Goal: Task Accomplishment & Management: Use online tool/utility

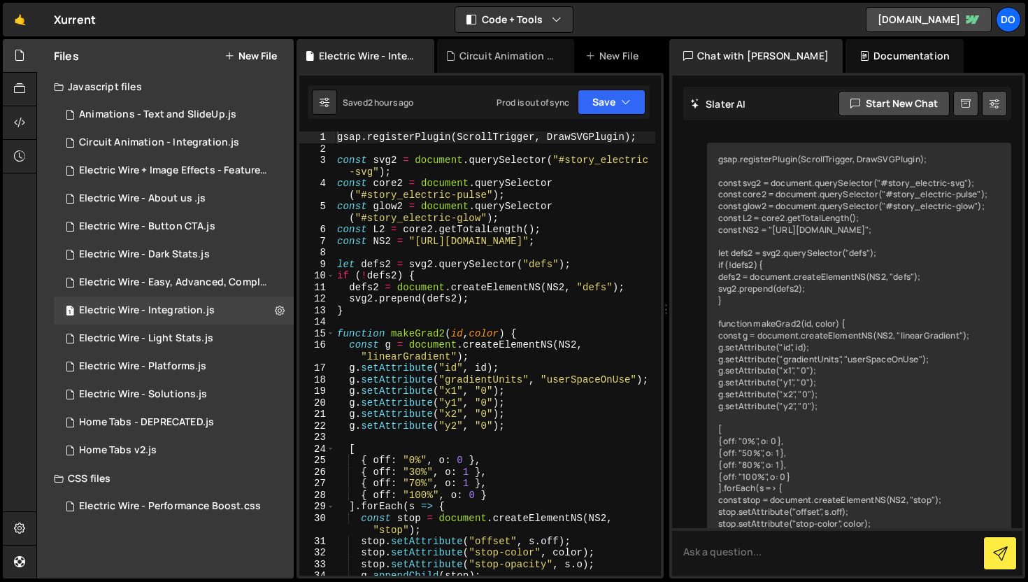
scroll to position [9112, 0]
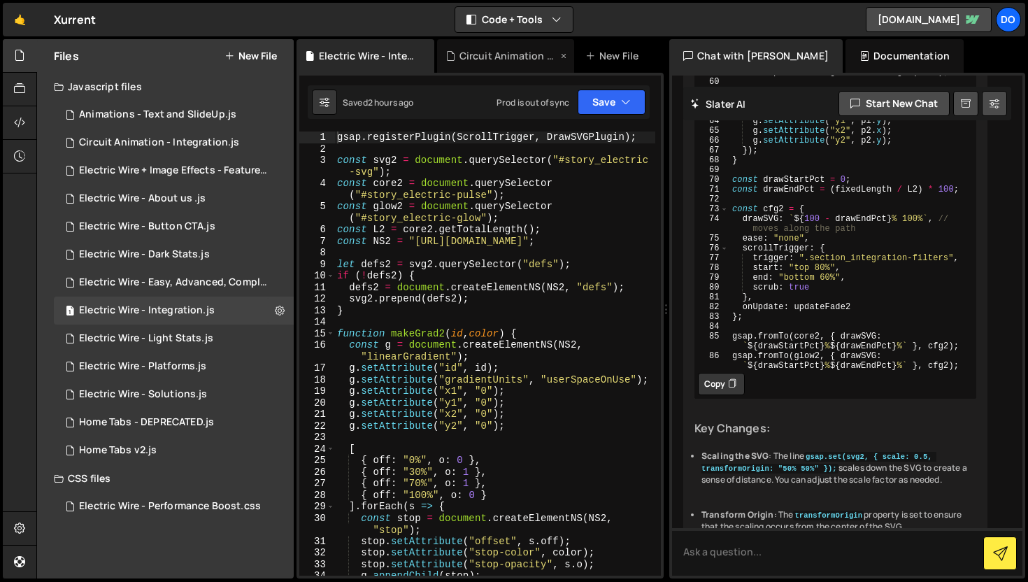
click at [563, 57] on icon at bounding box center [564, 56] width 10 height 14
click at [188, 398] on div "Electric Wire - Solutions.js" at bounding box center [143, 394] width 128 height 13
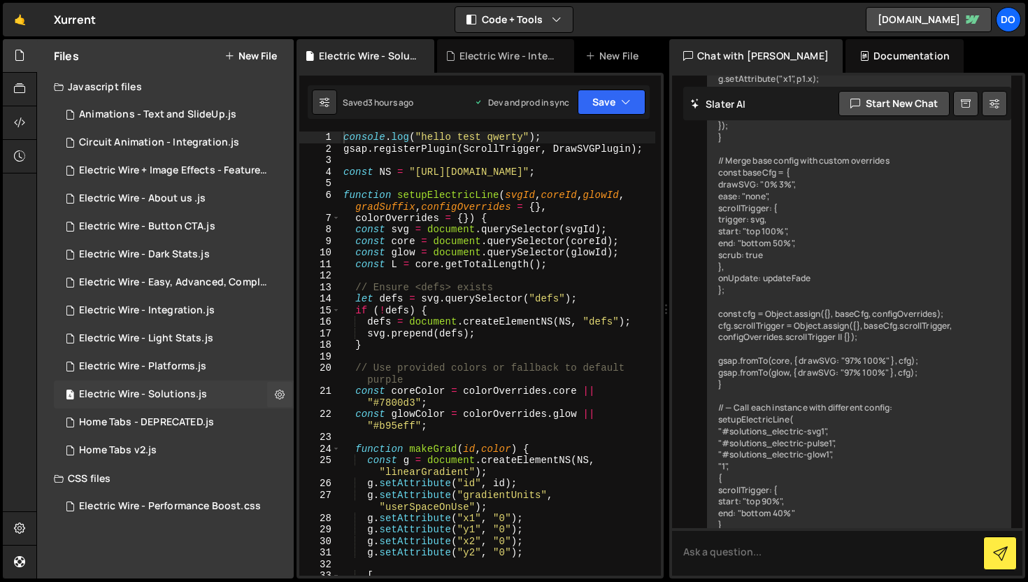
scroll to position [1364, 0]
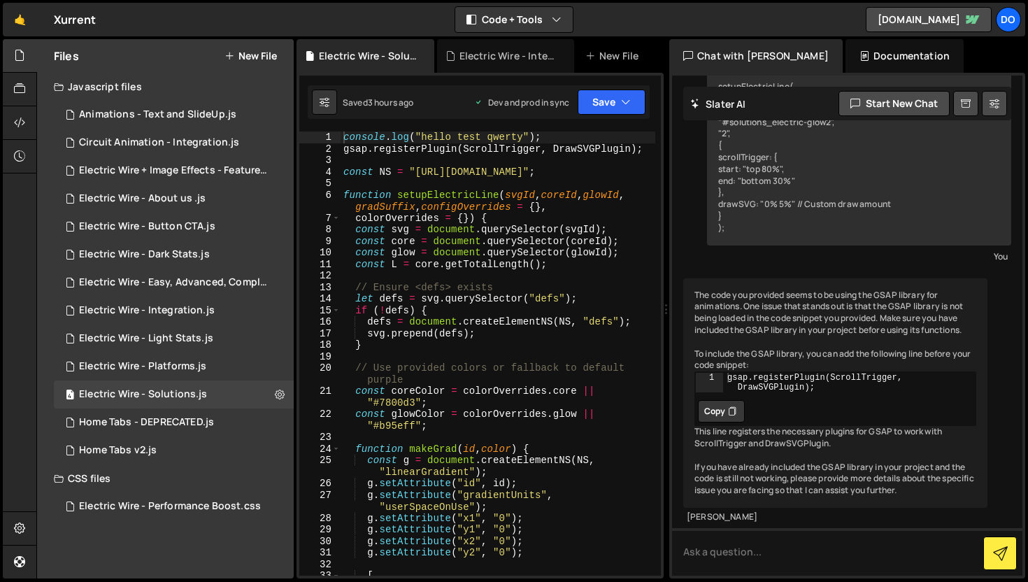
click at [453, 280] on div "console . log ( "hello test qwerty" ) ; gsap . registerPlugin ( ScrollTrigger ,…" at bounding box center [497, 364] width 315 height 467
type textarea ");"
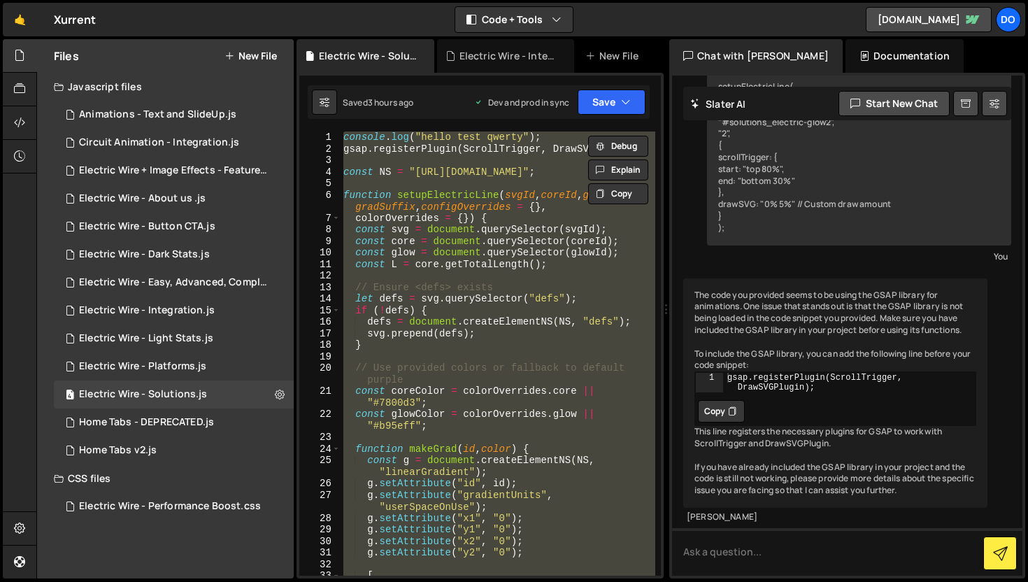
click at [453, 280] on div "console . log ( "hello test qwerty" ) ; gsap . registerPlugin ( ScrollTrigger ,…" at bounding box center [497, 353] width 315 height 444
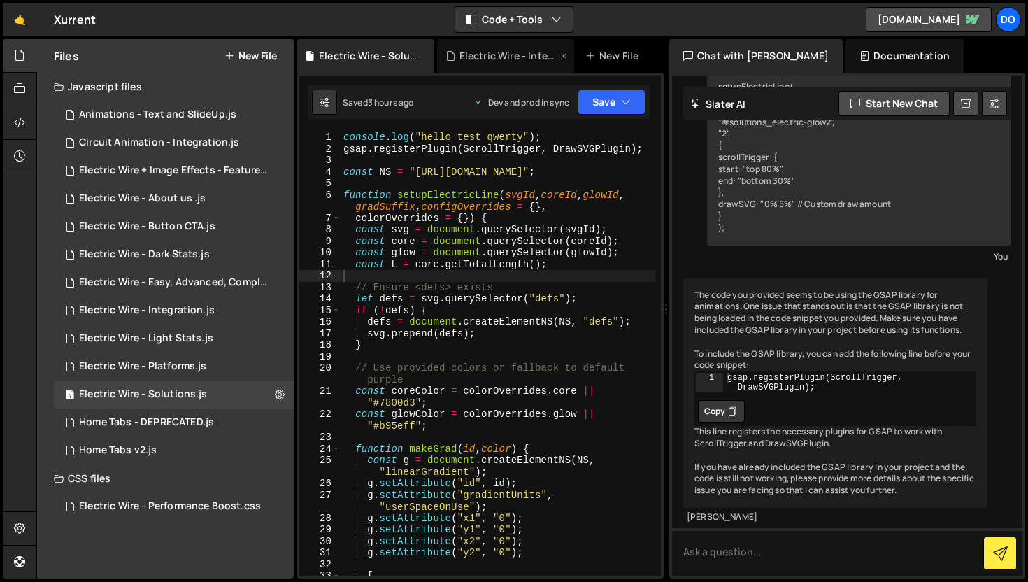
click at [494, 54] on div "Electric Wire - Integration.js" at bounding box center [508, 56] width 98 height 14
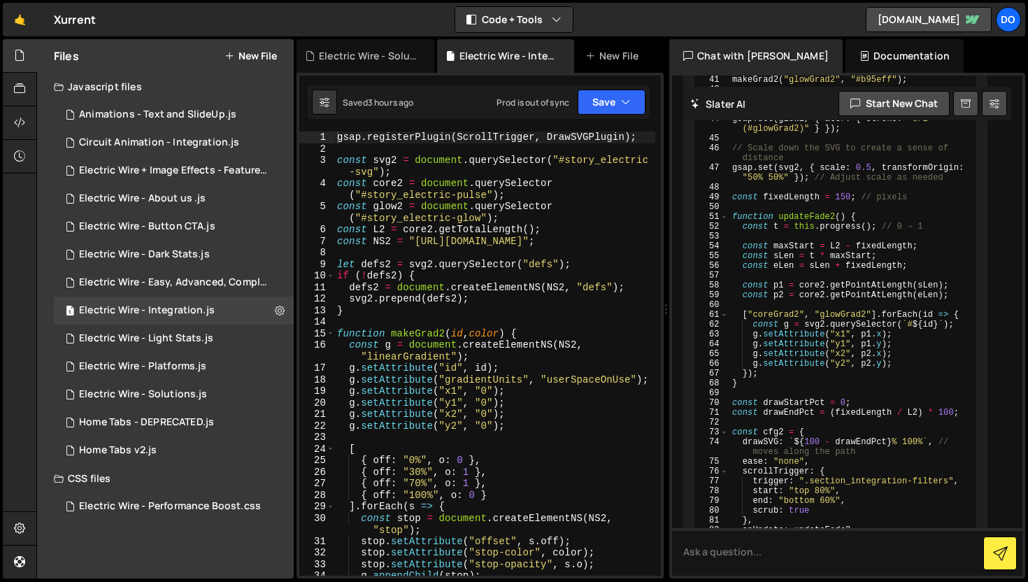
click at [494, 199] on div "gsap . registerPlugin ( ScrollTrigger , DrawSVGPlugin ) ; const svg2 = document…" at bounding box center [494, 364] width 321 height 467
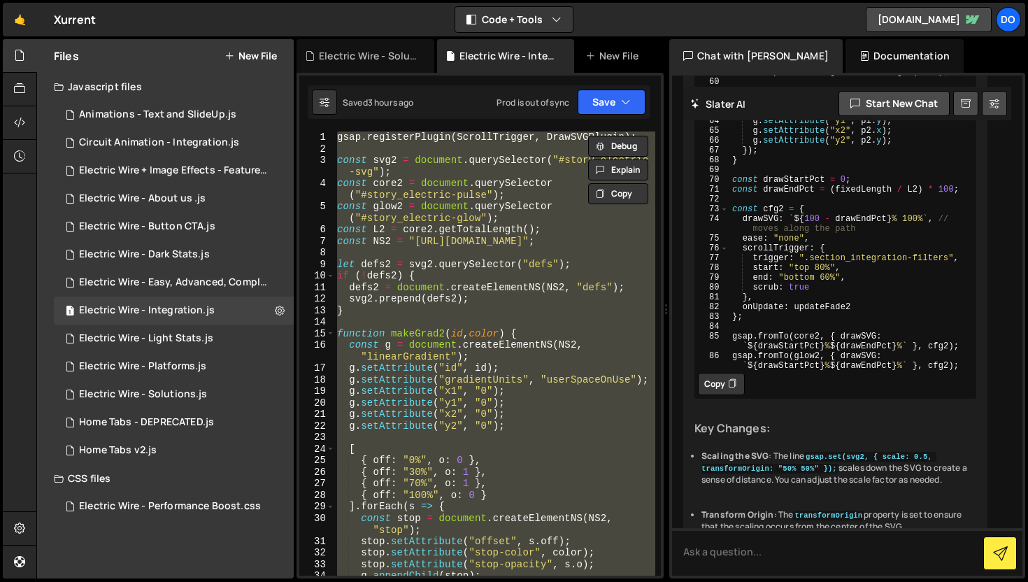
click at [496, 197] on div "gsap . registerPlugin ( ScrollTrigger , DrawSVGPlugin ) ; const svg2 = document…" at bounding box center [494, 353] width 321 height 444
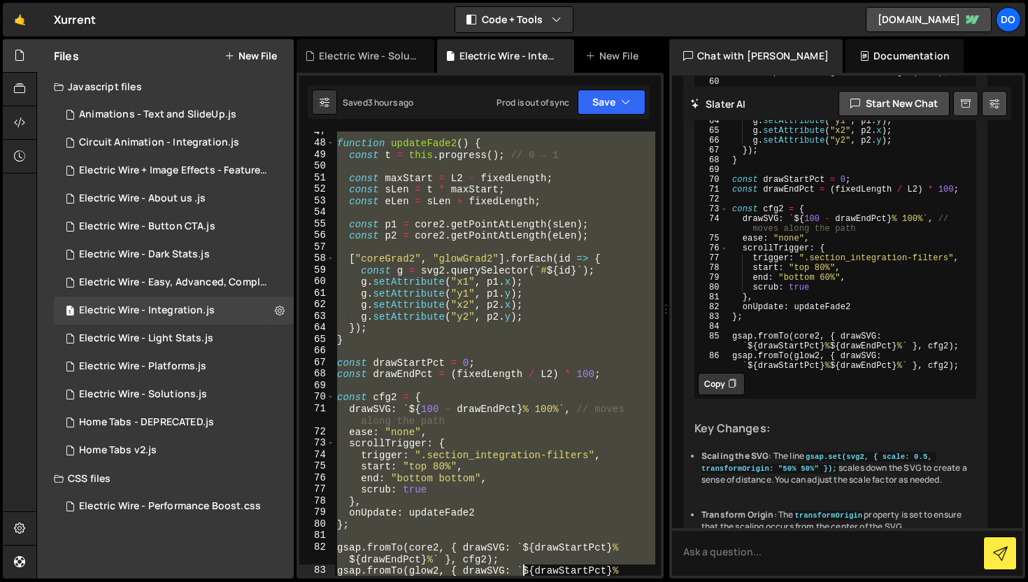
scroll to position [640, 0]
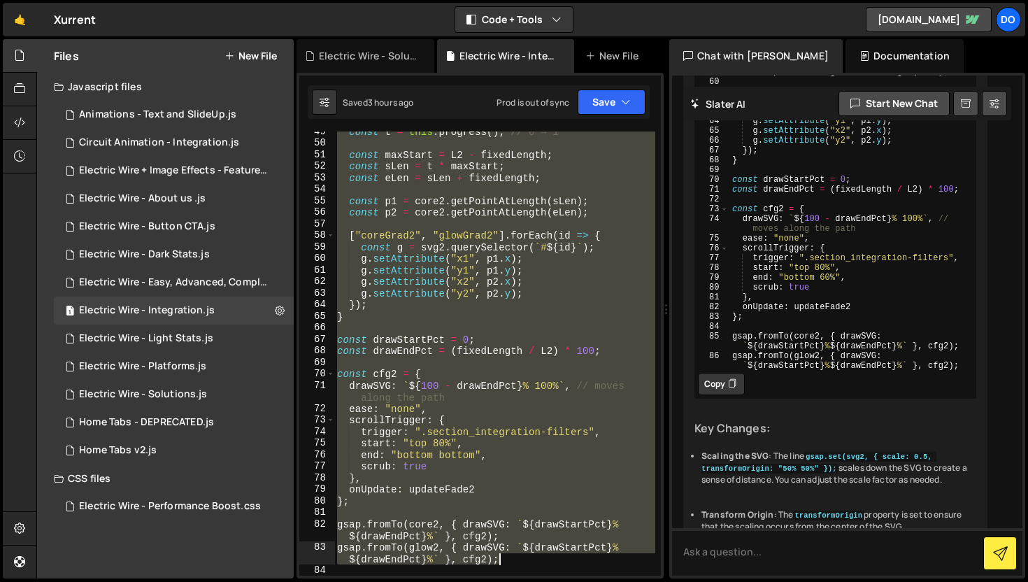
drag, startPoint x: 336, startPoint y: 141, endPoint x: 529, endPoint y: 562, distance: 463.6
click at [529, 562] on div "const t = this . progress ( ) ; // 0 → 1 const maxStart = L2 - fixedLength ; co…" at bounding box center [494, 359] width 321 height 467
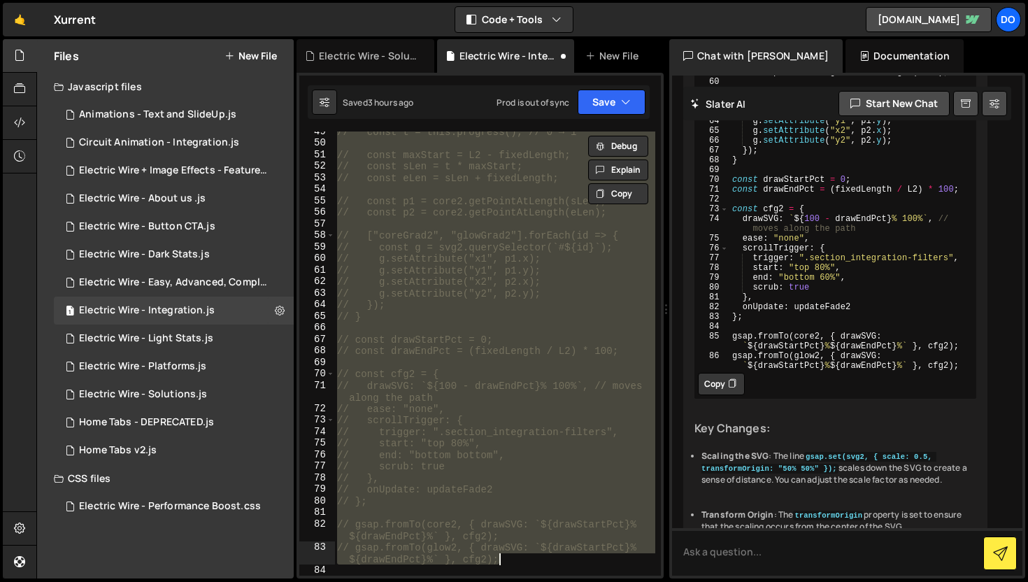
scroll to position [663, 0]
click at [554, 495] on div "// const t = this.progress(); // 0 → 1 // const maxStart = L2 - fixedLength; //…" at bounding box center [494, 353] width 321 height 444
type textarea "// };"
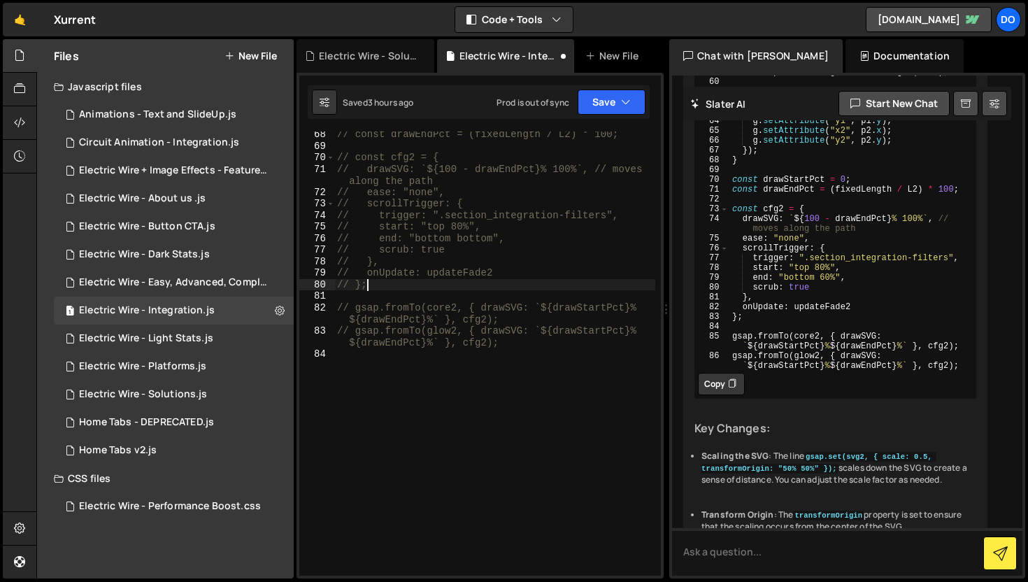
scroll to position [880, 0]
click at [354, 382] on div "// const drawEndPct = (fixedLength / L2) * 100; // const cfg2 = { // drawSVG: `…" at bounding box center [494, 362] width 321 height 467
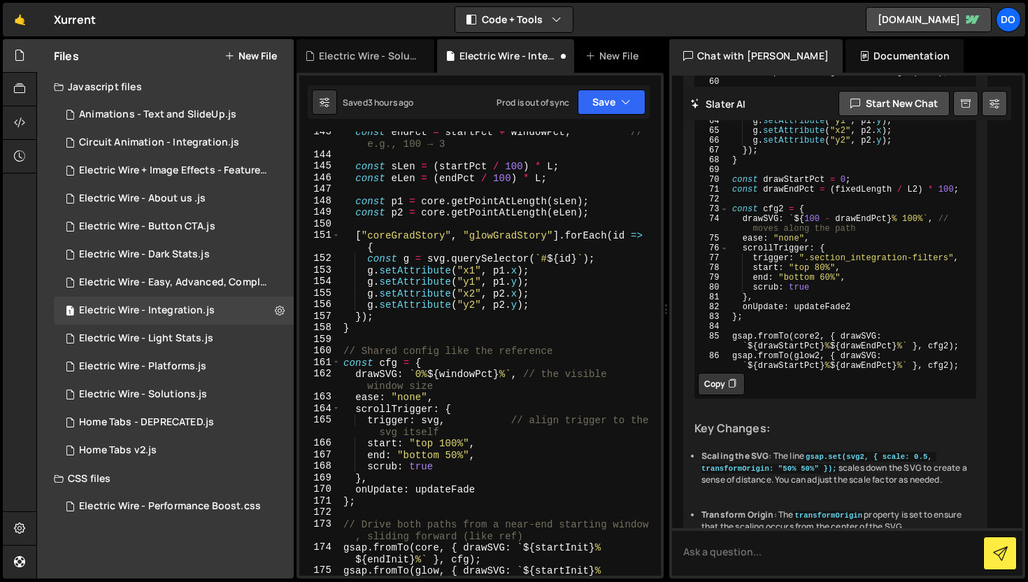
scroll to position [1955, 0]
click at [584, 107] on button "Save" at bounding box center [611, 101] width 68 height 25
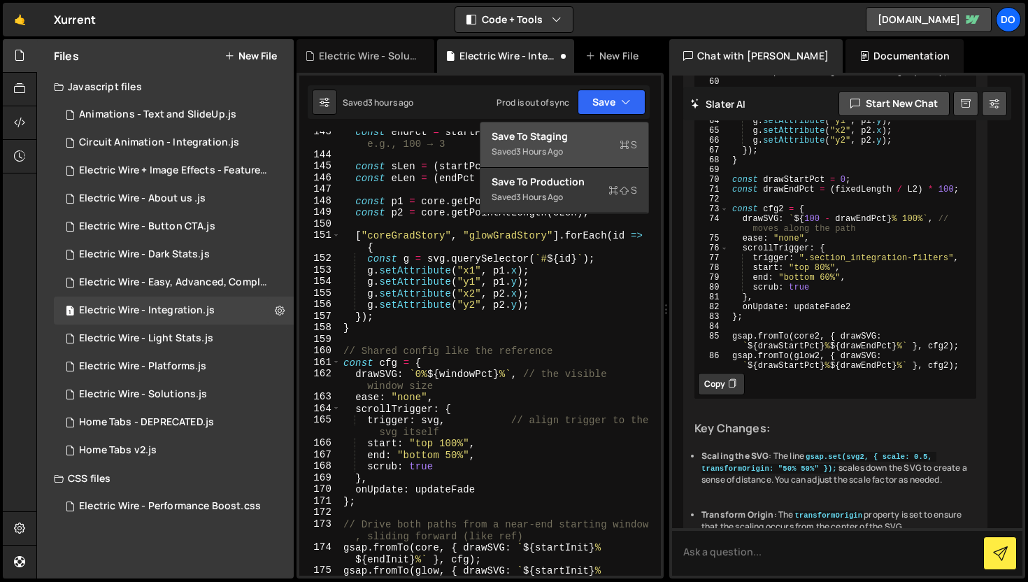
click at [566, 138] on div "Save to Staging S" at bounding box center [563, 136] width 145 height 14
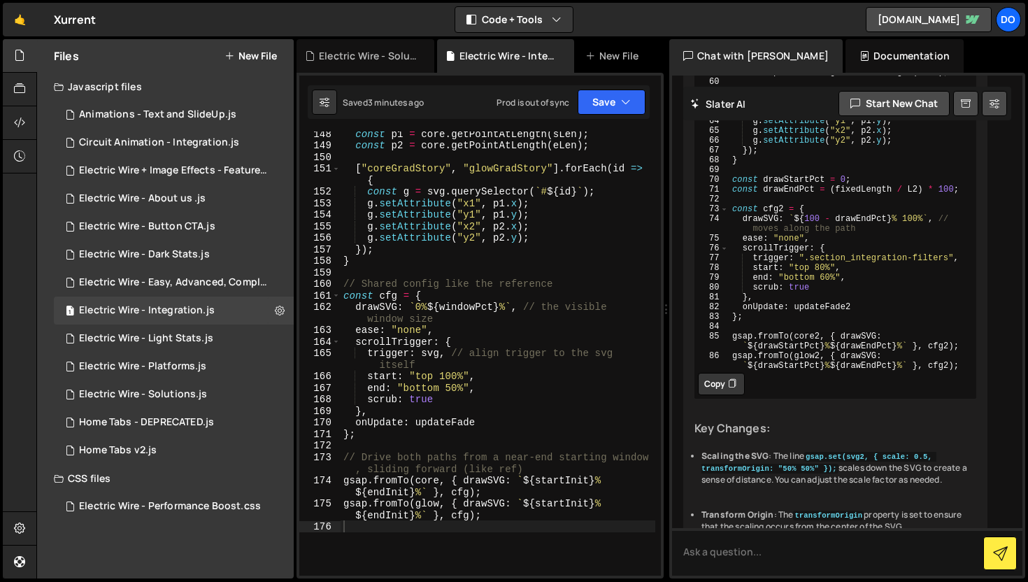
scroll to position [1922, 0]
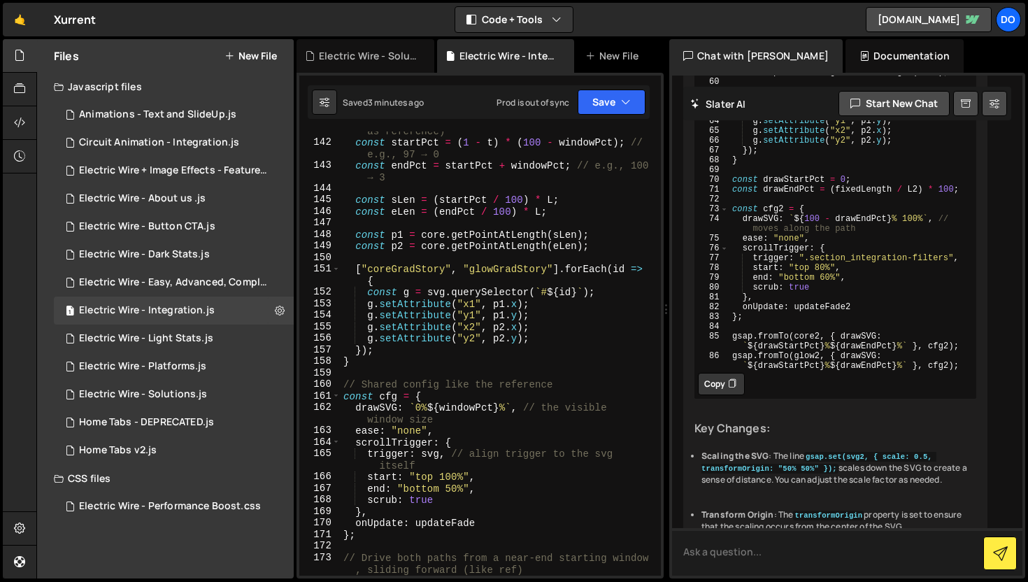
click at [810, 552] on textarea at bounding box center [847, 552] width 350 height 48
paste textarea "// Loremips DOLO + SitameTconsec + AdipISC (elitseddoe temporinc) // Utla: etdo…"
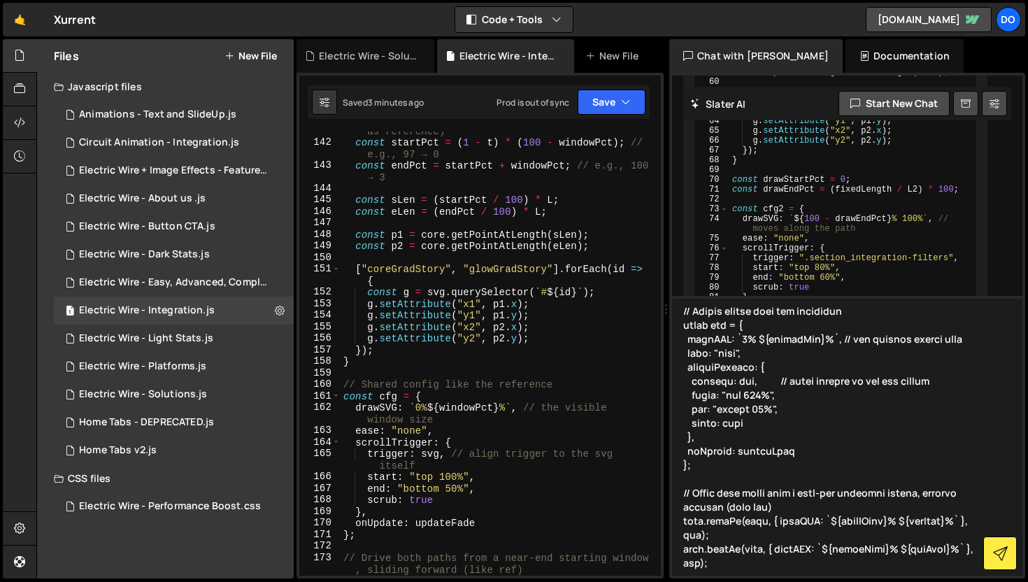
scroll to position [1177, 0]
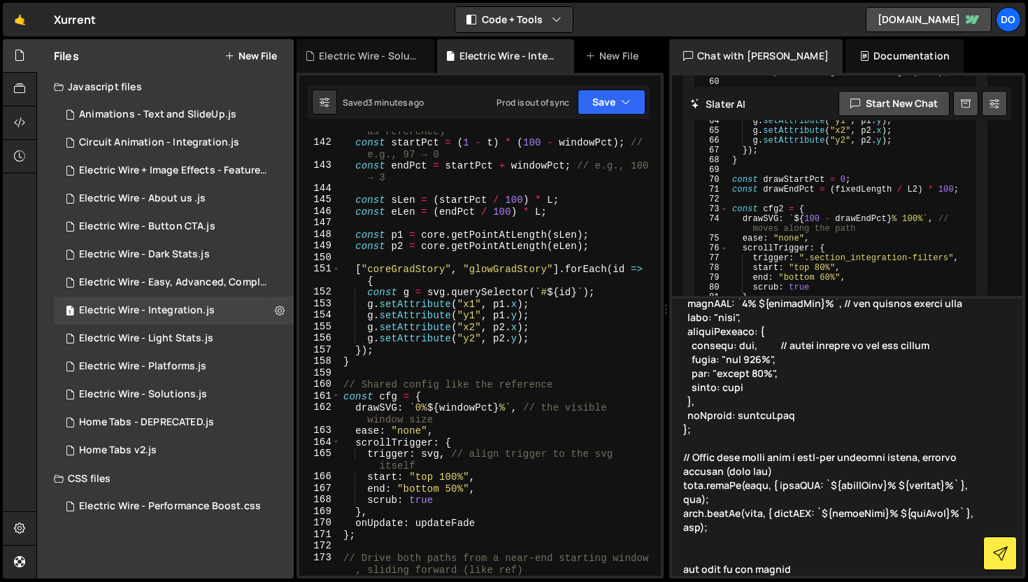
type textarea "// Loremips DOLO + SitameTconsec + AdipISC (elitseddoe temporinc) // Utla: etdo…"
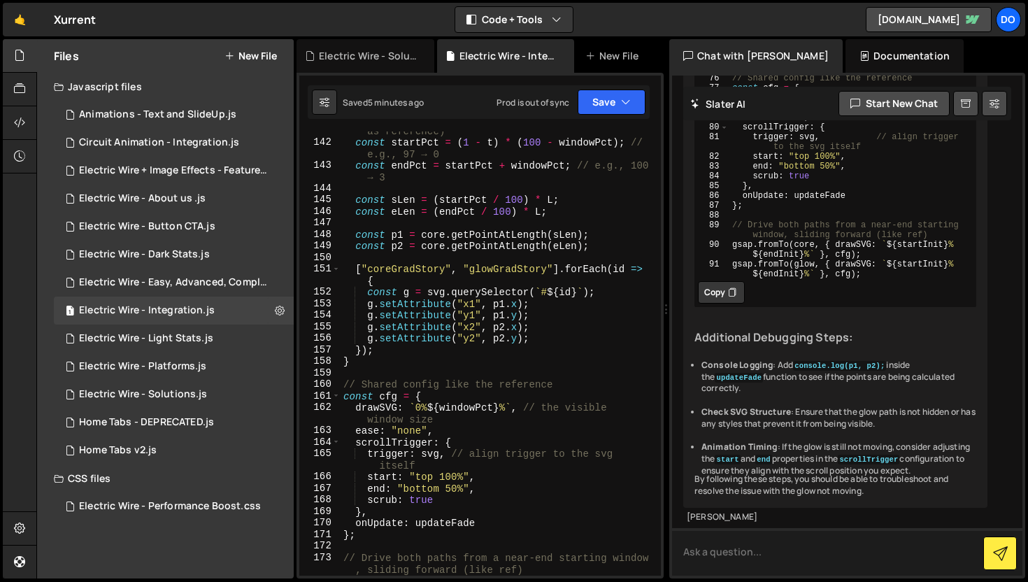
scroll to position [14903, 0]
click at [734, 299] on icon at bounding box center [732, 292] width 8 height 14
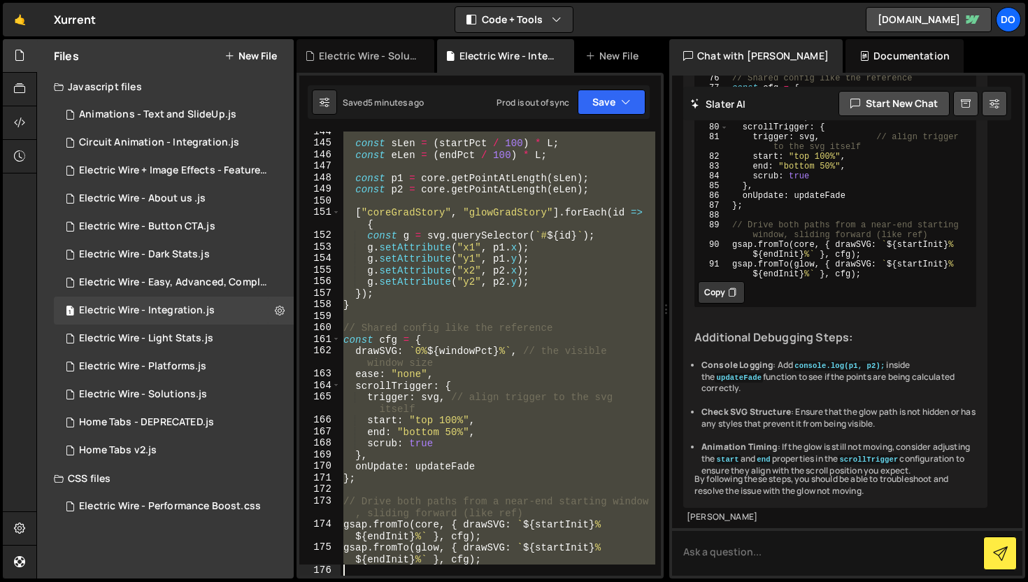
scroll to position [1979, 0]
drag, startPoint x: 343, startPoint y: 210, endPoint x: 424, endPoint y: 573, distance: 371.7
click at [424, 573] on div "const sLen = ( startPct / 100 ) * L ; const eLen = ( endPct / 100 ) * L ; const…" at bounding box center [497, 359] width 315 height 467
type textarea "gsap.fromTo(glow, { drawSVG: `${startInit}% ${endInit}%` }, cfg);"
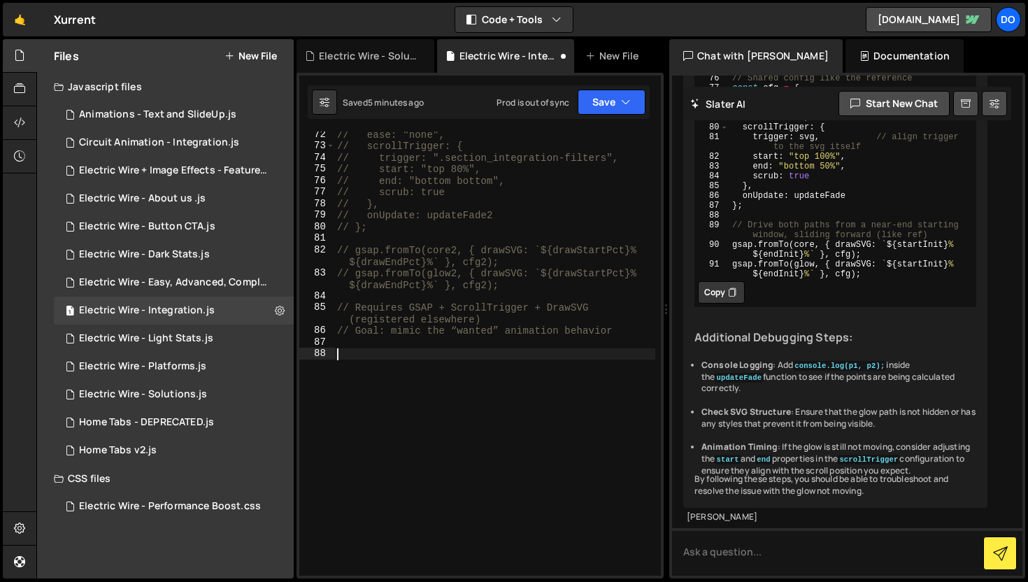
paste textarea "gsap.fromTo(glow, { drawSVG: `${startInit}% ${endInit}%` }, cfg);"
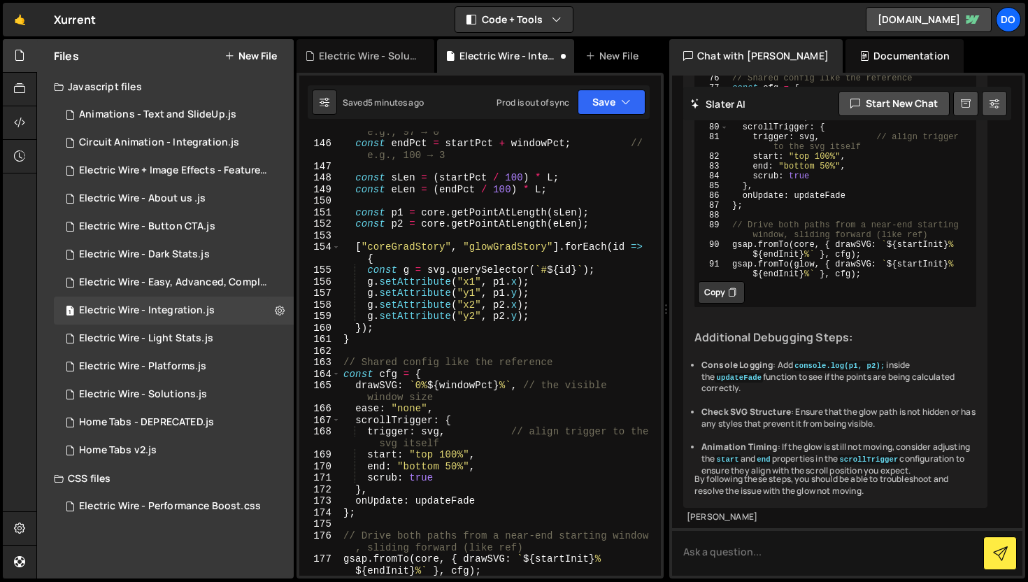
scroll to position [1990, 0]
click at [584, 105] on button "Save" at bounding box center [611, 101] width 68 height 25
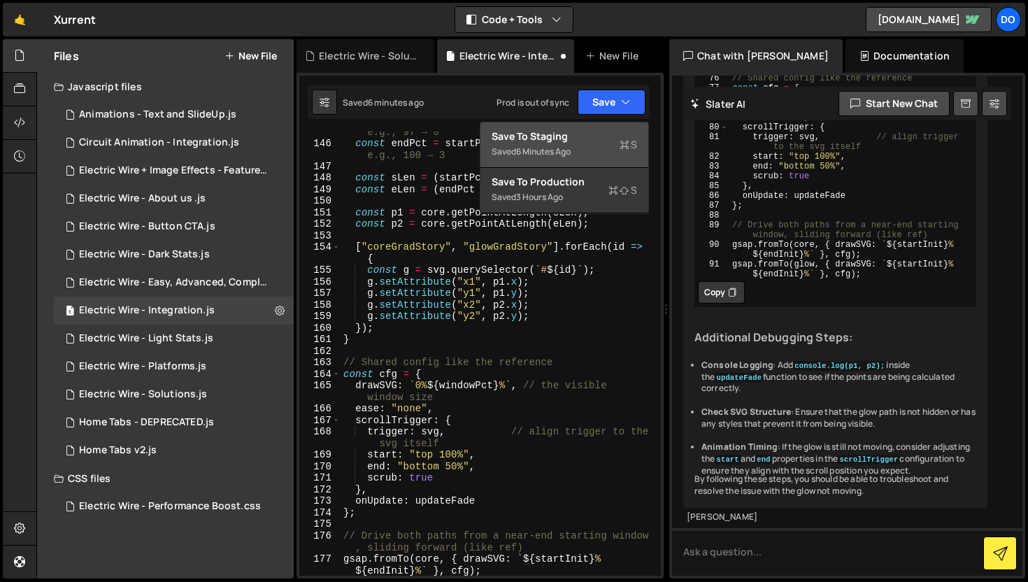
click at [554, 136] on div "Save to Staging S" at bounding box center [563, 136] width 145 height 14
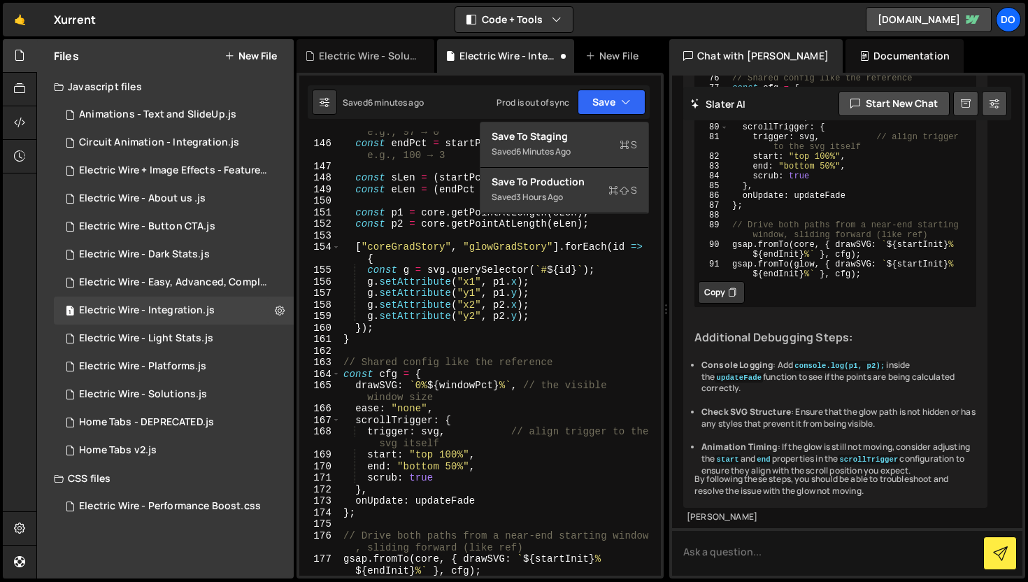
scroll to position [2212, 0]
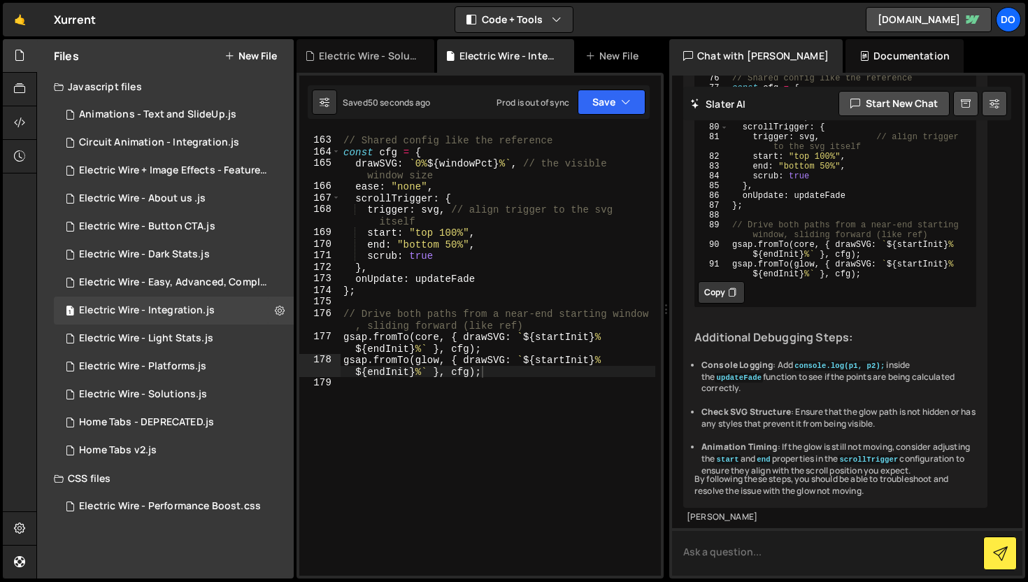
click at [778, 538] on textarea at bounding box center [847, 552] width 350 height 48
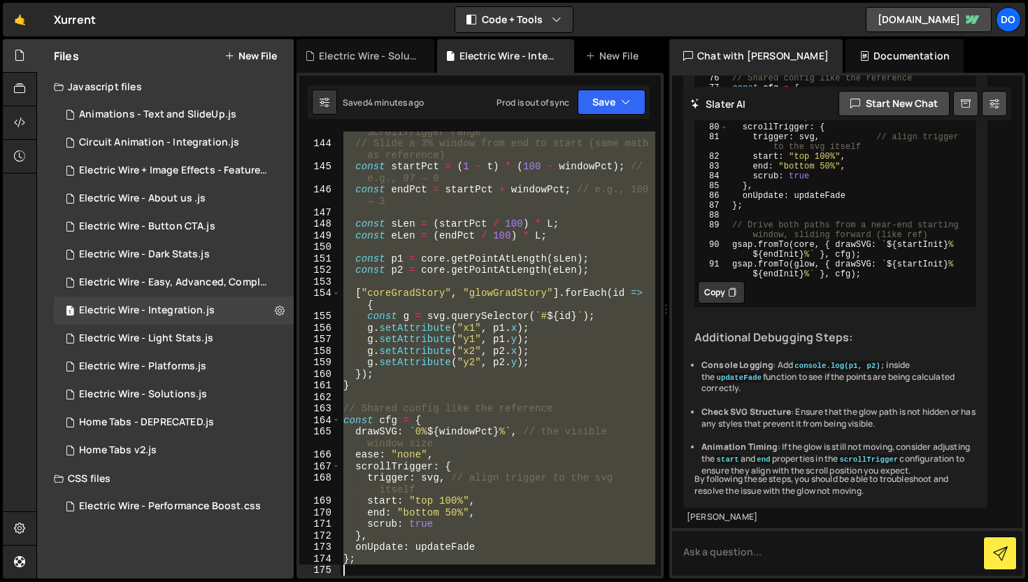
scroll to position [2025, 0]
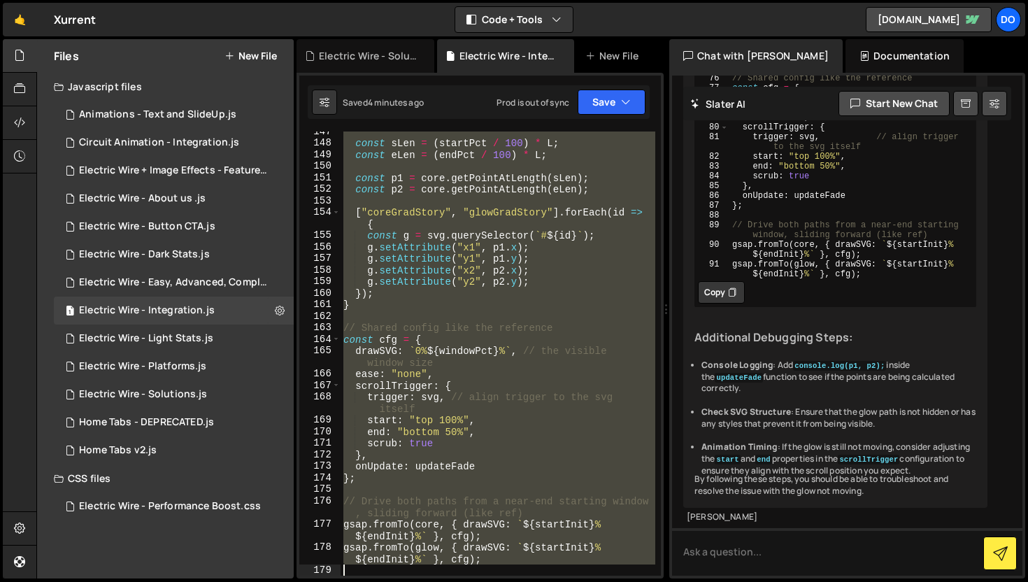
drag, startPoint x: 345, startPoint y: 373, endPoint x: 396, endPoint y: 570, distance: 203.0
click at [396, 570] on div "const sLen = ( startPct / 100 ) * L ; const eLen = ( endPct / 100 ) * L ; const…" at bounding box center [497, 359] width 315 height 467
type textarea "gsap.fromTo(glow, { drawSVG: `${startInit}% ${endInit}%` }, cfg);"
paste textarea
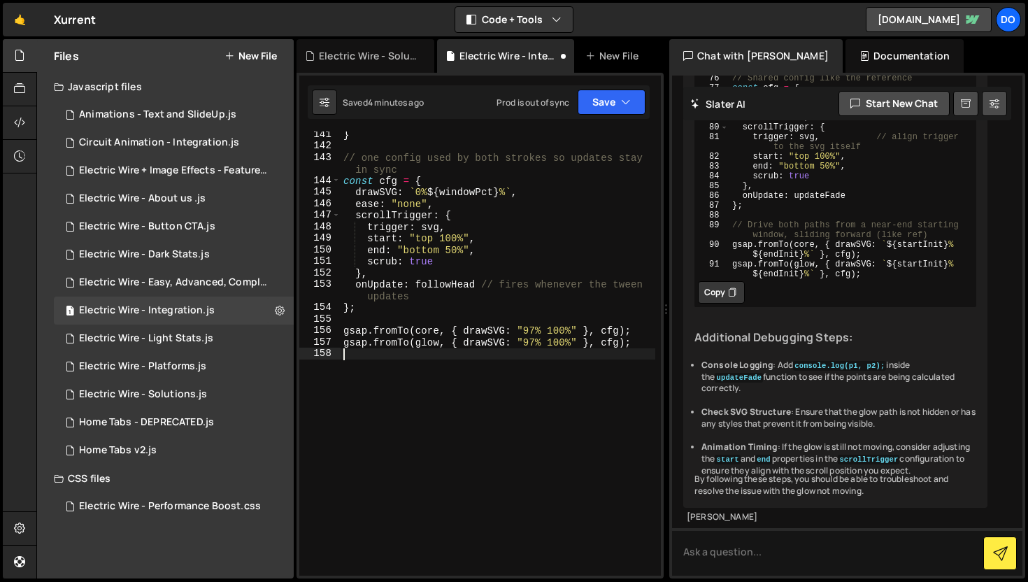
scroll to position [1976, 0]
click at [612, 101] on button "Save" at bounding box center [611, 101] width 68 height 25
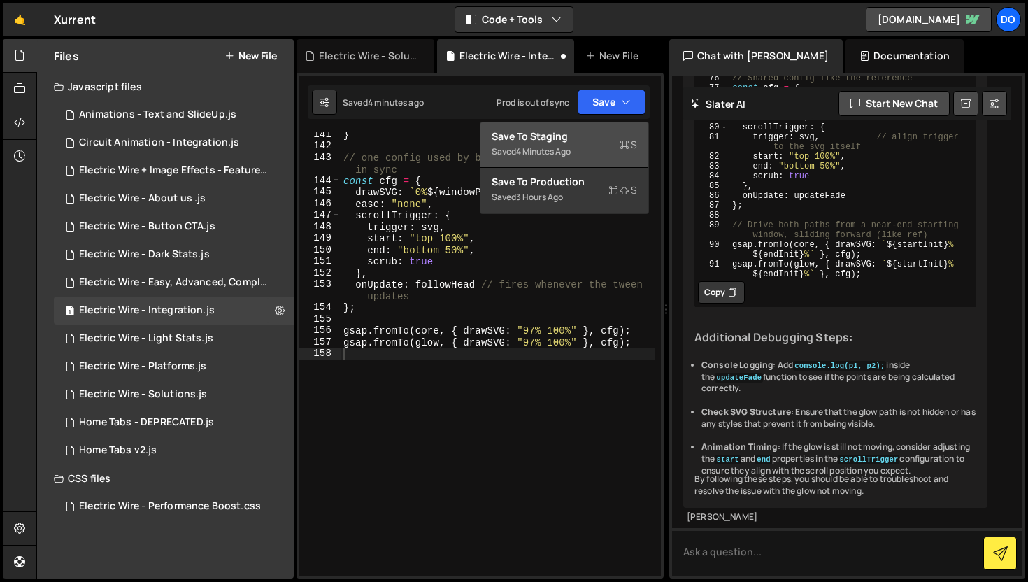
click at [573, 139] on div "Save to Staging S" at bounding box center [563, 136] width 145 height 14
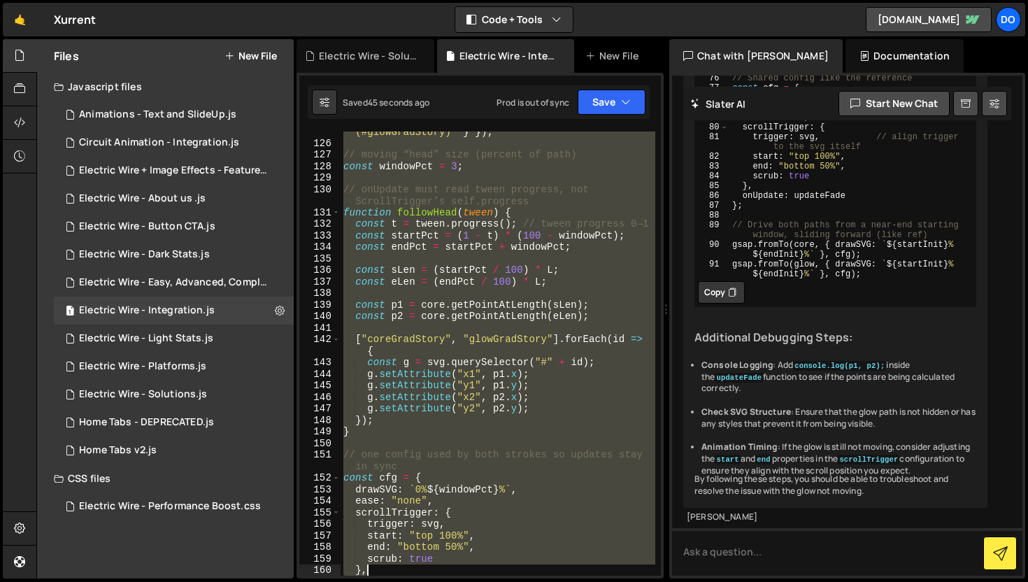
scroll to position [1817, 0]
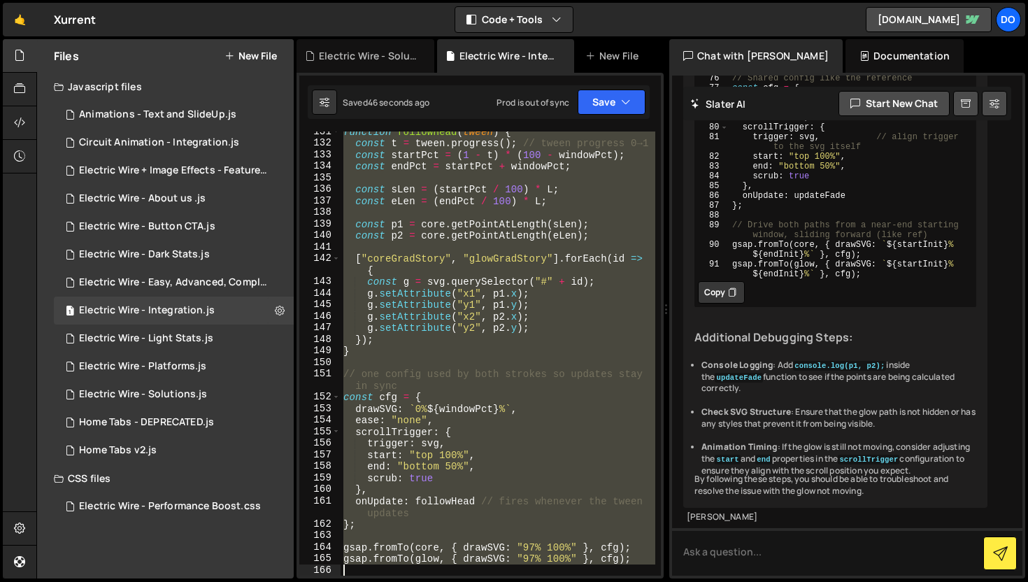
drag, startPoint x: 342, startPoint y: 324, endPoint x: 409, endPoint y: 581, distance: 265.2
click at [409, 581] on div "Hold on a sec... Are you certain you wish to leave this page? Any changes you'v…" at bounding box center [514, 291] width 1028 height 582
type textarea "gsap.fromTo(glow, { drawSVG: "97% 100%" }, cfg);"
paste textarea
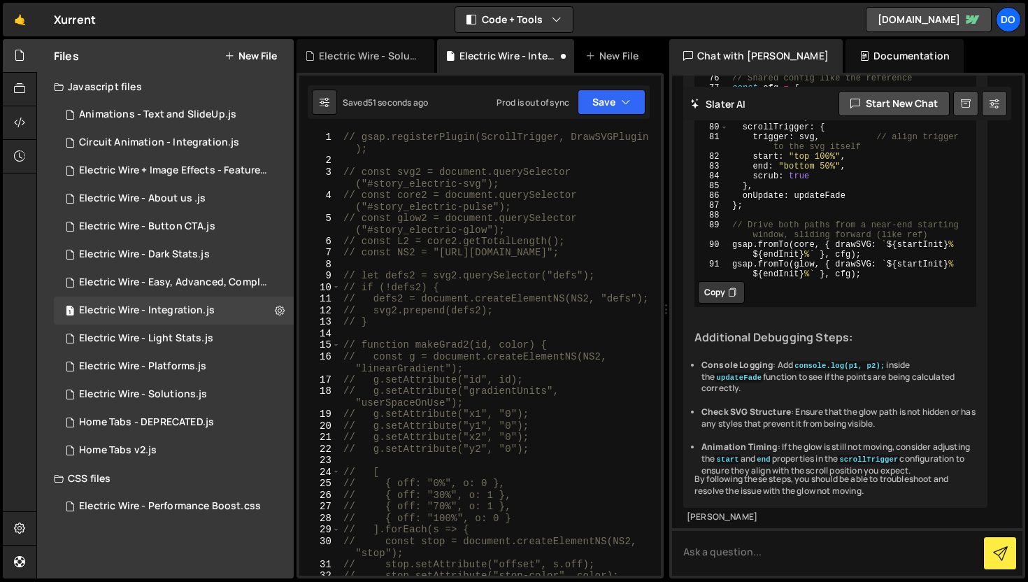
scroll to position [1, 0]
click at [355, 135] on div "// gsap.registerPlugin(ScrollTrigger, DrawSVGPlugin ); // const svg2 = document…" at bounding box center [497, 370] width 315 height 479
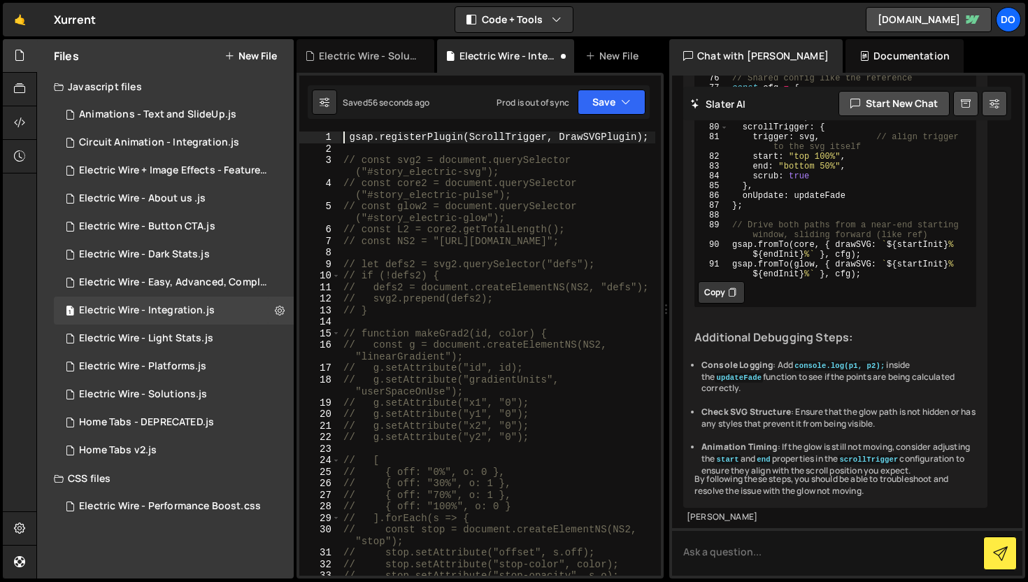
type textarea "// gsap.registerPlugin(ScrollTrigger, DrawSVGPlugin);"
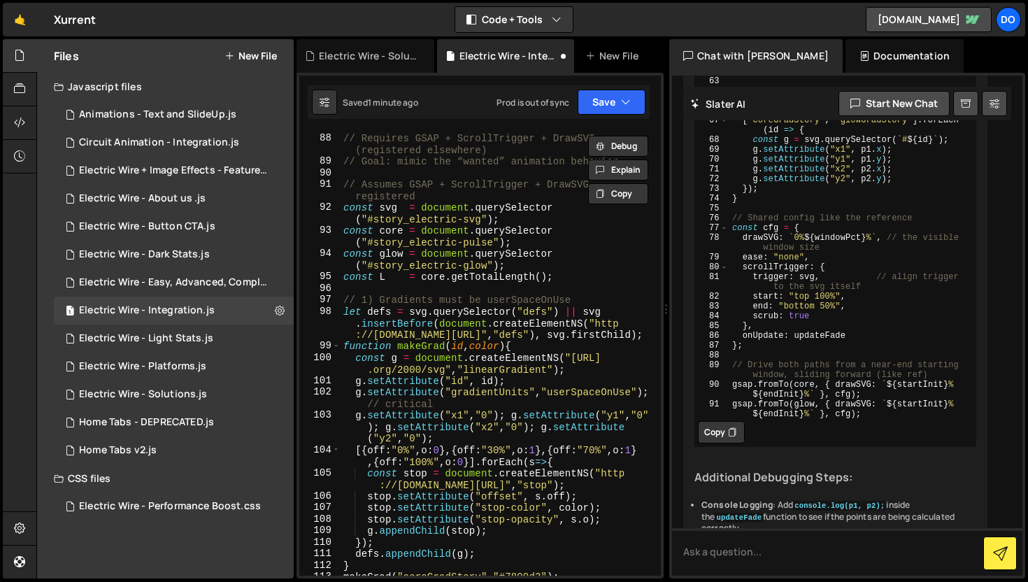
scroll to position [1151, 0]
type textarea "gsap.registerPlugin(ScrollTrigger, DrawSVGPlugin);"
drag, startPoint x: 731, startPoint y: 304, endPoint x: 870, endPoint y: 314, distance: 139.5
type textarea "// Assumes GSAP + ScrollTrigger + DrawSVG registered"
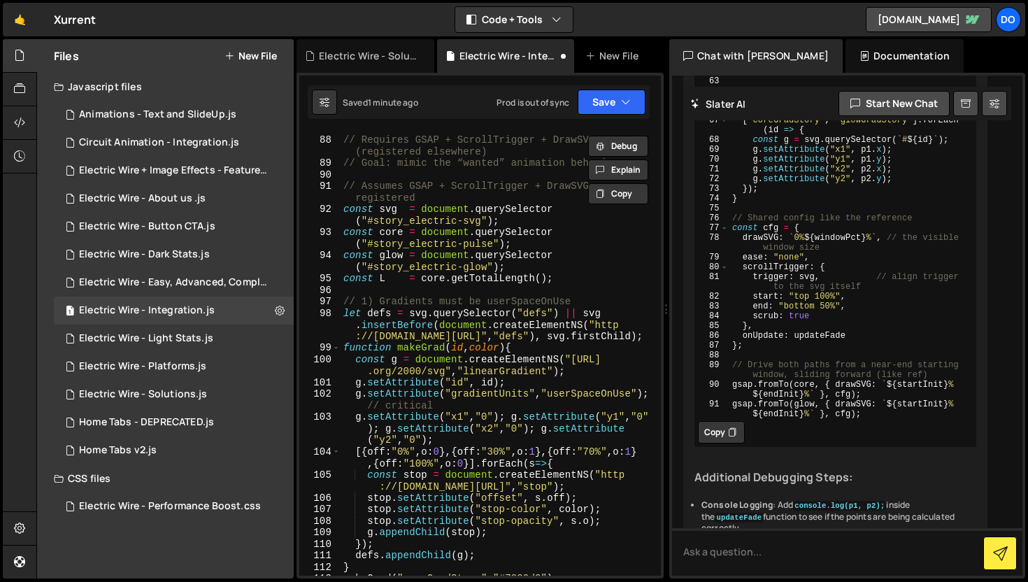
click at [451, 194] on div "// Requires GSAP + ScrollTrigger + DrawSVG (registered elsewhere) // Goal: mimi…" at bounding box center [497, 355] width 315 height 467
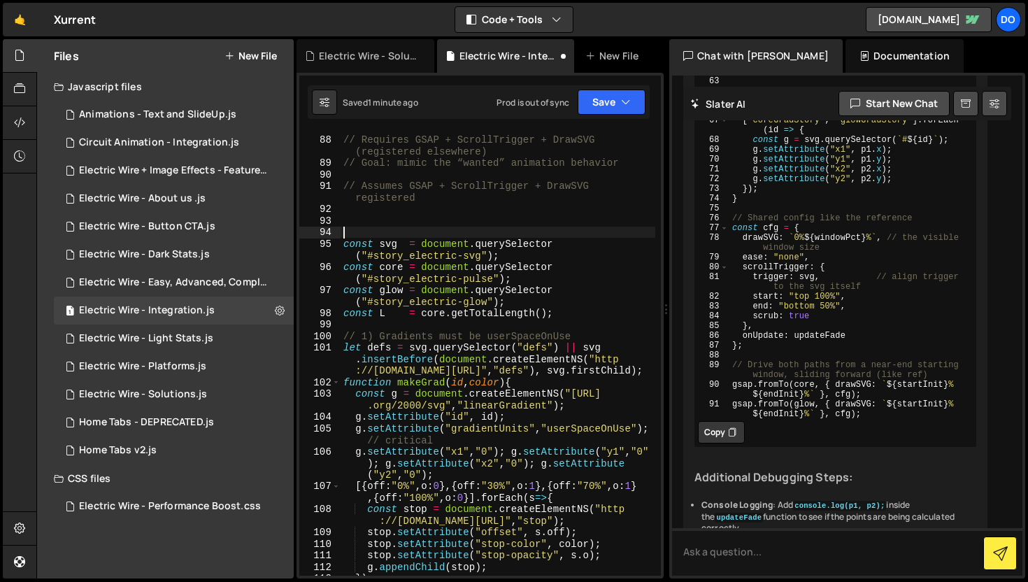
paste textarea "gsap.registerPlugin(ScrollTrigger, DrawSVGPlugin);"
type textarea "gsap.registerPlugin(ScrollTrigger, DrawSVGPlugin);"
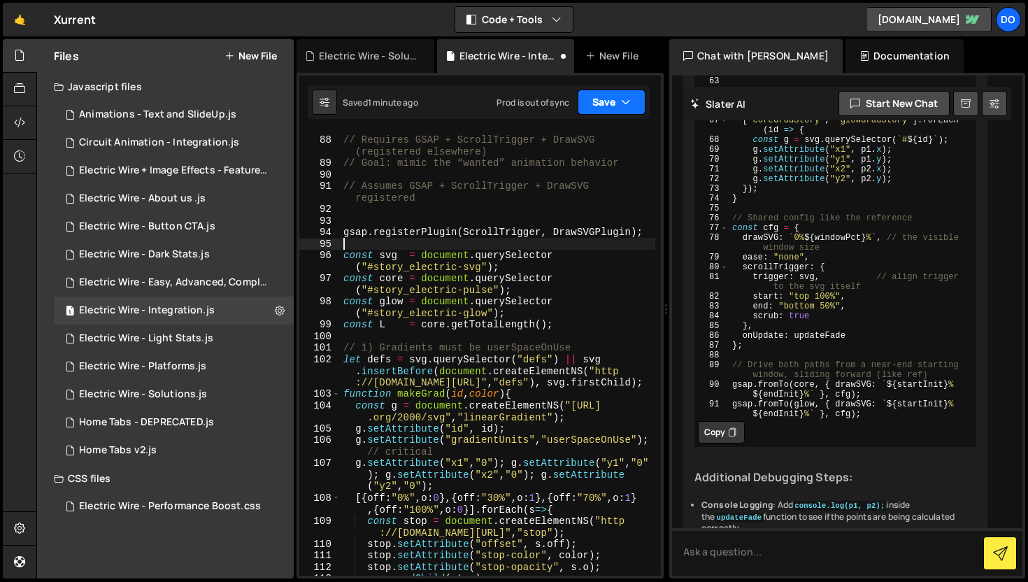
click at [624, 97] on icon "button" at bounding box center [626, 102] width 10 height 14
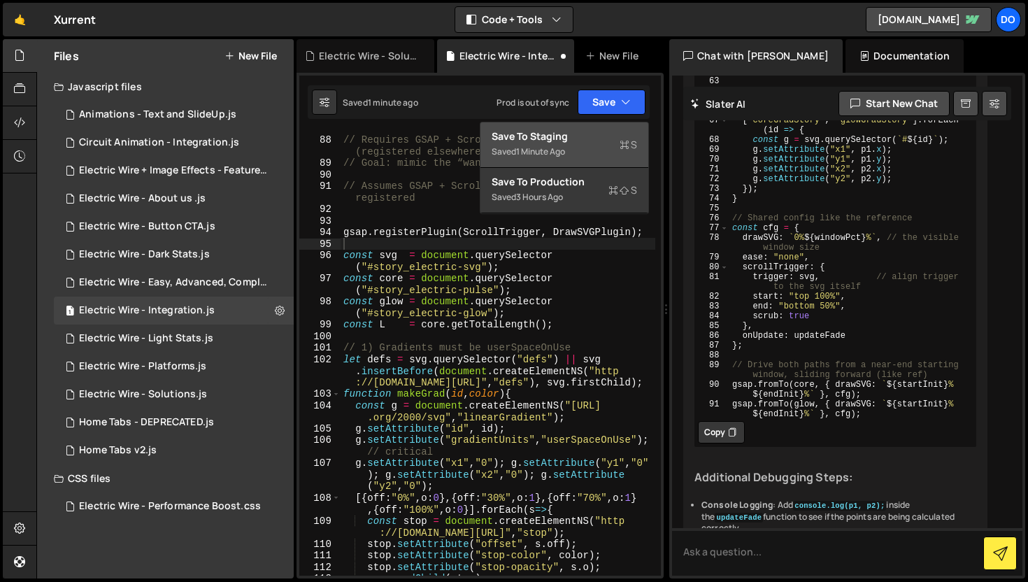
click at [587, 131] on div "Save to Staging S" at bounding box center [563, 136] width 145 height 14
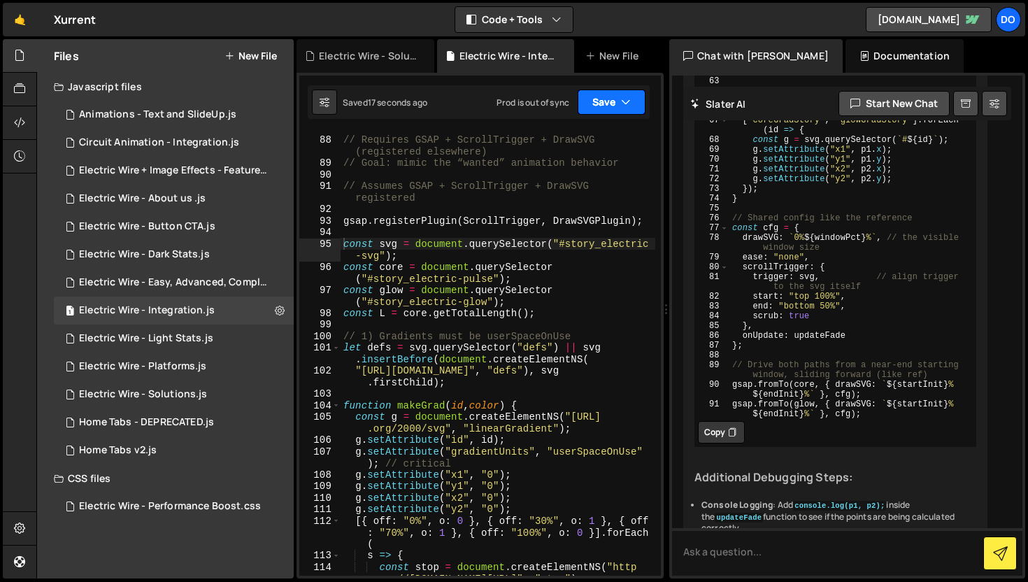
click at [638, 110] on button "Save" at bounding box center [611, 101] width 68 height 25
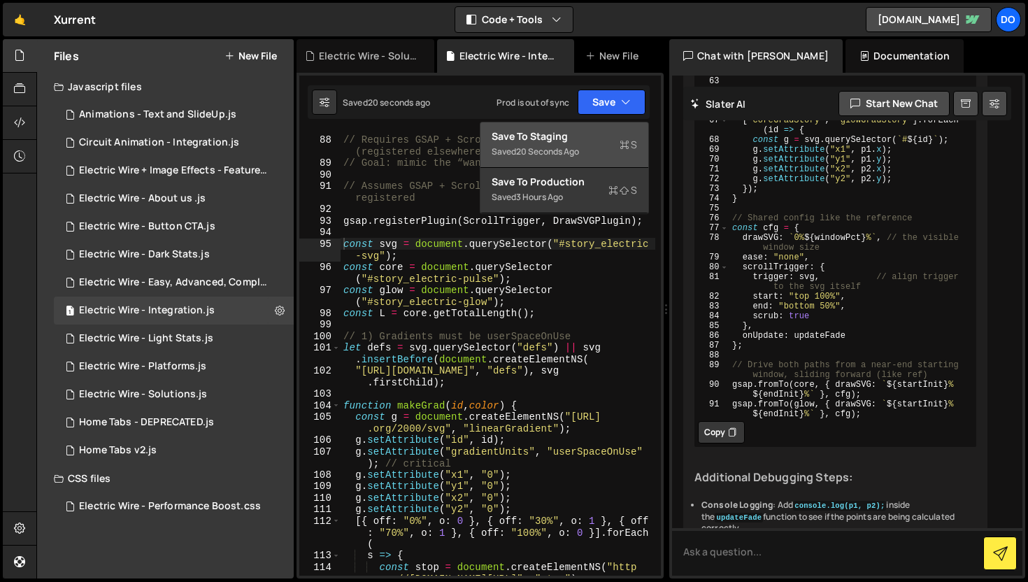
click at [576, 135] on div "Save to Staging S" at bounding box center [563, 136] width 145 height 14
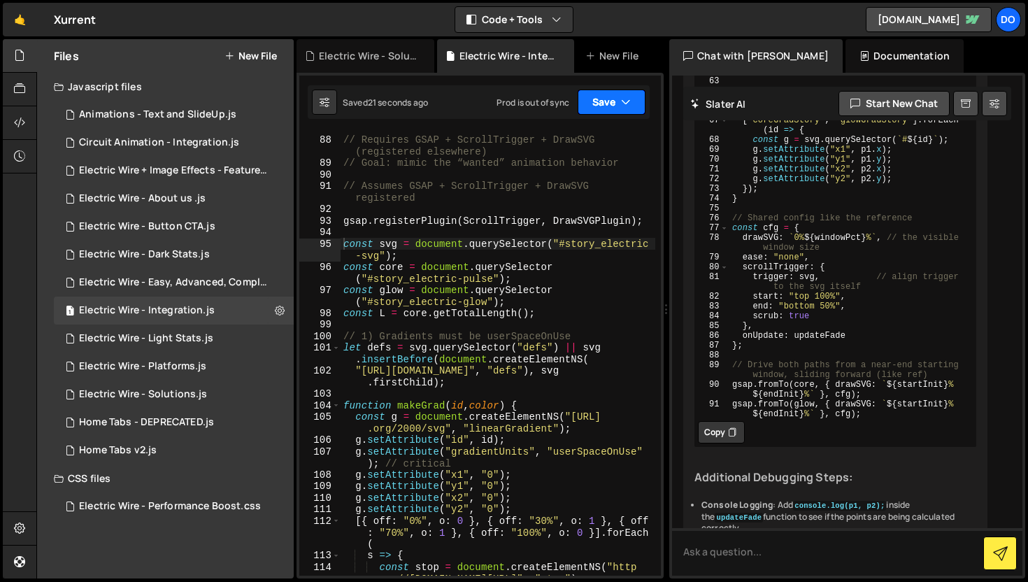
click at [620, 100] on button "Save" at bounding box center [611, 101] width 68 height 25
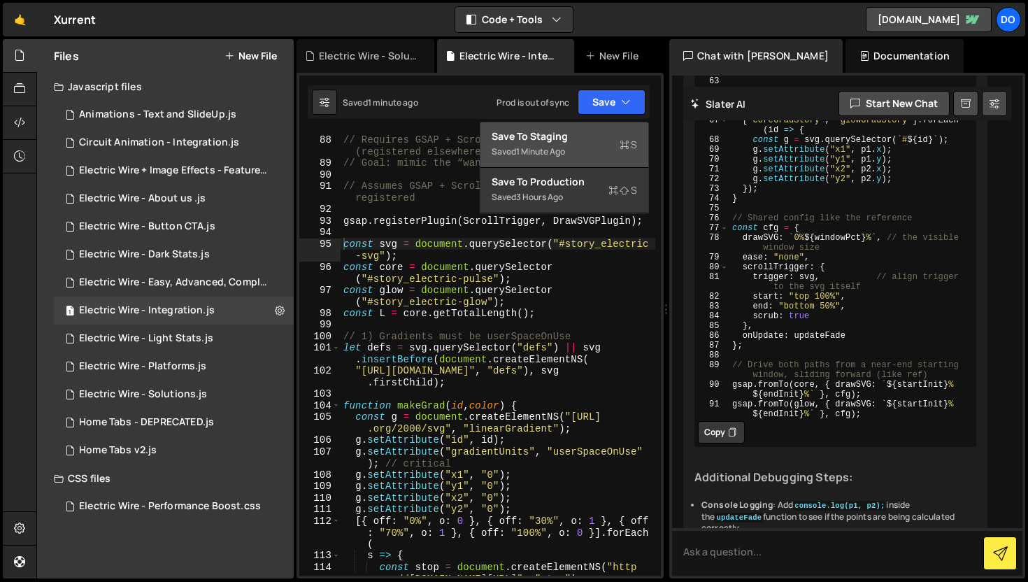
click at [545, 151] on div "1 minute ago" at bounding box center [540, 151] width 49 height 12
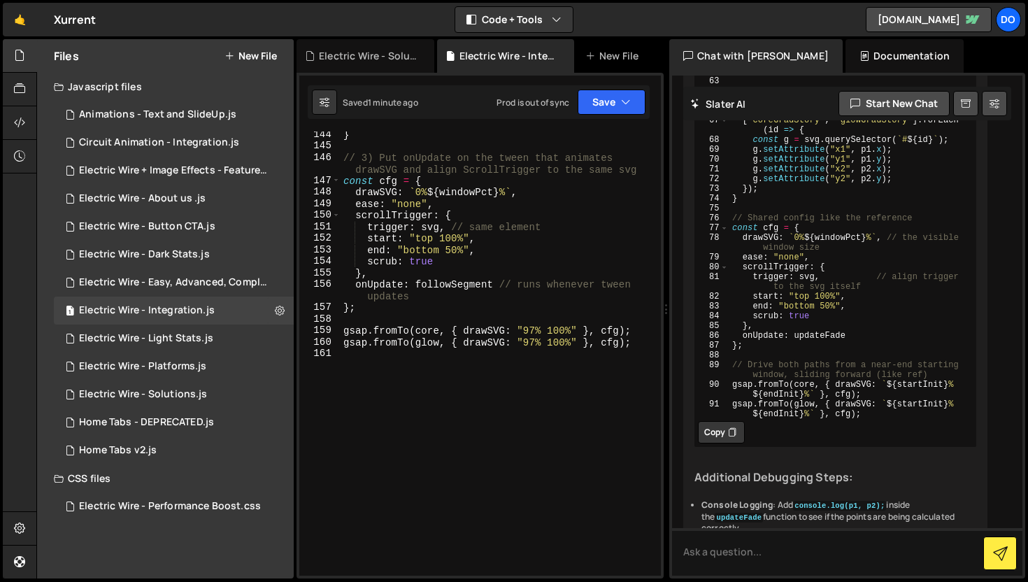
scroll to position [1999, 0]
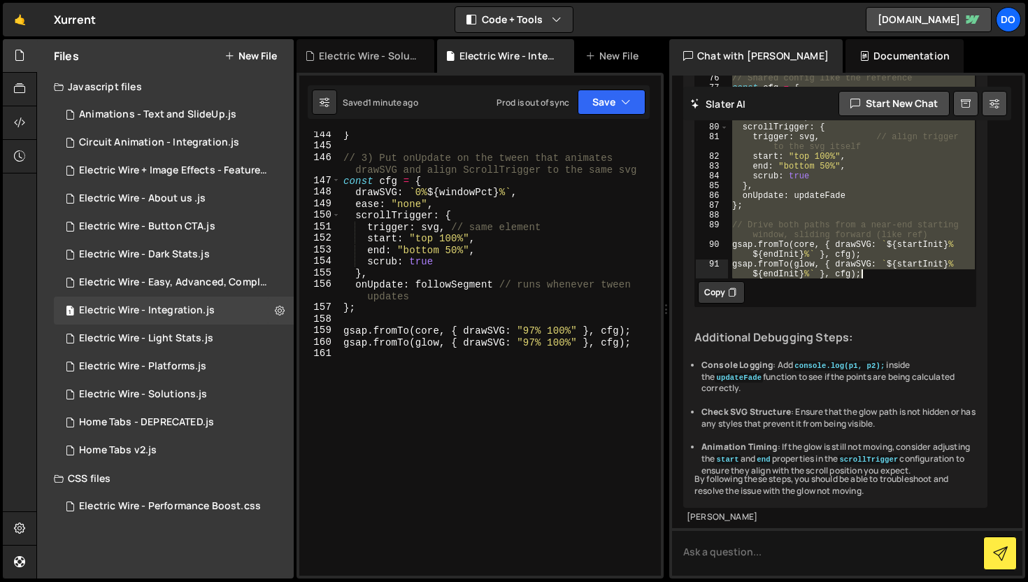
scroll to position [14984, 0]
drag, startPoint x: 730, startPoint y: 150, endPoint x: 891, endPoint y: 240, distance: 184.6
type textarea "gsap.fromTo(core, { drawSVG: `${startInit}% ${endInit}%` }, cfg); gsap.fromTo(g…"
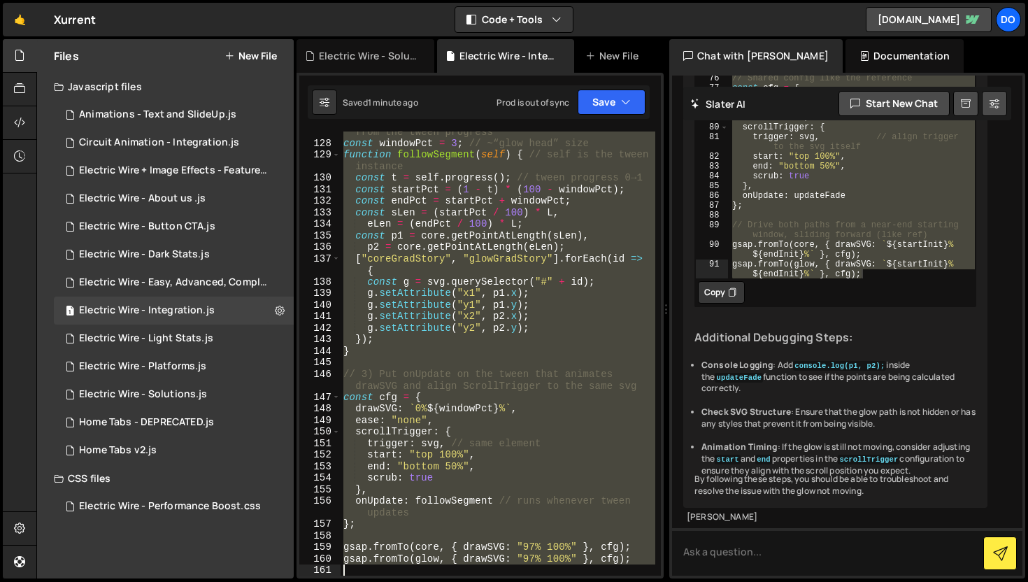
scroll to position [1782, 0]
drag, startPoint x: 343, startPoint y: 257, endPoint x: 401, endPoint y: 571, distance: 319.4
click at [401, 571] on div "// 2) Keep a small moving window; compute endpoints from the tween progress con…" at bounding box center [497, 353] width 315 height 479
paste textarea "`${startInit}% ${endInit}%` }, cfg);"
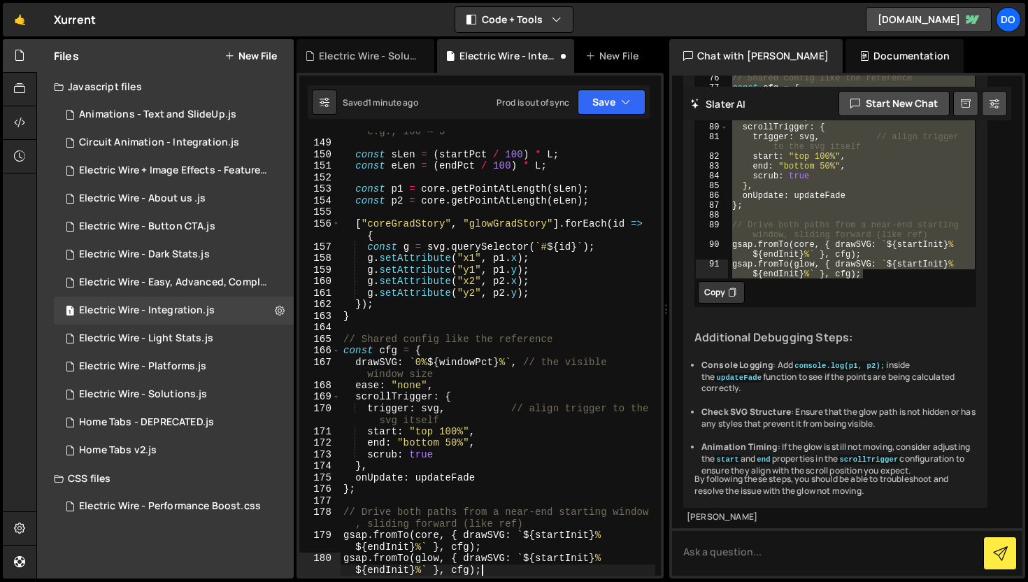
scroll to position [2264, 0]
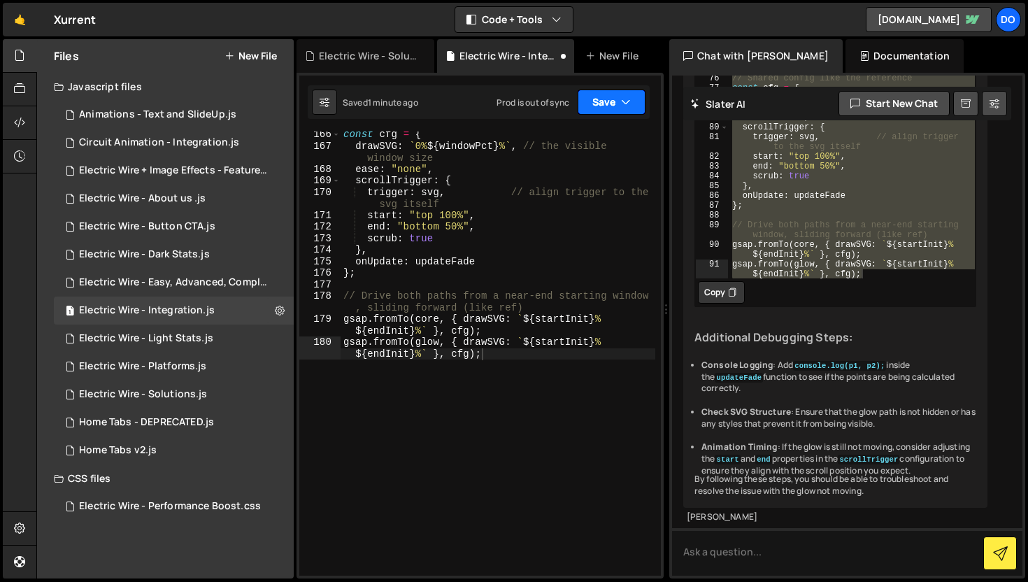
click at [608, 109] on button "Save" at bounding box center [611, 101] width 68 height 25
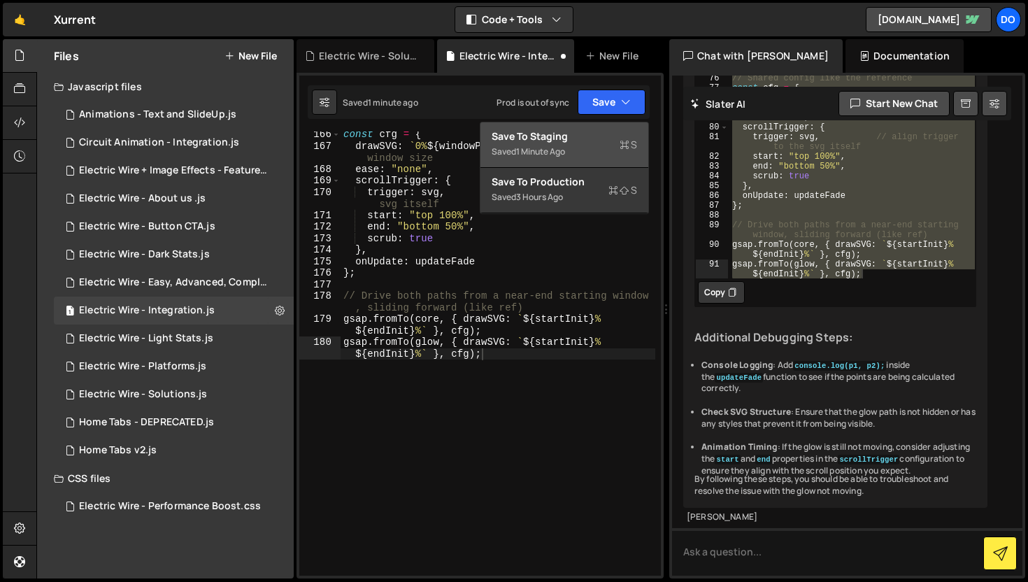
click at [582, 141] on div "Save to Staging S" at bounding box center [563, 136] width 145 height 14
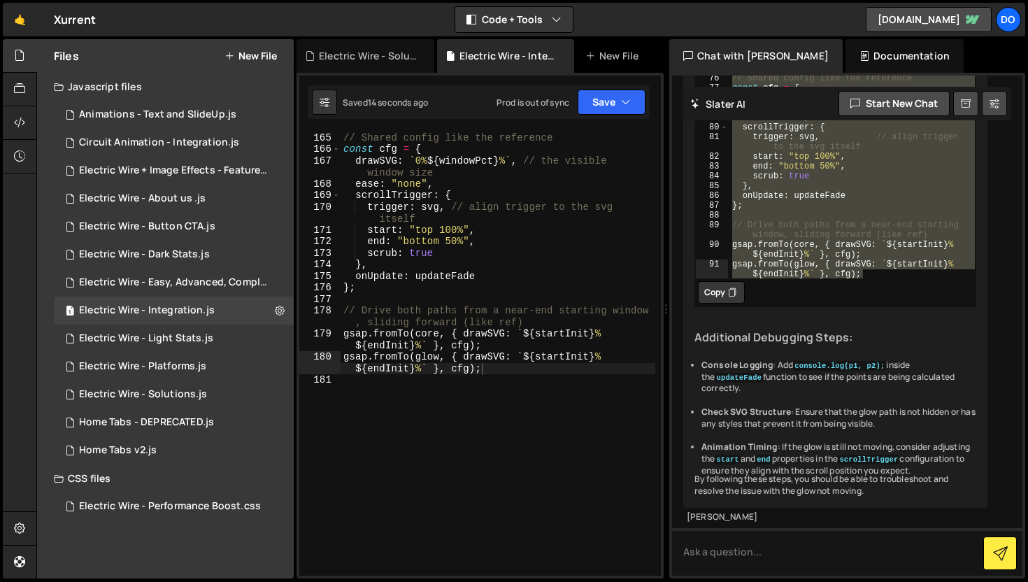
scroll to position [2122, 0]
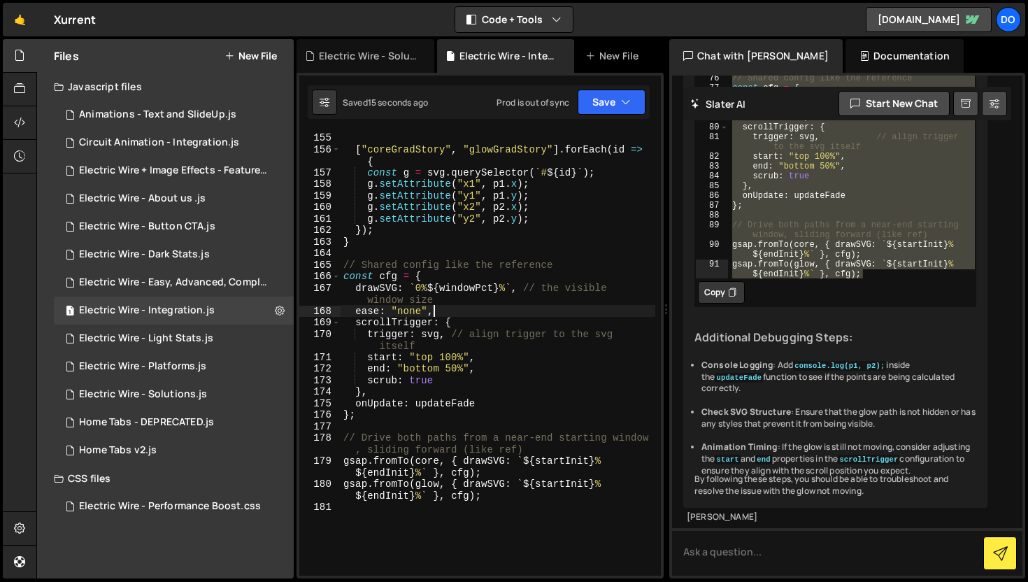
click at [536, 309] on div "const p2 = core . getPointAtLength ( eLen ) ; [ "coreGradStory" , "glowGradStor…" at bounding box center [497, 353] width 315 height 467
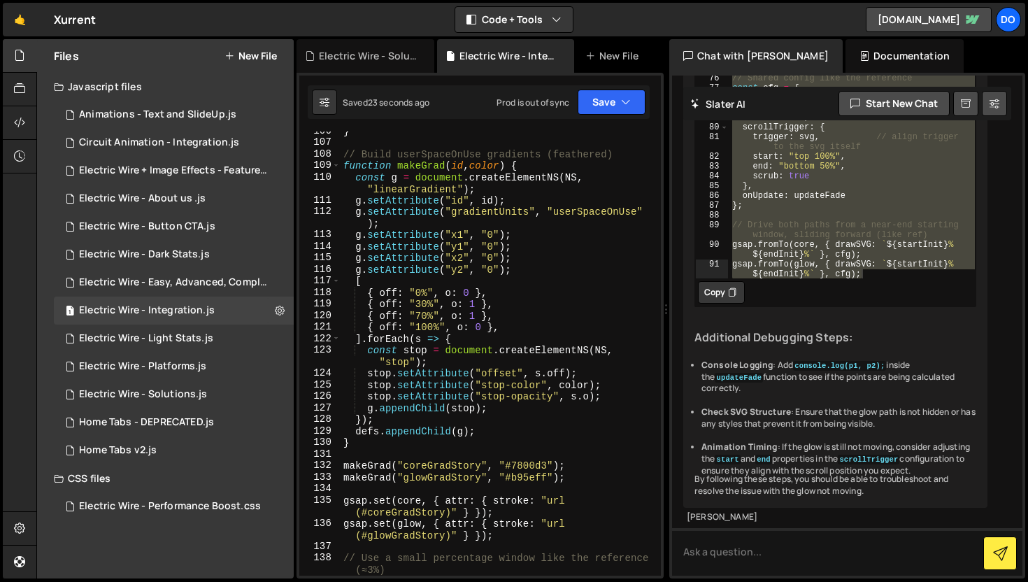
scroll to position [1438, 0]
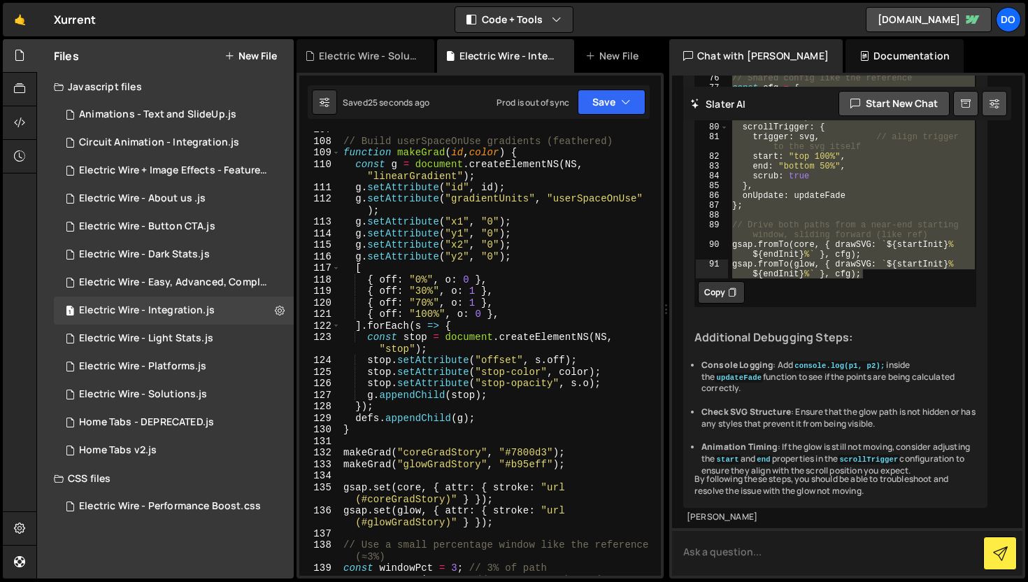
click at [739, 540] on textarea at bounding box center [847, 552] width 350 height 48
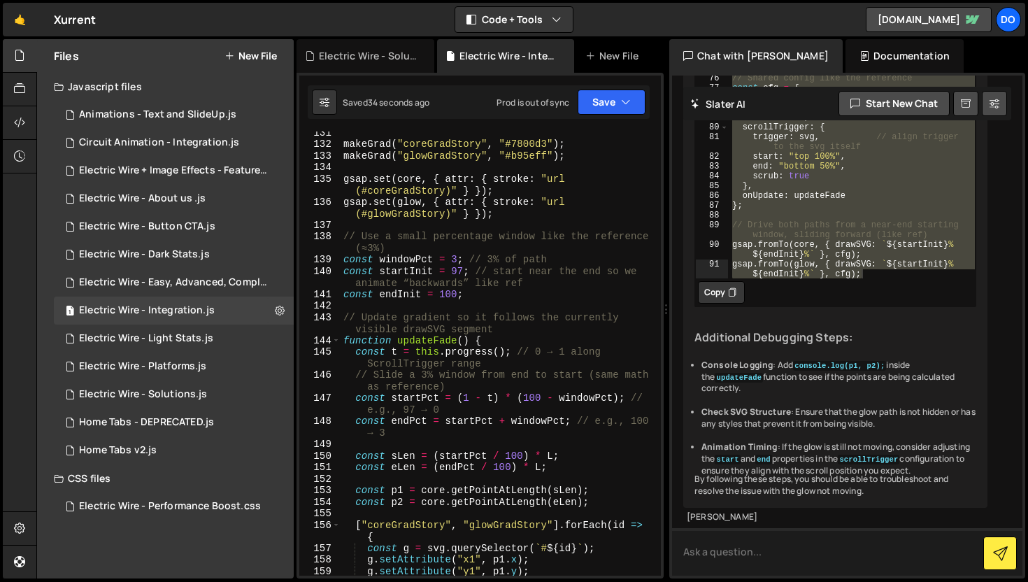
scroll to position [1754, 0]
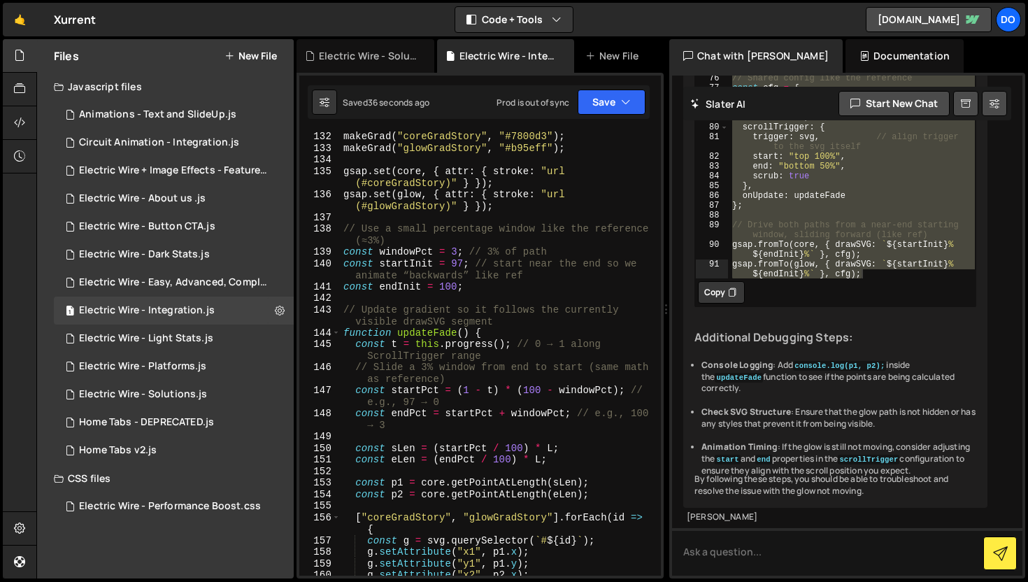
click at [463, 264] on div "makeGrad ( "coreGradStory" , "#7800d3" ) ; makeGrad ( "glowGradStory" , "#b95ef…" at bounding box center [497, 364] width 315 height 467
click at [608, 94] on button "Save" at bounding box center [611, 101] width 68 height 25
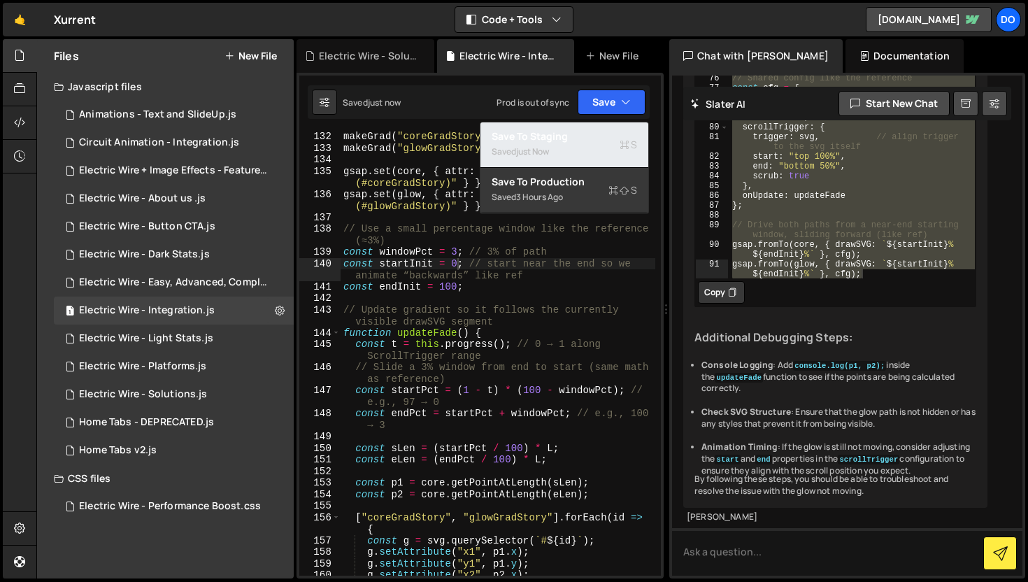
click at [568, 157] on div "Saved just now" at bounding box center [563, 151] width 145 height 17
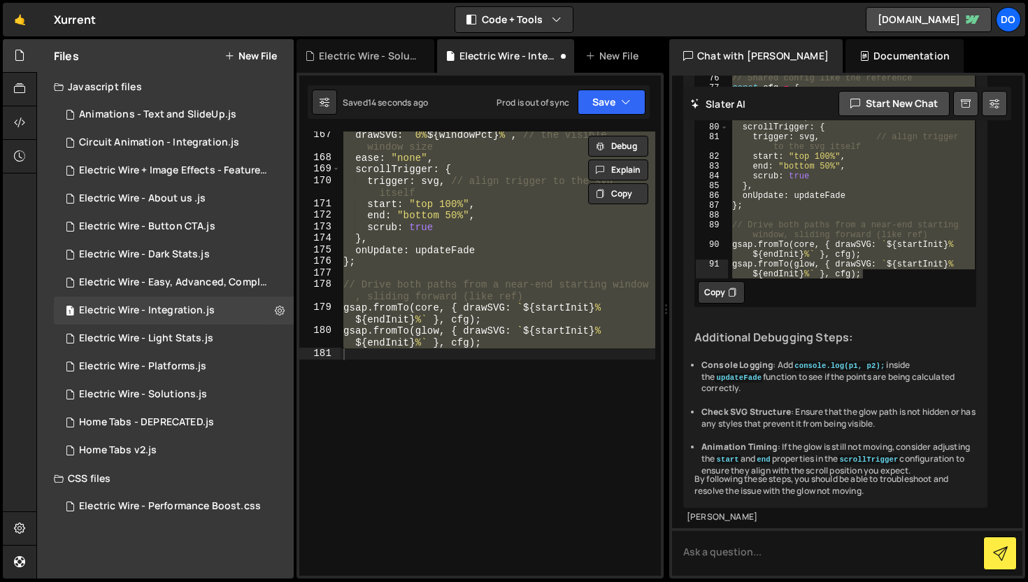
scroll to position [2276, 0]
type textarea "gsap.fromTo(glow, { drawSVG: `${startInit}% ${endInit}%` }, cfg);"
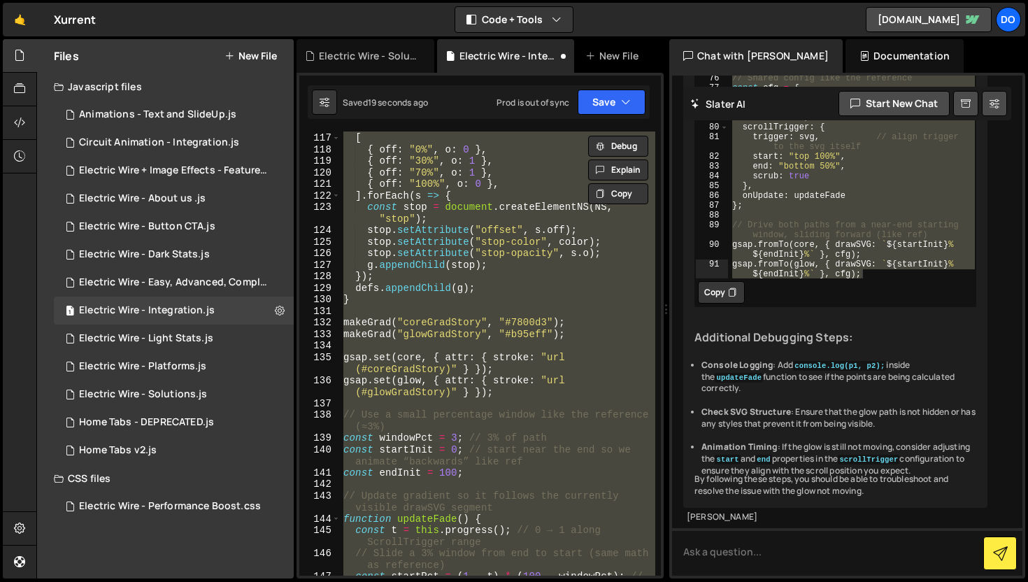
scroll to position [14122, 0]
drag, startPoint x: 732, startPoint y: 275, endPoint x: 875, endPoint y: 235, distance: 148.9
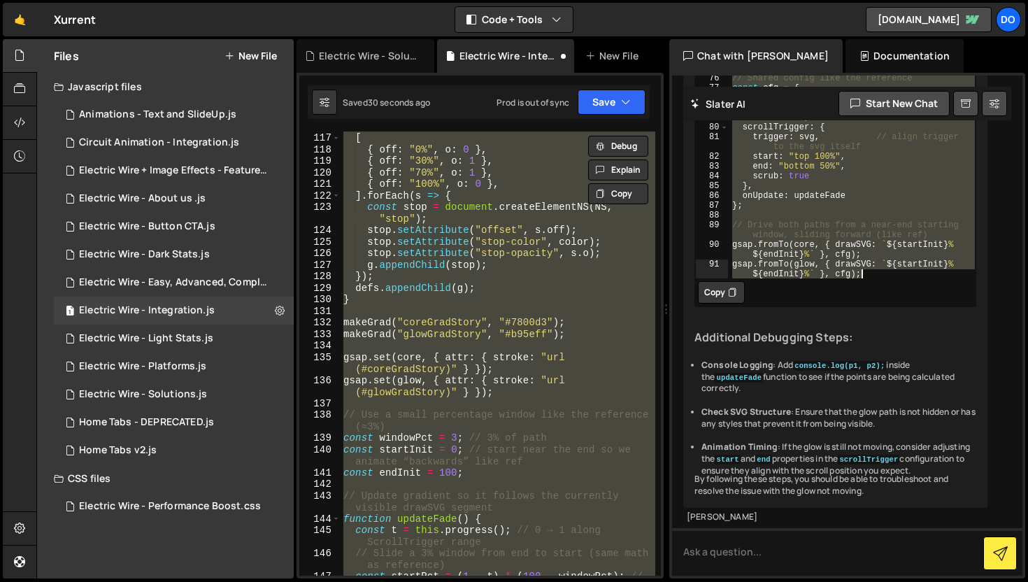
type textarea "gsap.fromTo(core, { drawSVG: `${startInit}% ${endInit}%` }, cfg); gsap.fromTo(g…"
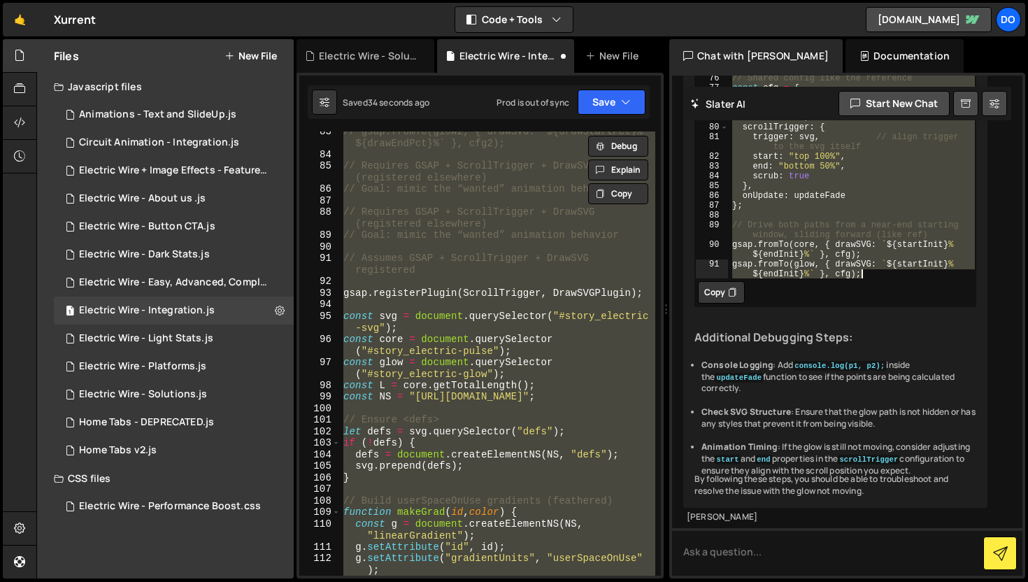
scroll to position [1017, 0]
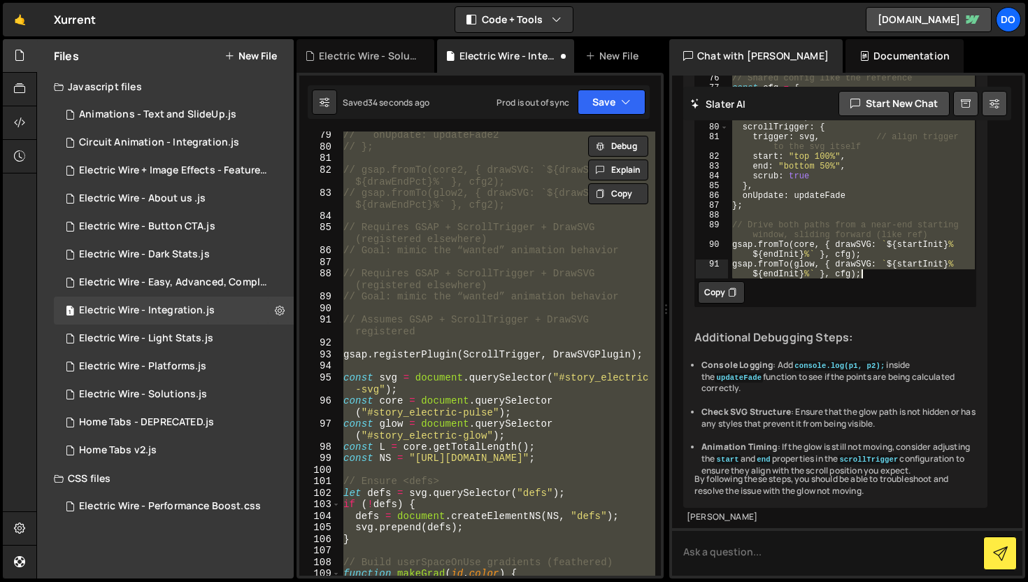
click at [450, 340] on div "// onUpdate: updateFade2 // }; // gsap.fromTo(core2, { drawSVG: `${drawStartPct…" at bounding box center [497, 353] width 315 height 444
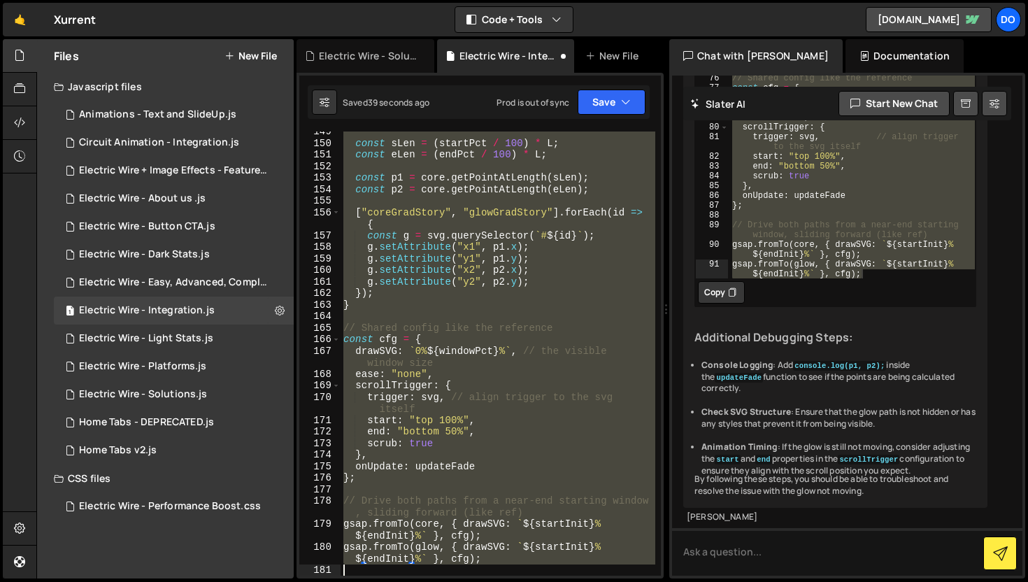
scroll to position [2059, 0]
drag, startPoint x: 345, startPoint y: 357, endPoint x: 411, endPoint y: 581, distance: 234.0
click at [411, 581] on div "Hold on a sec... Are you certain you wish to leave this page? Any changes you'v…" at bounding box center [514, 291] width 1028 height 582
paste textarea
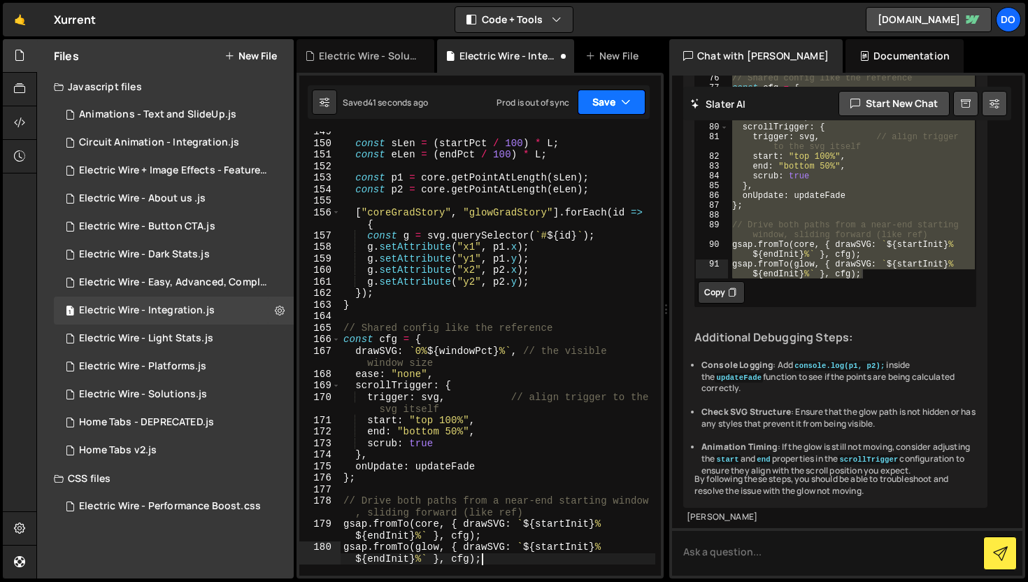
click at [610, 100] on button "Save" at bounding box center [611, 101] width 68 height 25
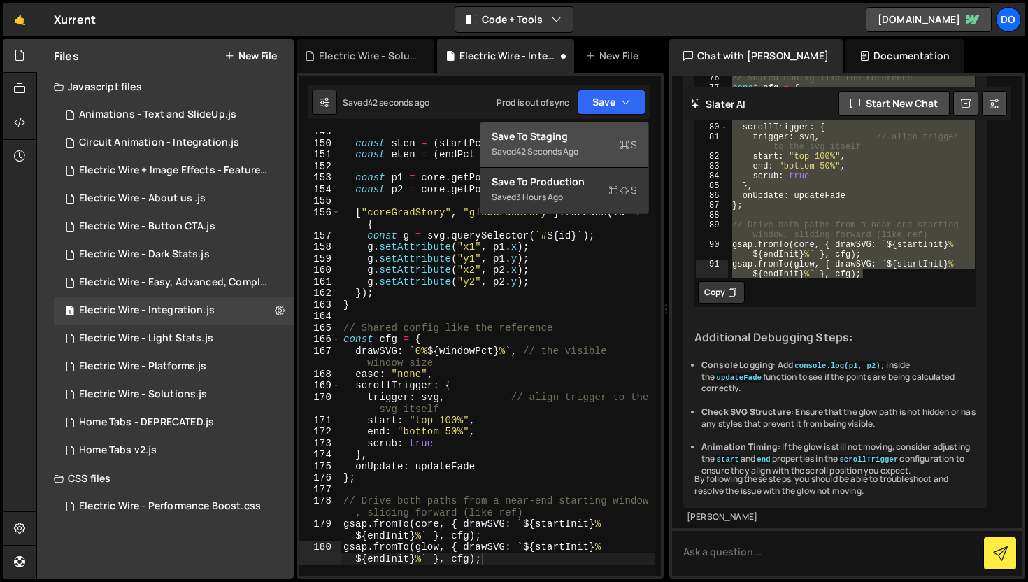
click at [588, 153] on div "Saved 42 seconds ago" at bounding box center [563, 151] width 145 height 17
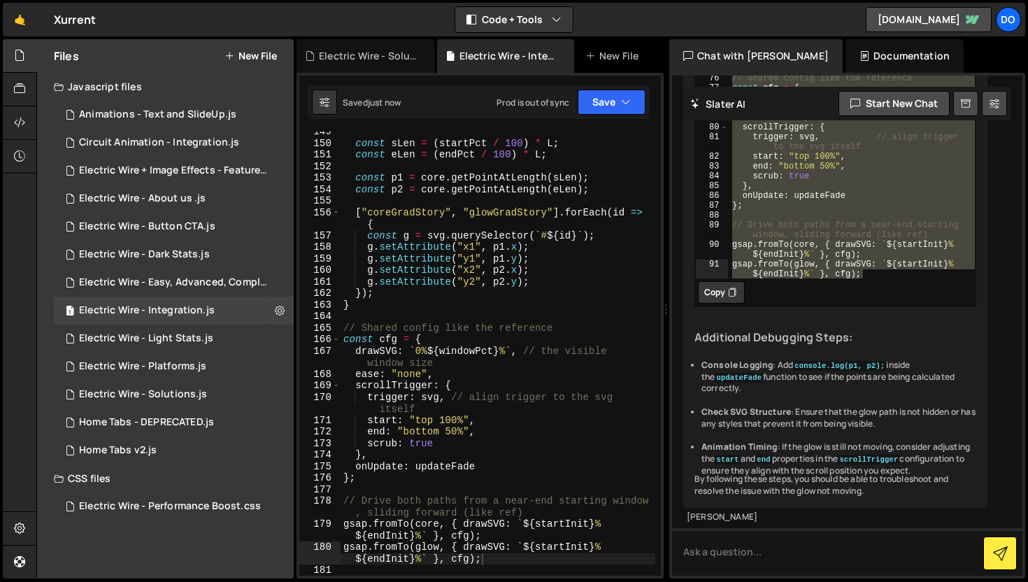
click at [570, 292] on div "const sLen = ( startPct / 100 ) * L ; const eLen = ( endPct / 100 ) * L ; const…" at bounding box center [497, 359] width 315 height 467
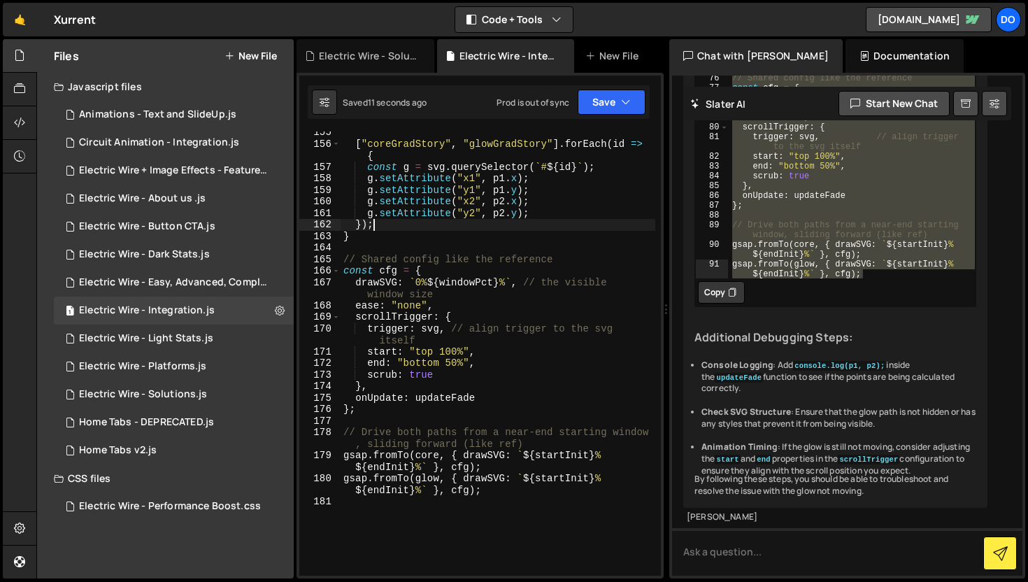
click at [456, 352] on div "[ "coreGradStory" , "glowGradStory" ] . forEach ( id => { const g = svg . query…" at bounding box center [497, 360] width 315 height 467
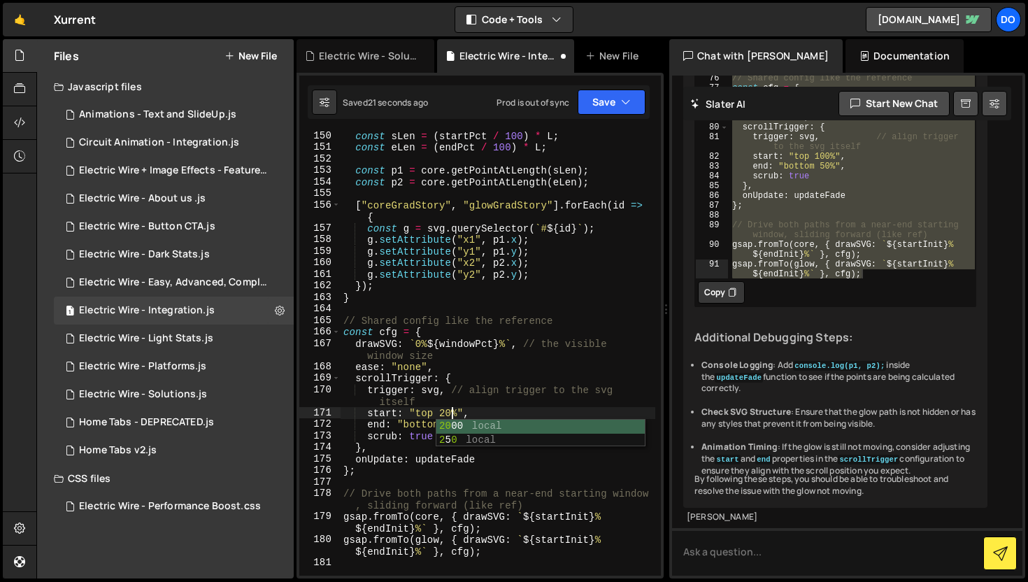
scroll to position [0, 7]
click at [626, 99] on icon "button" at bounding box center [626, 102] width 10 height 14
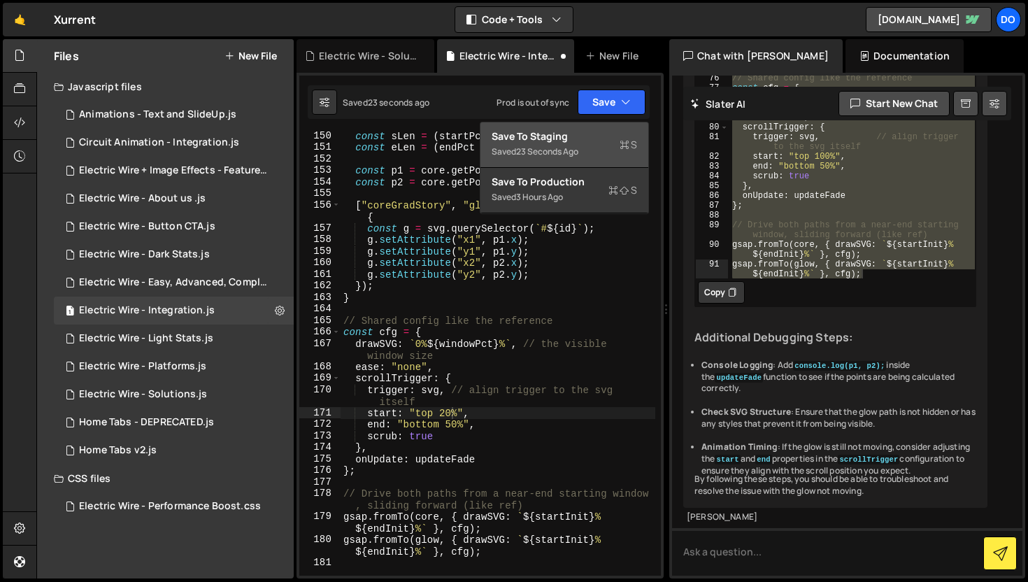
click at [621, 149] on icon at bounding box center [624, 145] width 10 height 14
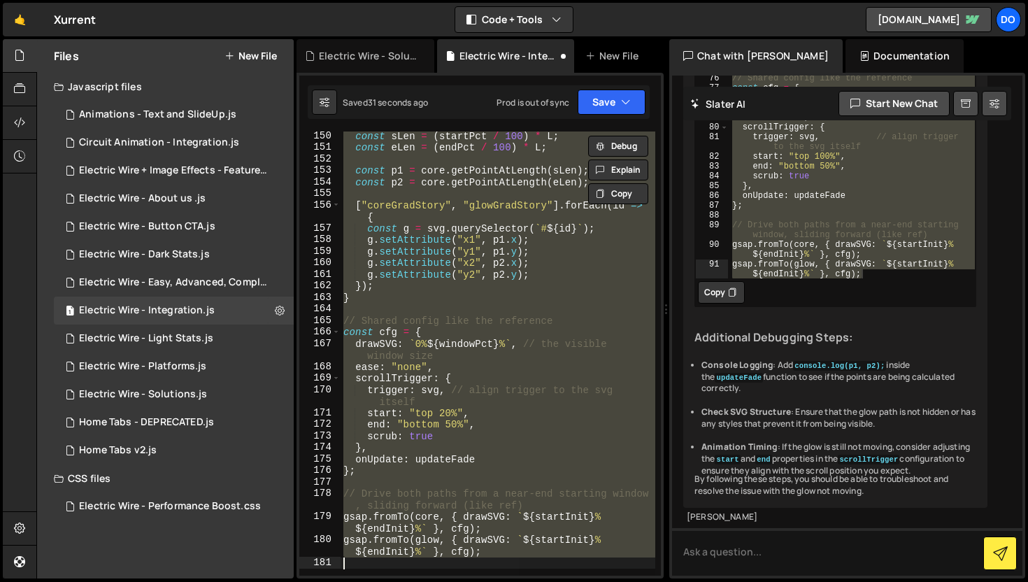
click at [525, 287] on div "const sLen = ( startPct / 100 ) * L ; const eLen = ( endPct / 100 ) * L ; const…" at bounding box center [497, 353] width 315 height 444
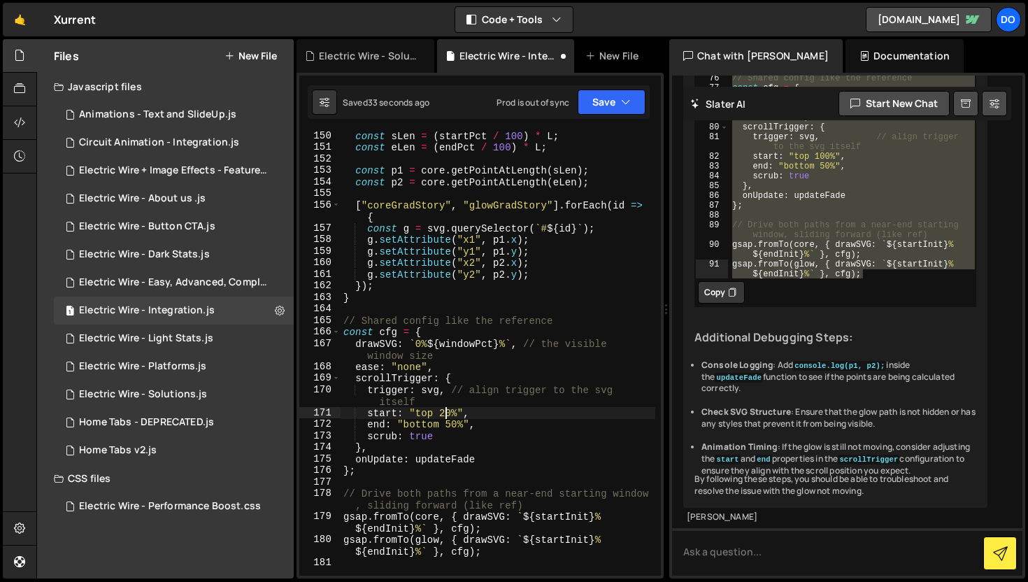
click at [445, 412] on div "const sLen = ( startPct / 100 ) * L ; const eLen = ( endPct / 100 ) * L ; const…" at bounding box center [497, 363] width 315 height 467
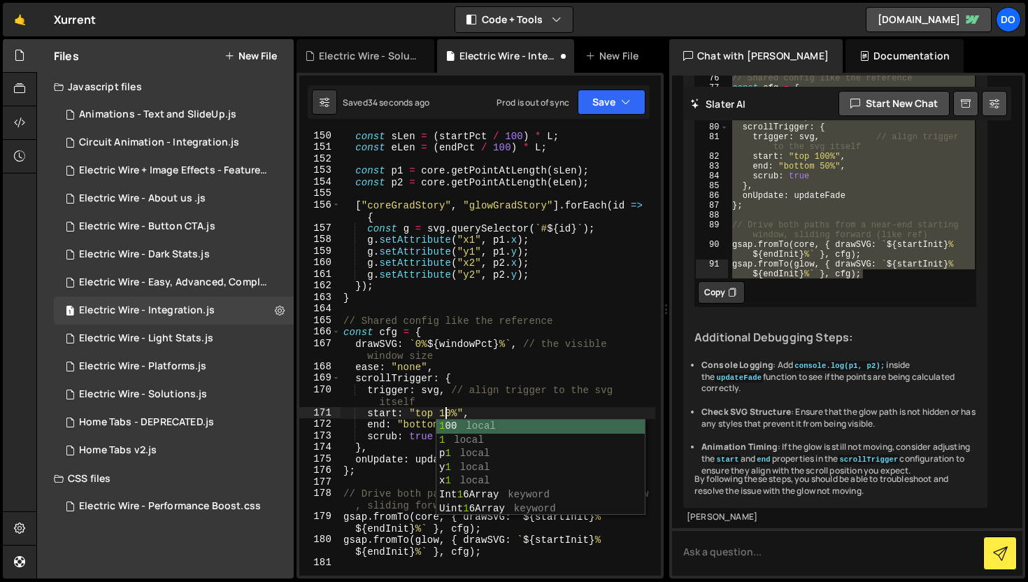
scroll to position [0, 7]
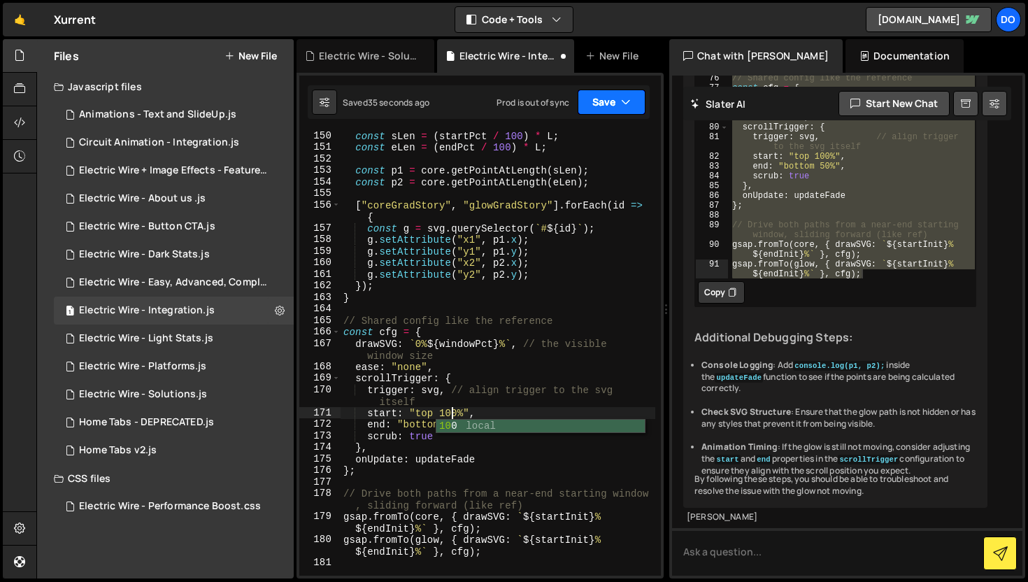
click at [626, 101] on icon "button" at bounding box center [626, 102] width 10 height 14
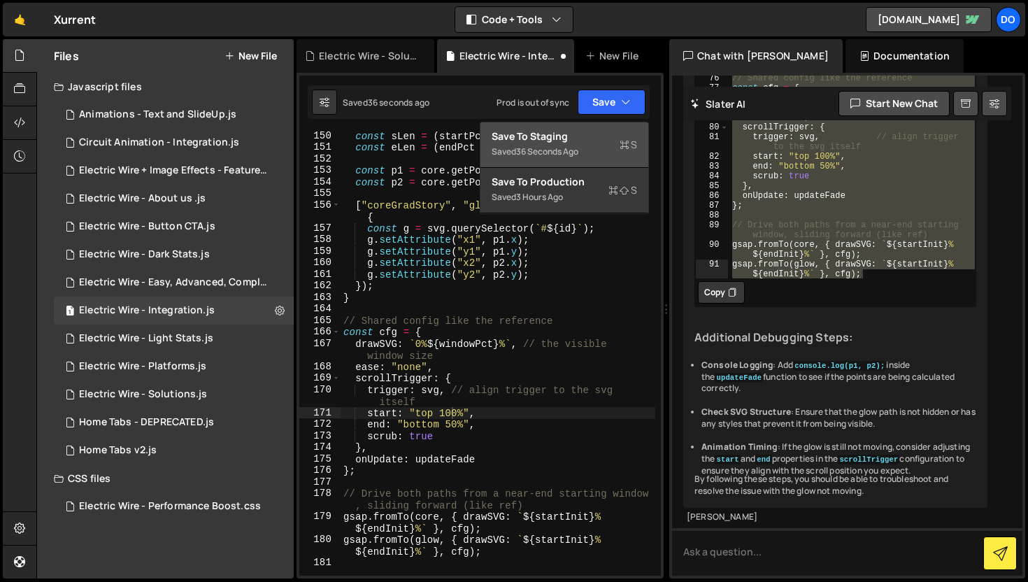
click at [617, 137] on div "Save to Staging S" at bounding box center [563, 136] width 145 height 14
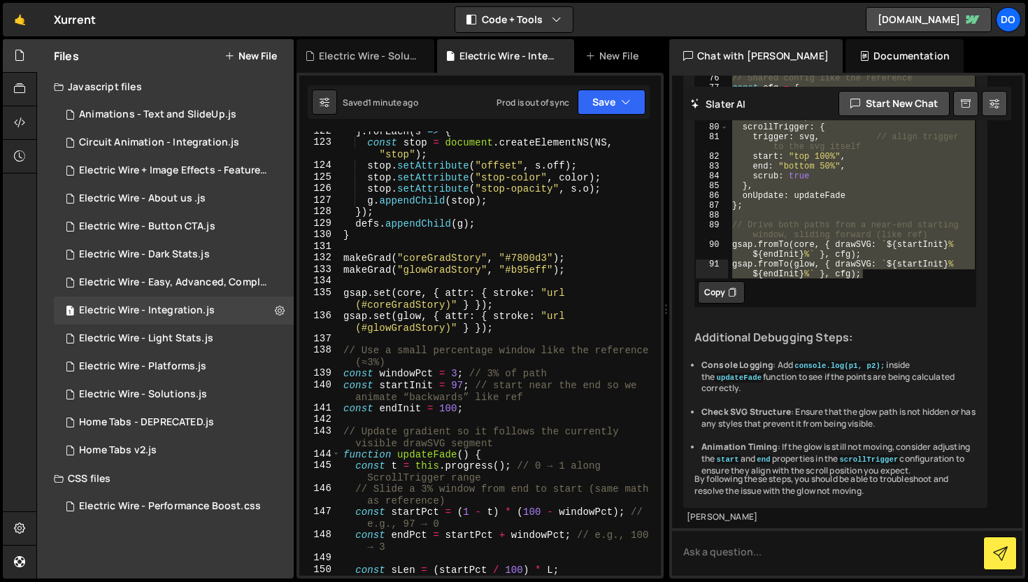
scroll to position [1567, 0]
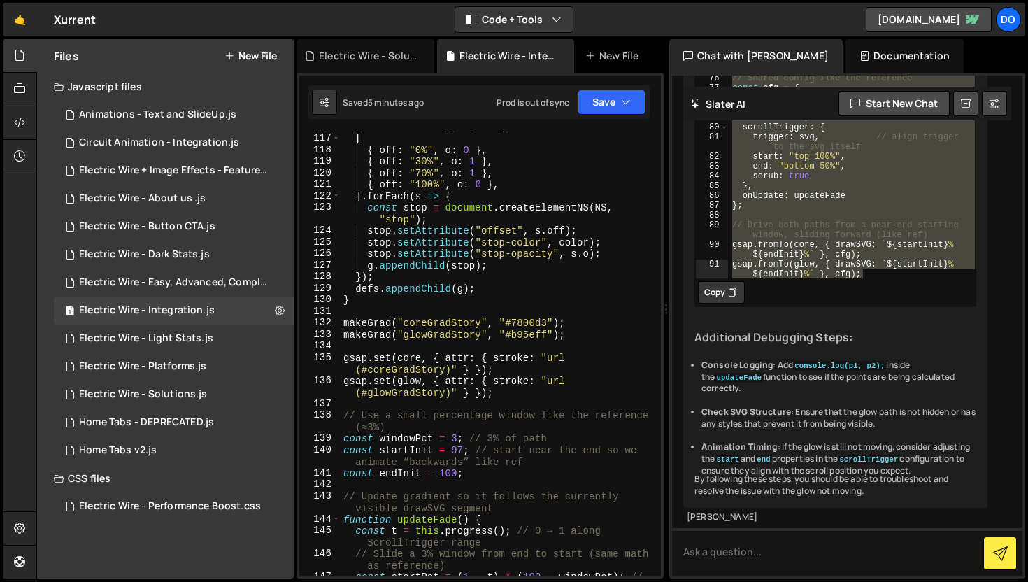
type textarea "stop.setAttribute("stop-color", color);"
click at [642, 247] on div "g . setAttribute ( "y2" , "0" ) ; [ { off : "0%" , o : 0 } , { off : "30%" , o …" at bounding box center [497, 360] width 315 height 479
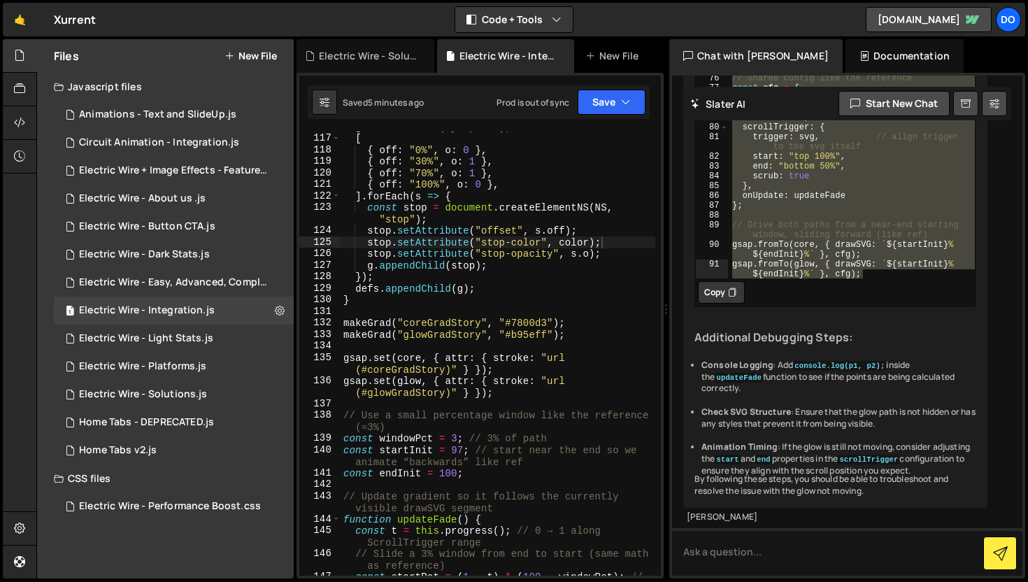
type textarea "gsap.fromTo(glow, { drawSVG: `${startInit}% ${endInit}%` }, cfg);"
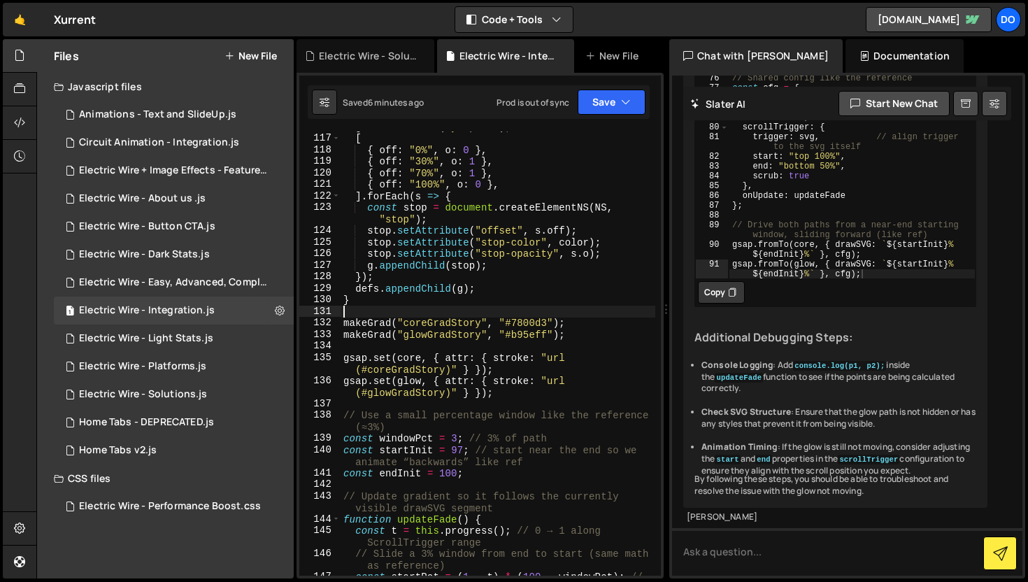
scroll to position [0, 0]
click at [608, 306] on div "g . setAttribute ( "y2" , "0" ) ; [ { off : "0%" , o : 0 } , { off : "30%" , o …" at bounding box center [497, 360] width 315 height 479
type textarea "gsap.fromTo(glow, { drawSVG: `${startInit}% ${endInit}%` }, cfg);"
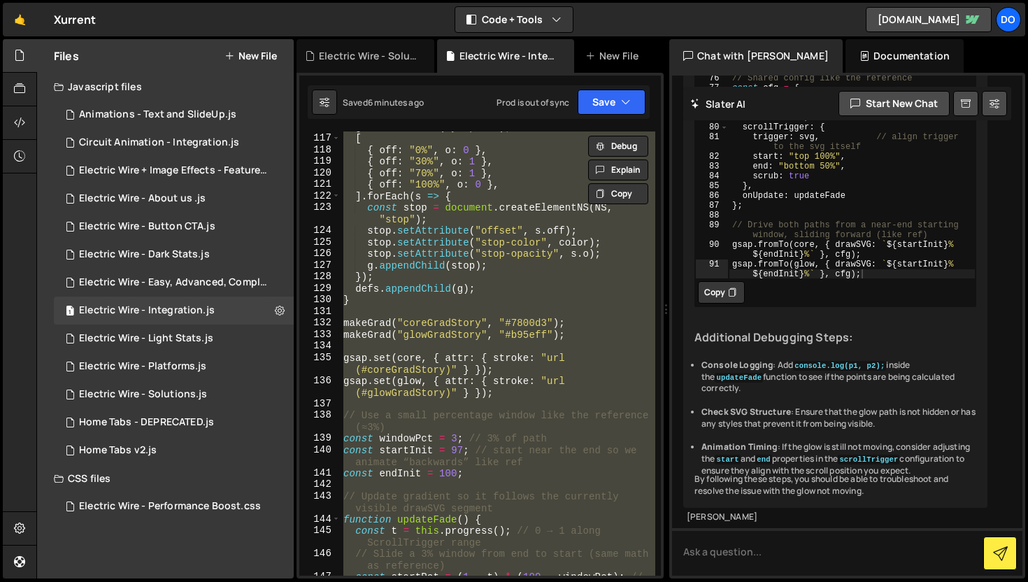
click at [608, 306] on div "g . setAttribute ( "y2" , "0" ) ; [ { off : "0%" , o : 0 } , { off : "30%" , o …" at bounding box center [497, 353] width 315 height 444
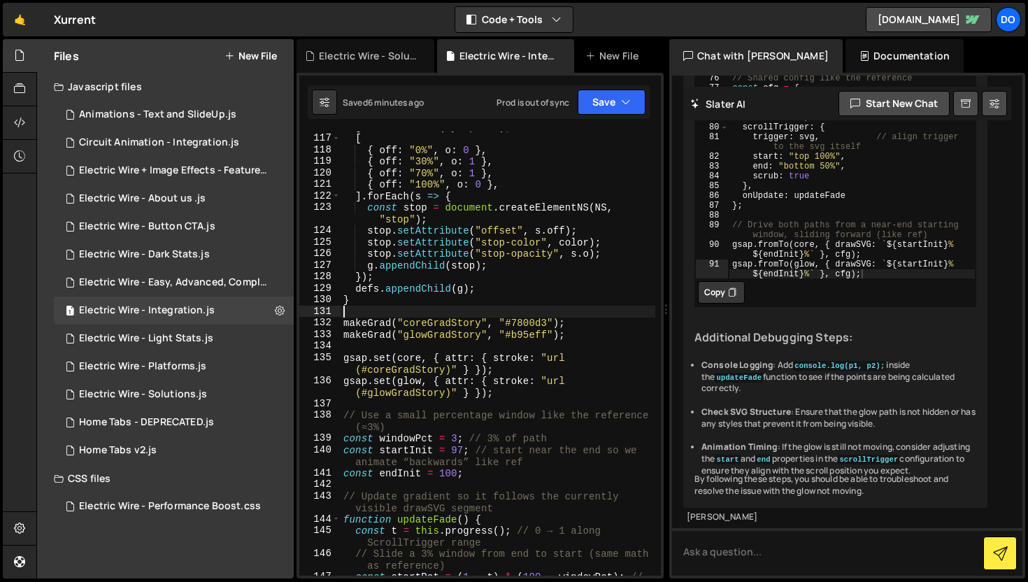
click at [452, 443] on div "g . setAttribute ( "y2" , "0" ) ; [ { off : "0%" , o : 0 } , { off : "30%" , o …" at bounding box center [497, 360] width 315 height 479
click at [454, 442] on div "g . setAttribute ( "y2" , "0" ) ; [ { off : "0%" , o : 0 } , { off : "30%" , o …" at bounding box center [497, 360] width 315 height 479
click at [612, 90] on button "Save" at bounding box center [611, 101] width 68 height 25
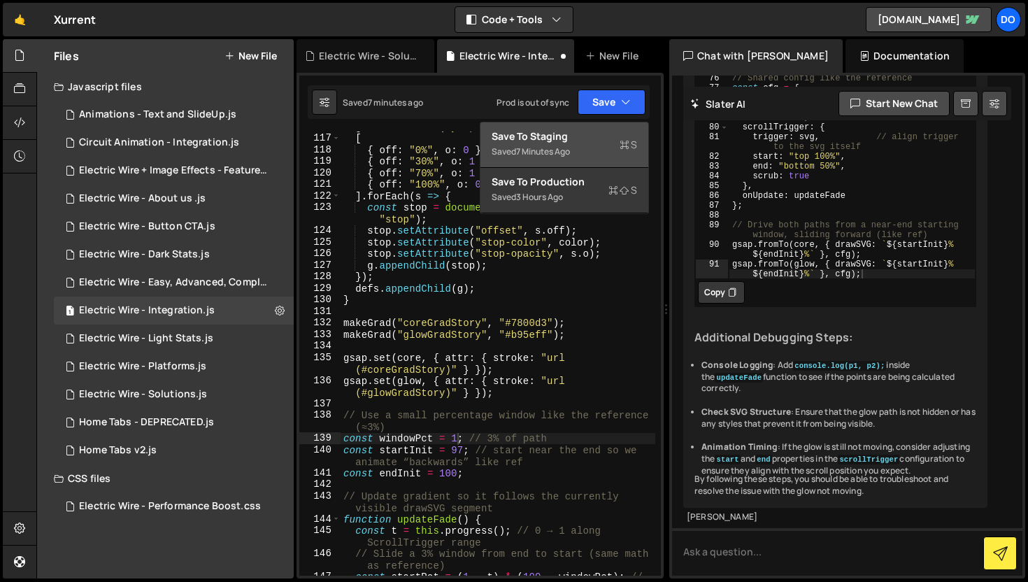
click at [563, 148] on div "7 minutes ago" at bounding box center [543, 151] width 54 height 12
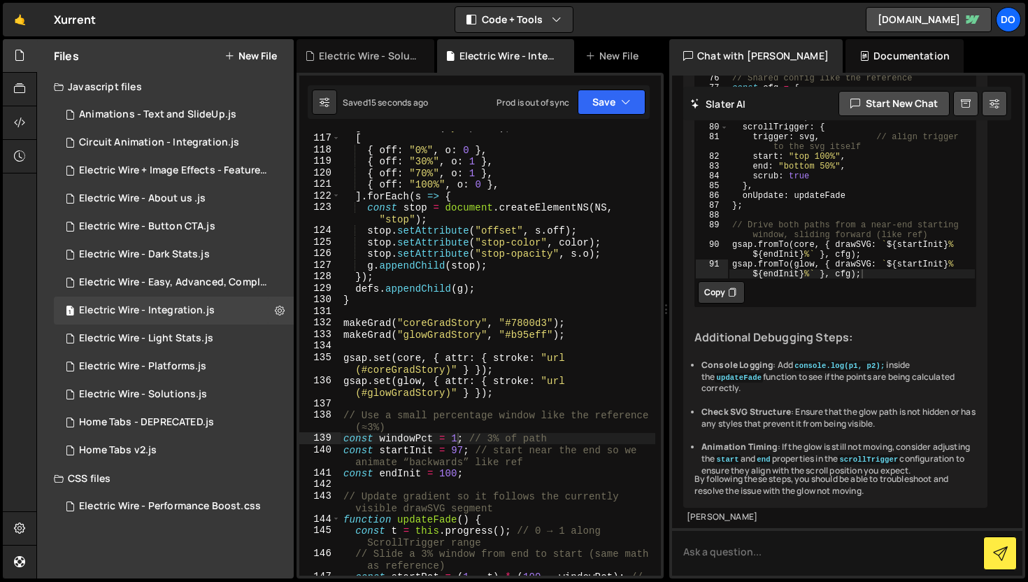
click at [456, 445] on div "g . setAttribute ( "y2" , "0" ) ; [ { off : "0%" , o : 0 } , { off : "30%" , o …" at bounding box center [497, 360] width 315 height 479
click at [458, 441] on div "g . setAttribute ( "y2" , "0" ) ; [ { off : "0%" , o : 0 } , { off : "30%" , o …" at bounding box center [497, 360] width 315 height 479
click at [618, 108] on button "Save" at bounding box center [611, 101] width 68 height 25
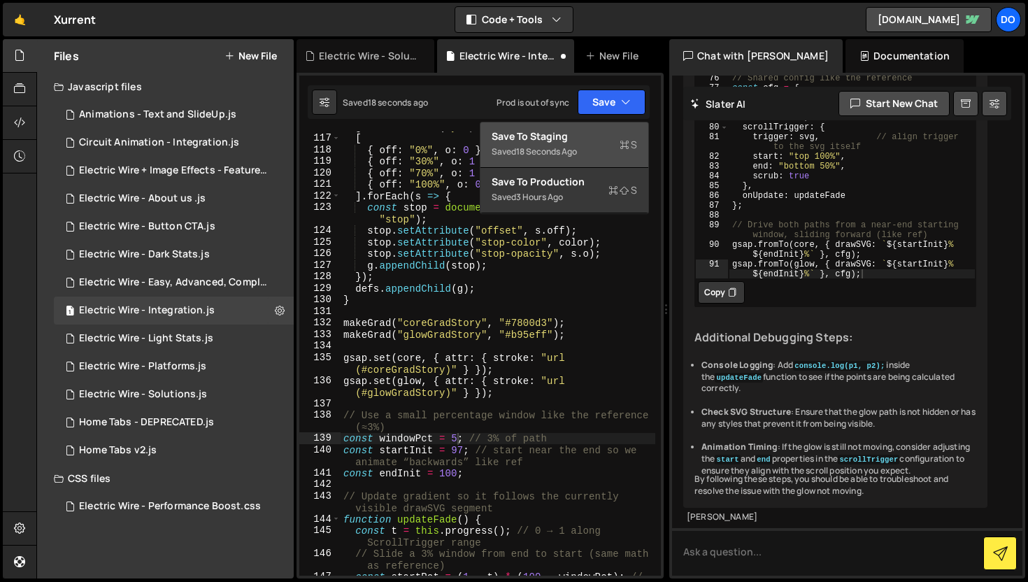
click at [600, 144] on div "Saved 18 seconds ago" at bounding box center [563, 151] width 145 height 17
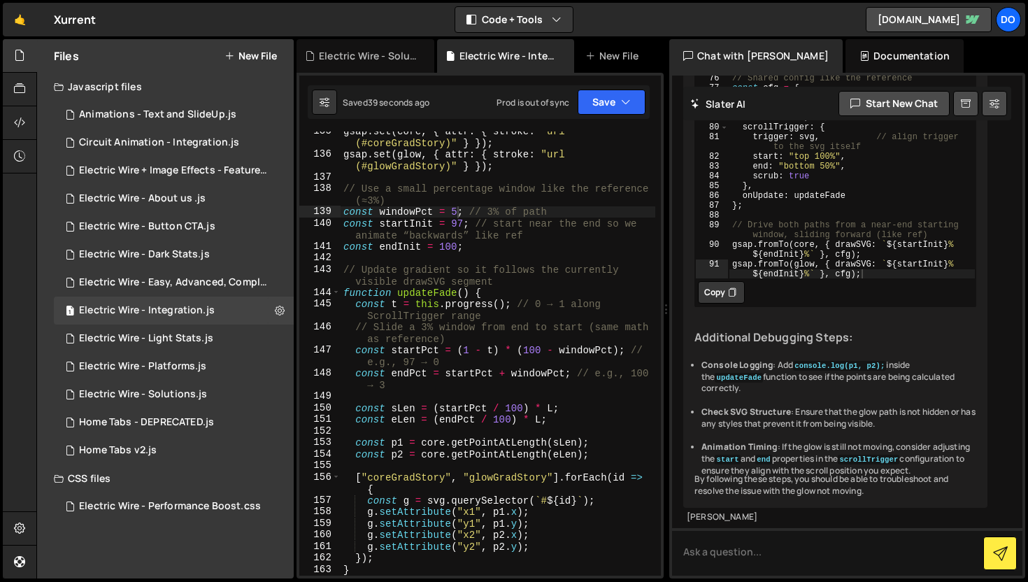
scroll to position [1794, 0]
click at [461, 222] on div "gsap . set ( core , { attr : { stroke : "url (#coreGradStory)" } }) ; gsap . se…" at bounding box center [497, 364] width 315 height 479
click at [613, 99] on button "Save" at bounding box center [611, 101] width 68 height 25
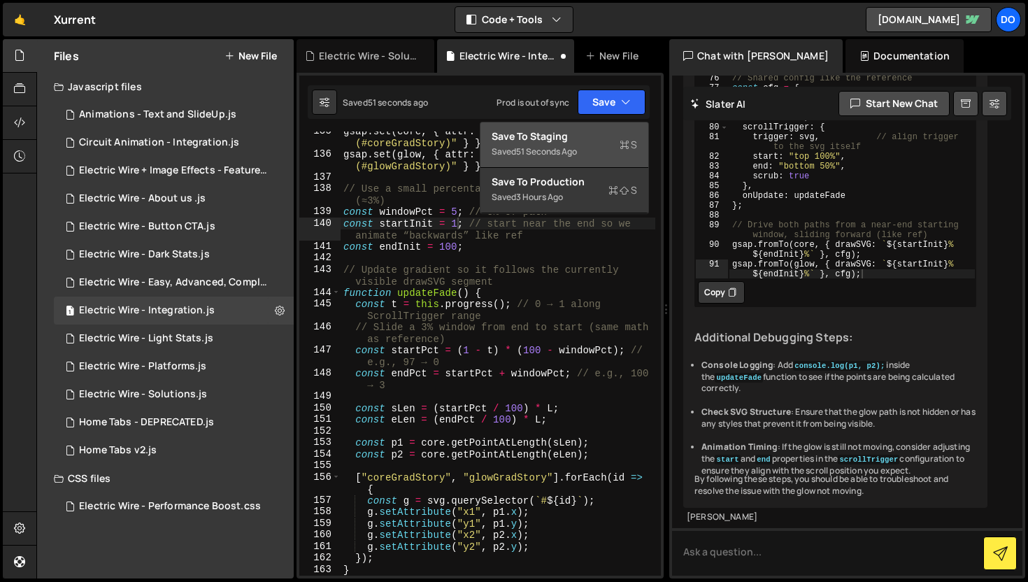
click at [583, 150] on div "Saved 51 seconds ago" at bounding box center [563, 151] width 145 height 17
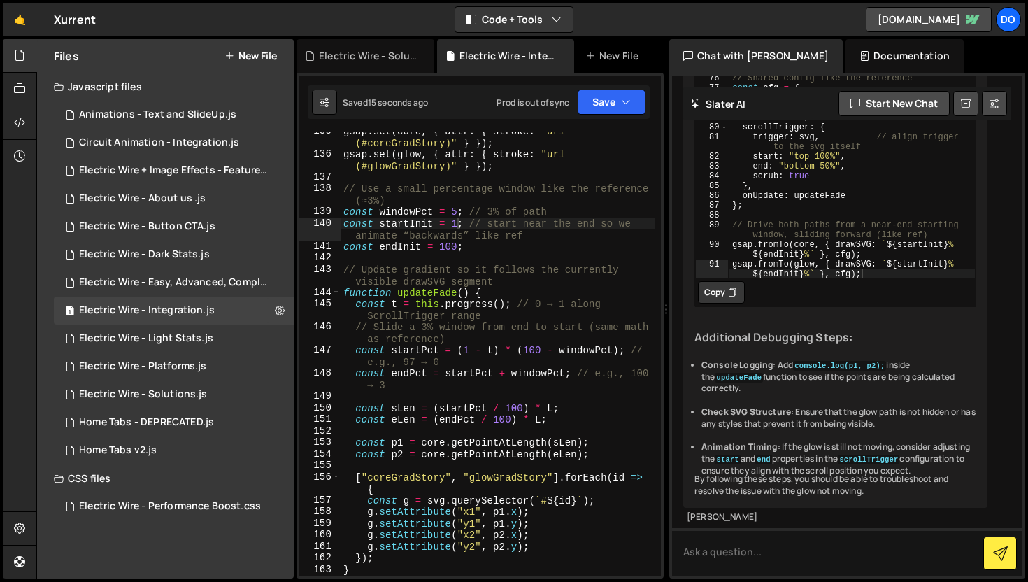
click at [458, 225] on div "gsap . set ( core , { attr : { stroke : "url (#coreGradStory)" } }) ; gsap . se…" at bounding box center [497, 364] width 315 height 479
type textarea "const startInit = 97; // start near the end so we animate “backwards” like ref"
click at [612, 96] on button "Save" at bounding box center [611, 101] width 68 height 25
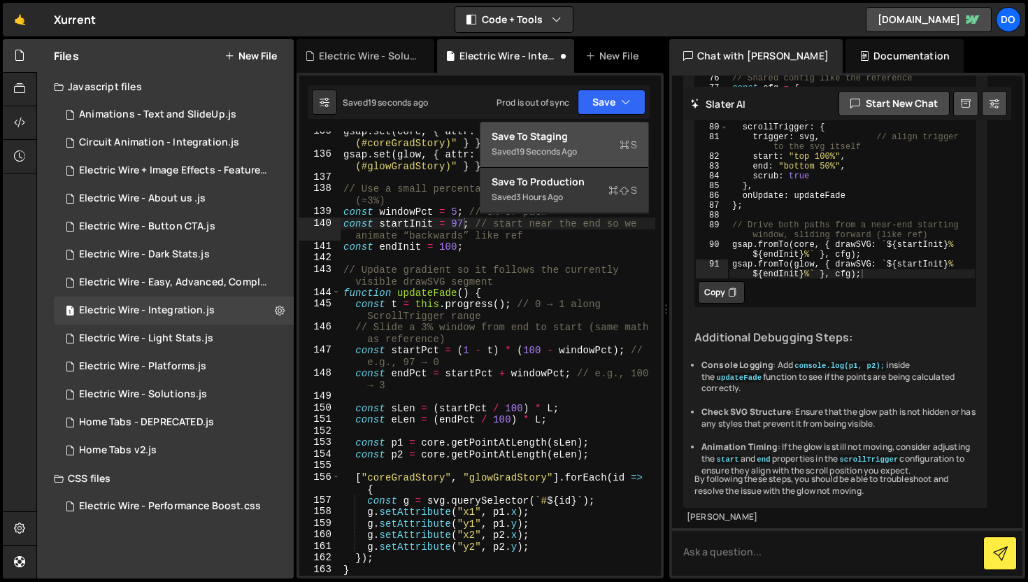
click at [561, 148] on div "19 seconds ago" at bounding box center [546, 151] width 61 height 12
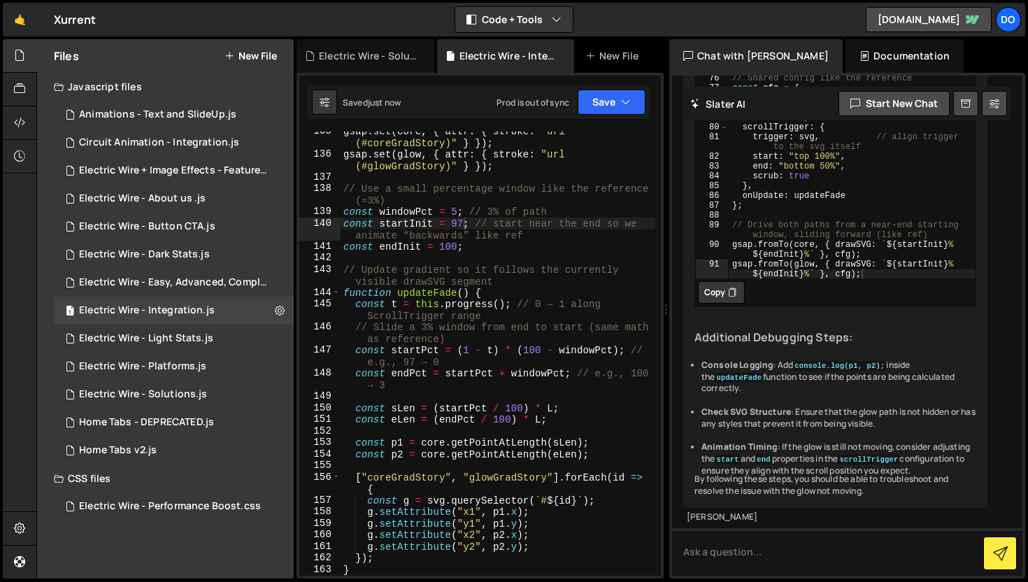
click at [513, 252] on div "gsap . set ( core , { attr : { stroke : "url (#coreGradStory)" } }) ; gsap . se…" at bounding box center [497, 364] width 315 height 479
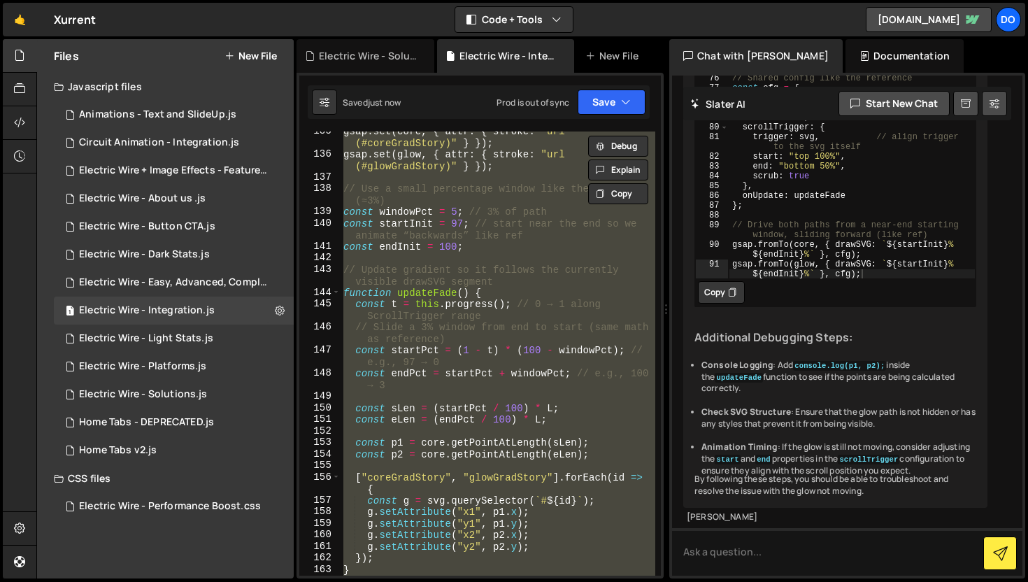
click at [513, 252] on div "gsap . set ( core , { attr : { stroke : "url (#coreGradStory)" } }) ; gsap . se…" at bounding box center [497, 353] width 315 height 444
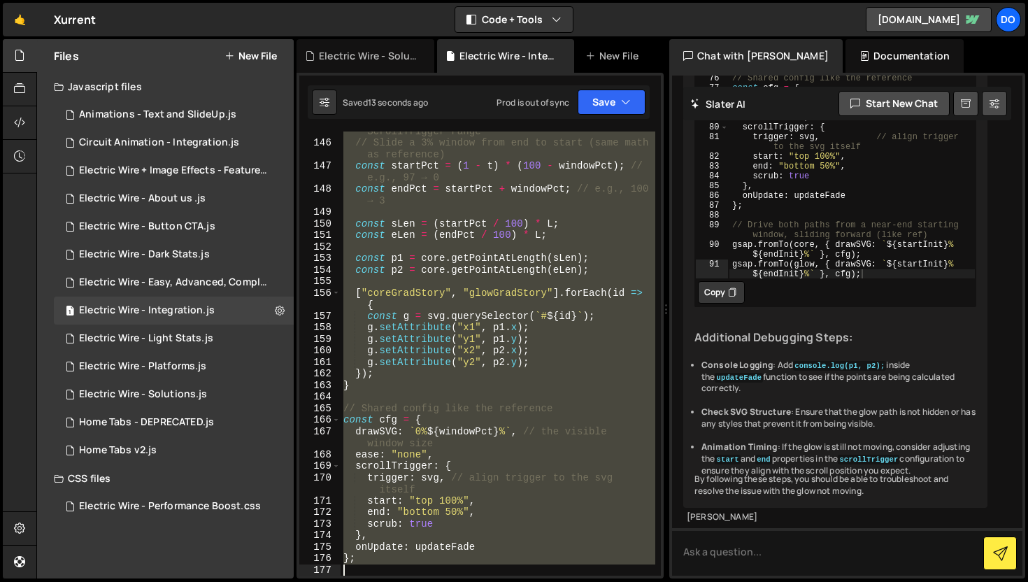
scroll to position [2059, 0]
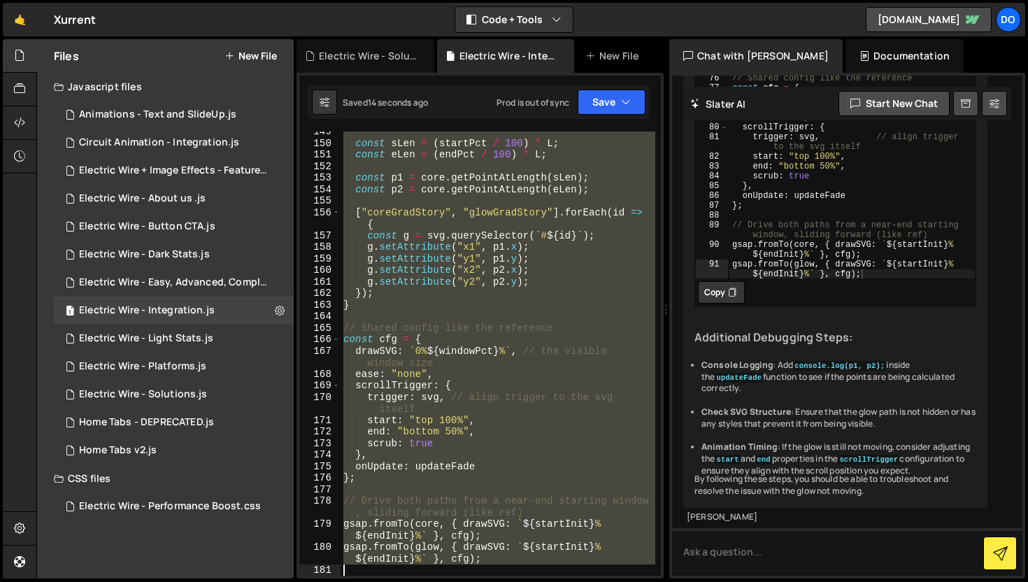
drag, startPoint x: 344, startPoint y: 199, endPoint x: 414, endPoint y: 574, distance: 381.2
click at [414, 574] on div "const sLen = ( startPct / 100 ) * L ; const eLen = ( endPct / 100 ) * L ; const…" at bounding box center [497, 359] width 315 height 467
click at [536, 343] on div "const sLen = ( startPct / 100 ) * L ; const eLen = ( endPct / 100 ) * L ; const…" at bounding box center [497, 353] width 315 height 444
drag, startPoint x: 343, startPoint y: 299, endPoint x: 500, endPoint y: 561, distance: 304.8
click at [500, 561] on div "const sLen = ( startPct / 100 ) * L ; const eLen = ( endPct / 100 ) * L ; const…" at bounding box center [497, 359] width 315 height 467
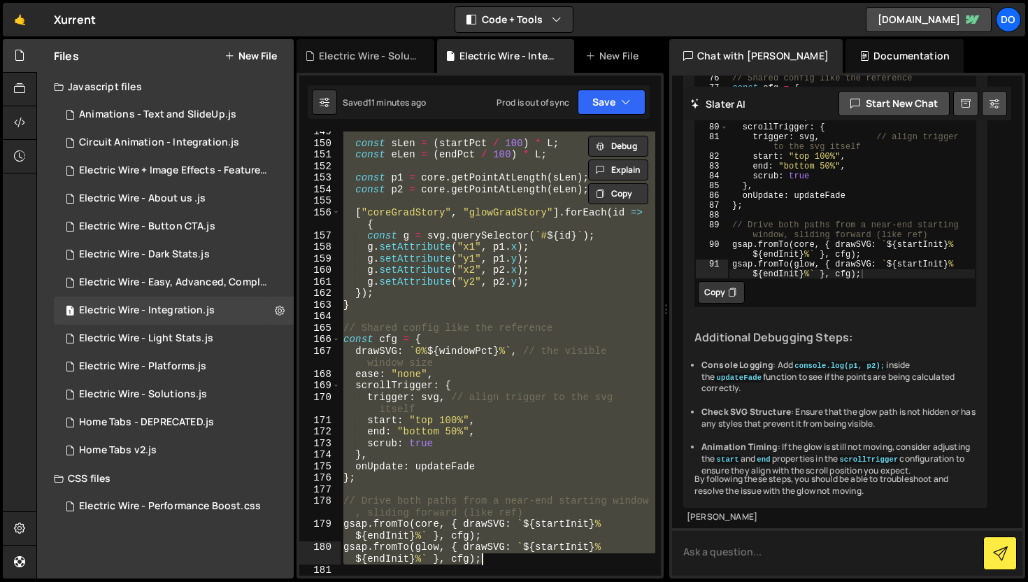
click at [730, 552] on textarea at bounding box center [847, 552] width 350 height 48
click at [631, 541] on div "const sLen = ( startPct / 100 ) * L ; const eLen = ( endPct / 100 ) * L ; const…" at bounding box center [497, 353] width 315 height 444
type textarea "gsap.fromTo(glow, { drawSVG: `${startInit}% ${endInit}%` }, cfg);"
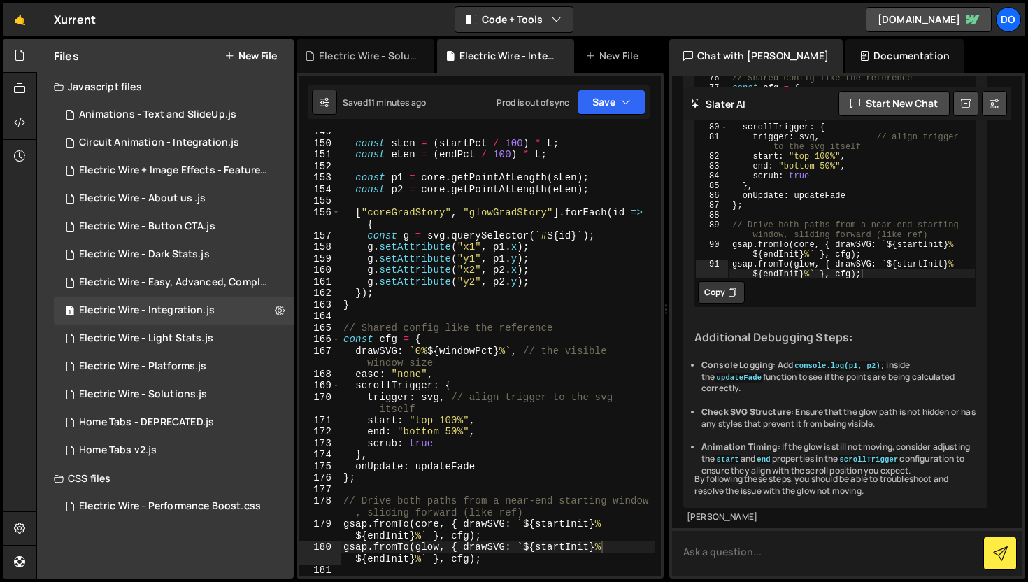
click at [724, 547] on textarea at bounding box center [847, 552] width 350 height 48
paste textarea "gsap.registerPlugin(ScrollTrigger, DrawSVGPlugin); const svg = document.querySe…"
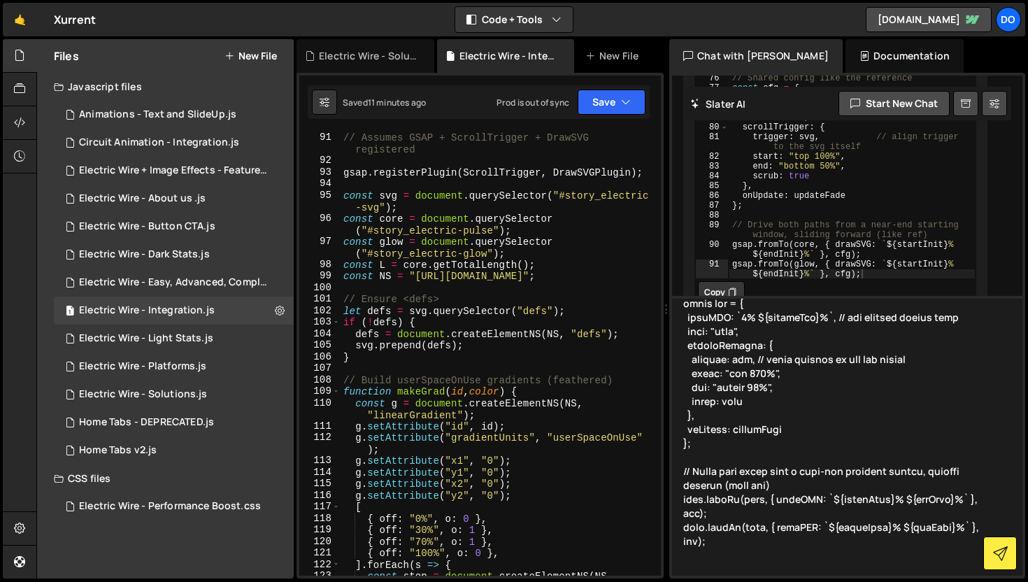
scroll to position [1199, 0]
type textarea "gsap.registerPlugin(ScrollTrigger, DrawSVGPlugin); const svg = document.querySe…"
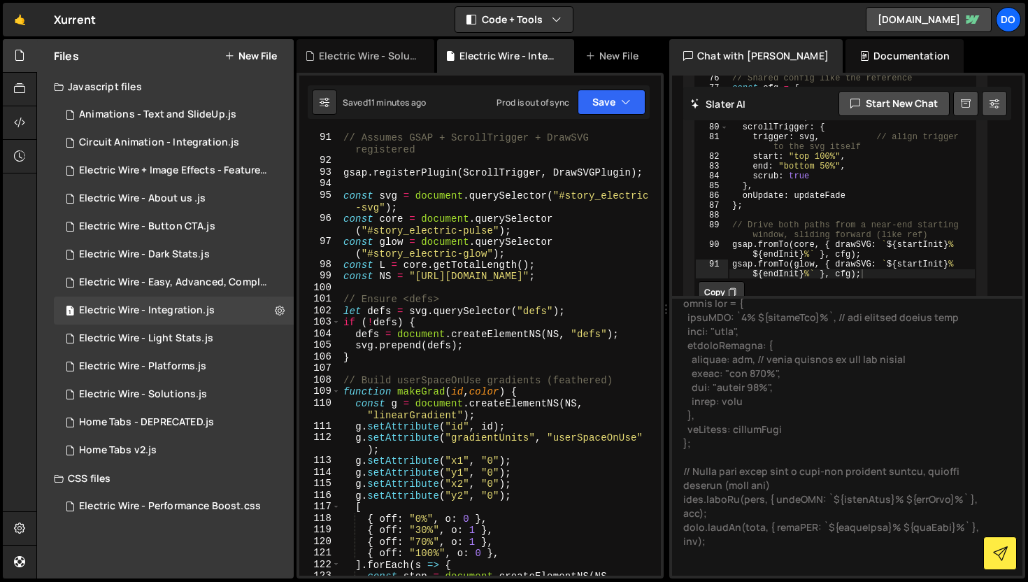
type textarea "const glow = document.querySelector("#story_electric-glow");"
drag, startPoint x: 373, startPoint y: 253, endPoint x: 488, endPoint y: 250, distance: 114.7
click at [488, 250] on div "// Assumes GSAP + ScrollTrigger + DrawSVG registered gsap . registerPlugin ( Sc…" at bounding box center [497, 359] width 315 height 479
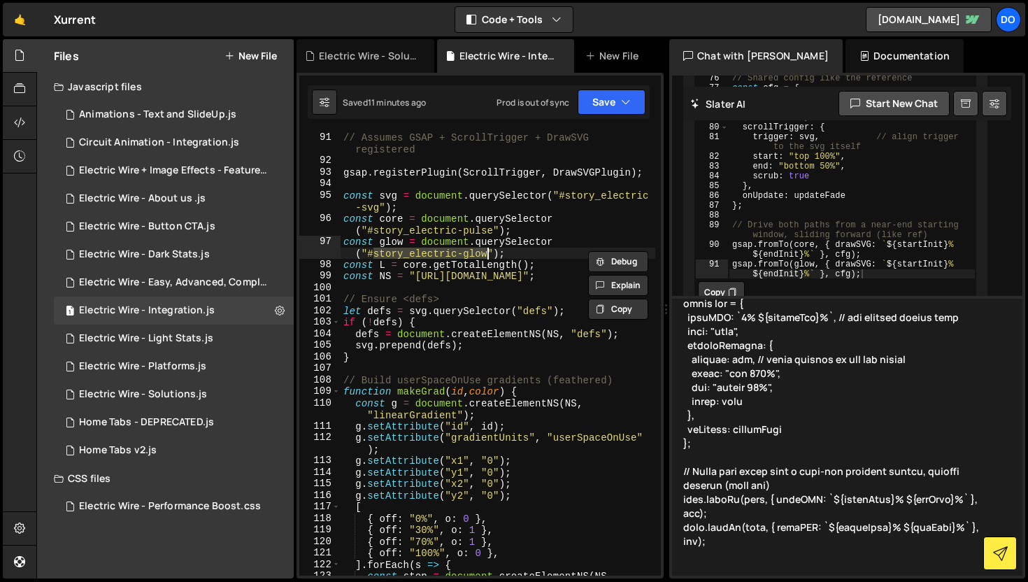
click at [722, 566] on textarea at bounding box center [847, 436] width 350 height 280
paste textarea "story_electric-glow"
type textarea "gsap.registerPlugin(ScrollTrigger, DrawSVGPlugin); const svg = document.querySe…"
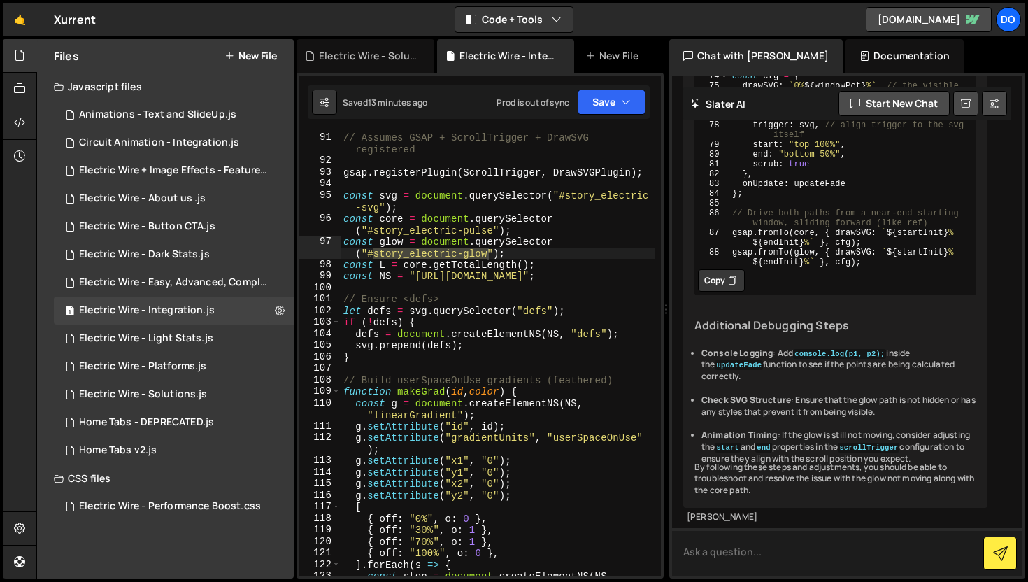
scroll to position [17908, 0]
click at [735, 287] on icon at bounding box center [732, 280] width 8 height 14
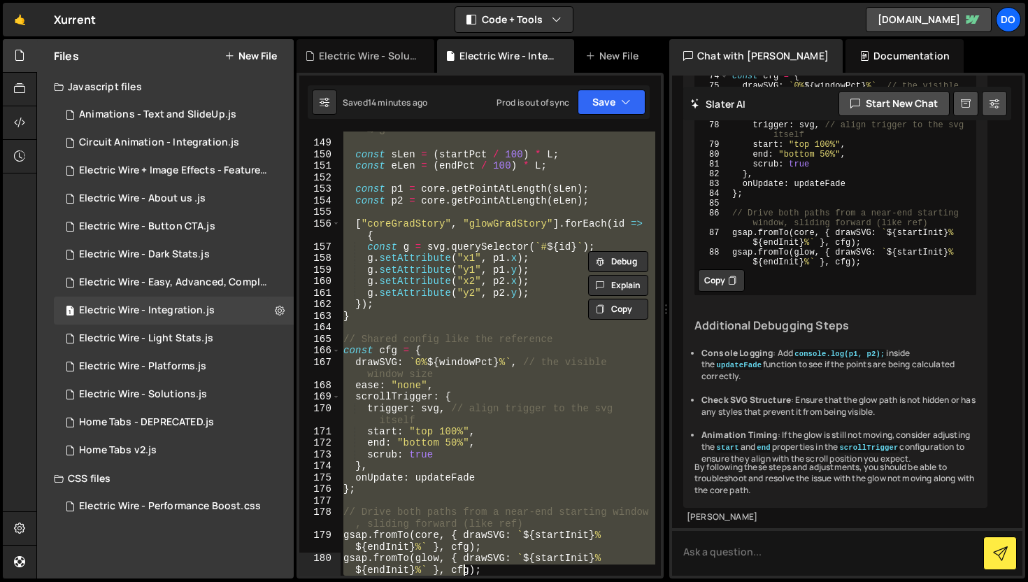
scroll to position [2059, 0]
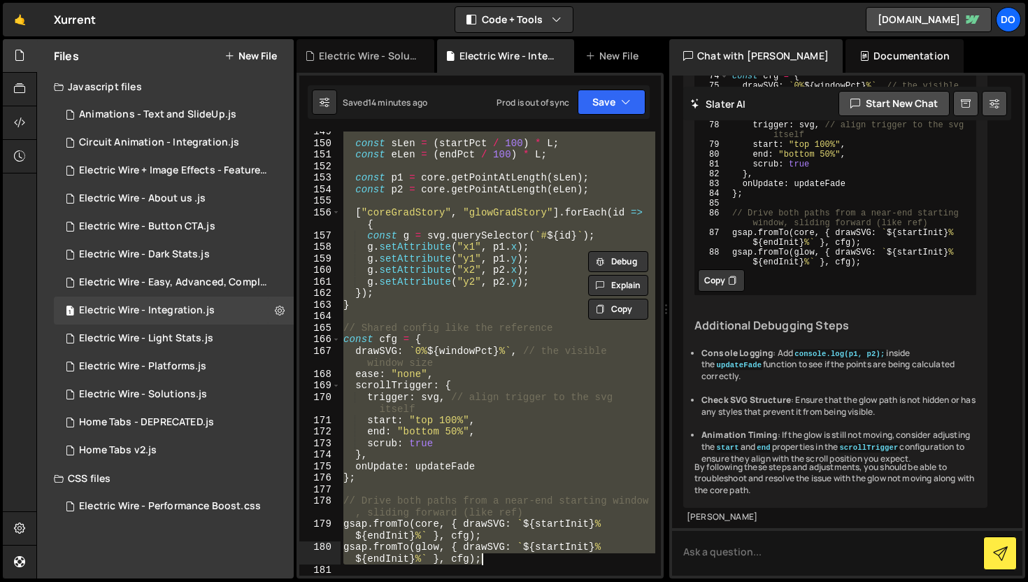
drag, startPoint x: 342, startPoint y: 171, endPoint x: 487, endPoint y: 561, distance: 416.1
click at [487, 561] on div "const sLen = ( startPct / 100 ) * L ; const eLen = ( endPct / 100 ) * L ; const…" at bounding box center [497, 359] width 315 height 467
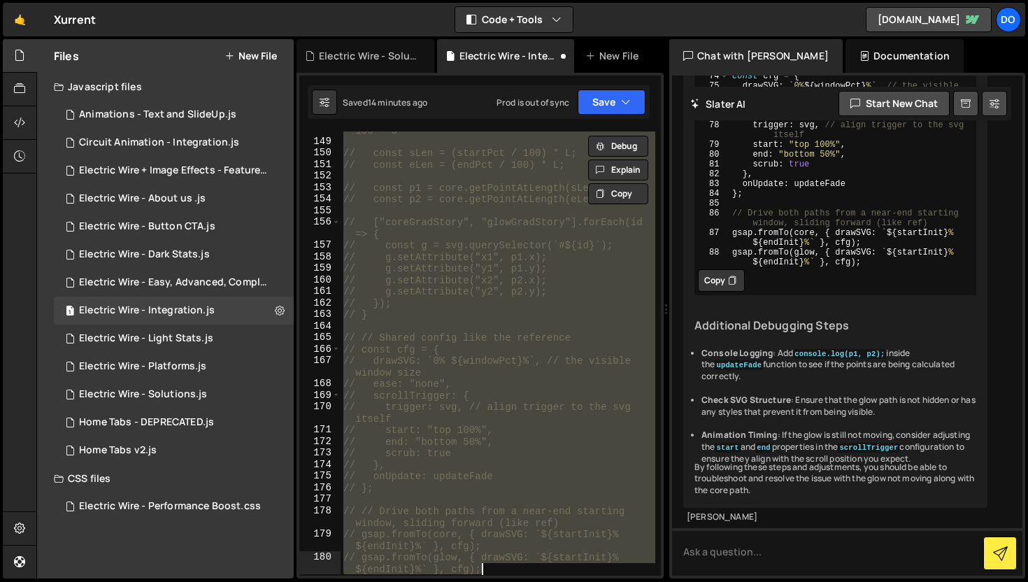
scroll to position [2280, 0]
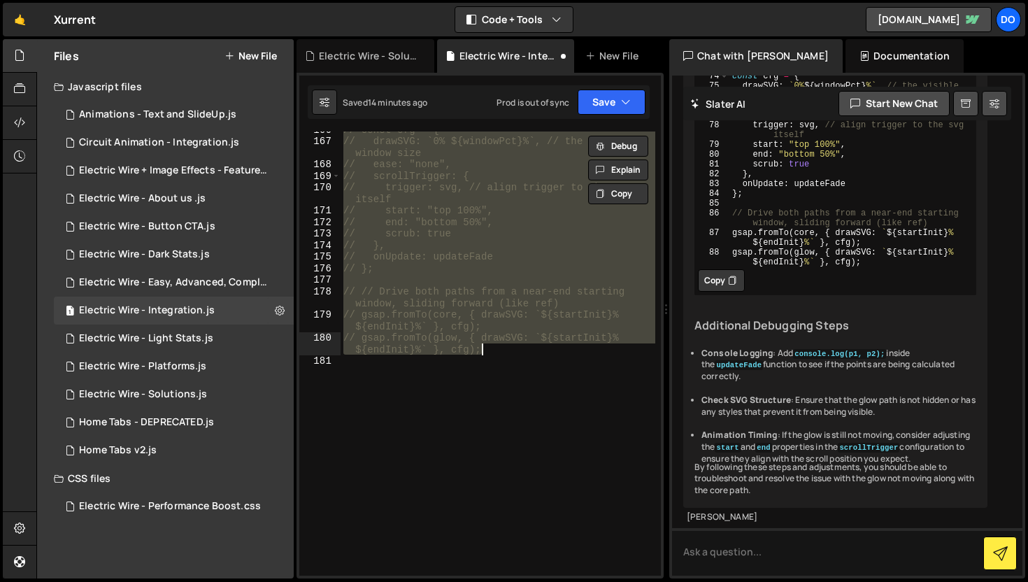
click at [493, 350] on div "// const cfg = { // drawSVG: `0% ${windowPct}%`, // the visible window size // …" at bounding box center [497, 353] width 315 height 444
type textarea "// gsap.fromTo(glow, { drawSVG: `${startInit}% ${endInit}%` }, cfg);"
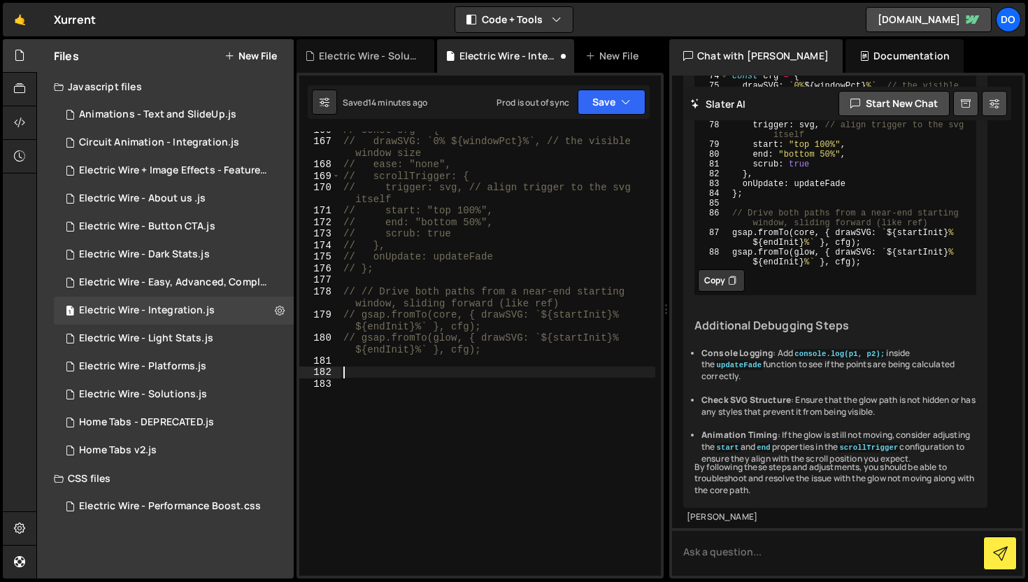
paste textarea "gsap.fromTo(glow, { drawSVG: `${startInit}% ${endInit}%` }, cfg);"
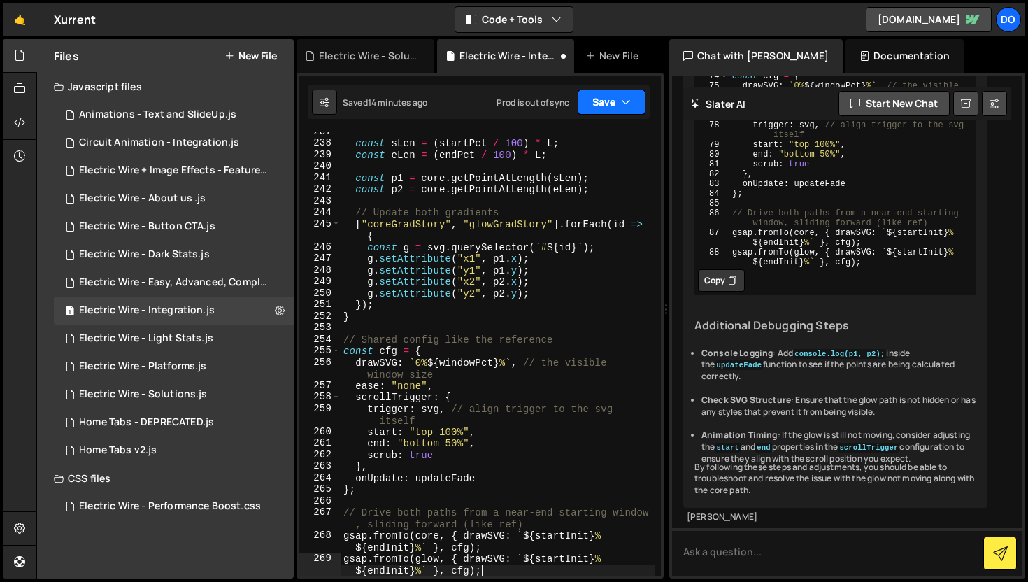
click at [615, 112] on button "Save" at bounding box center [611, 101] width 68 height 25
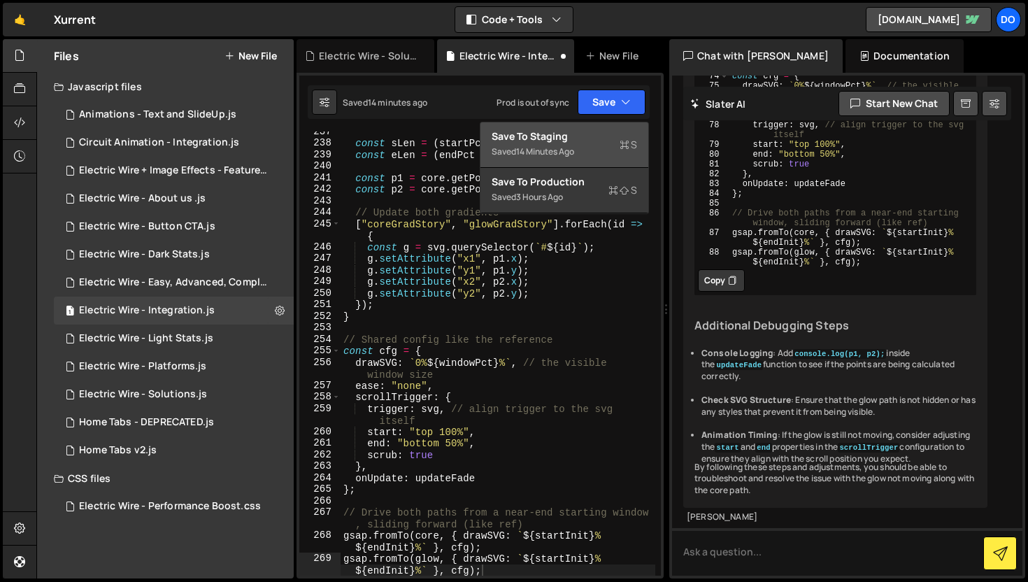
click at [574, 152] on div "14 minutes ago" at bounding box center [545, 151] width 58 height 12
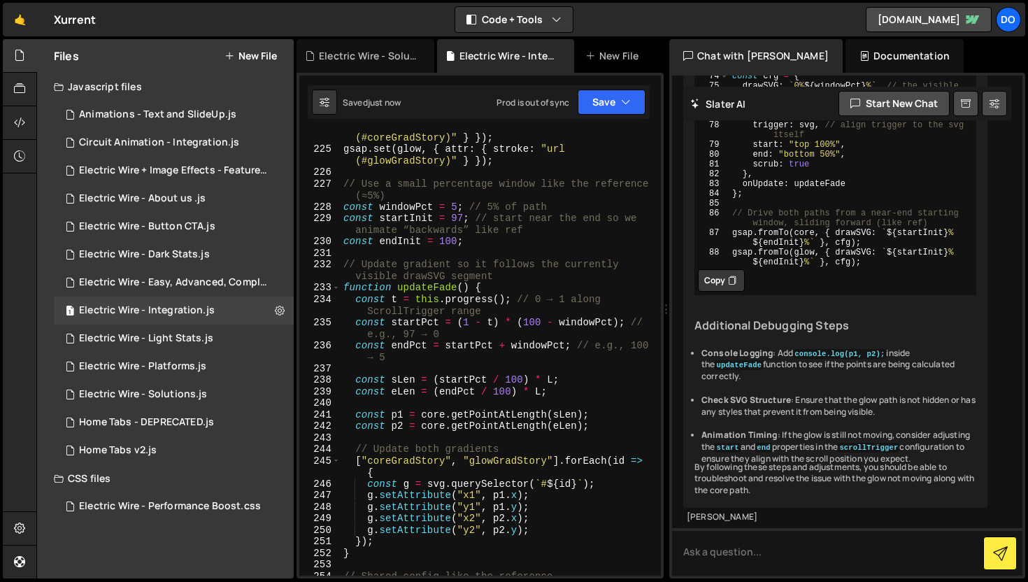
scroll to position [2951, 0]
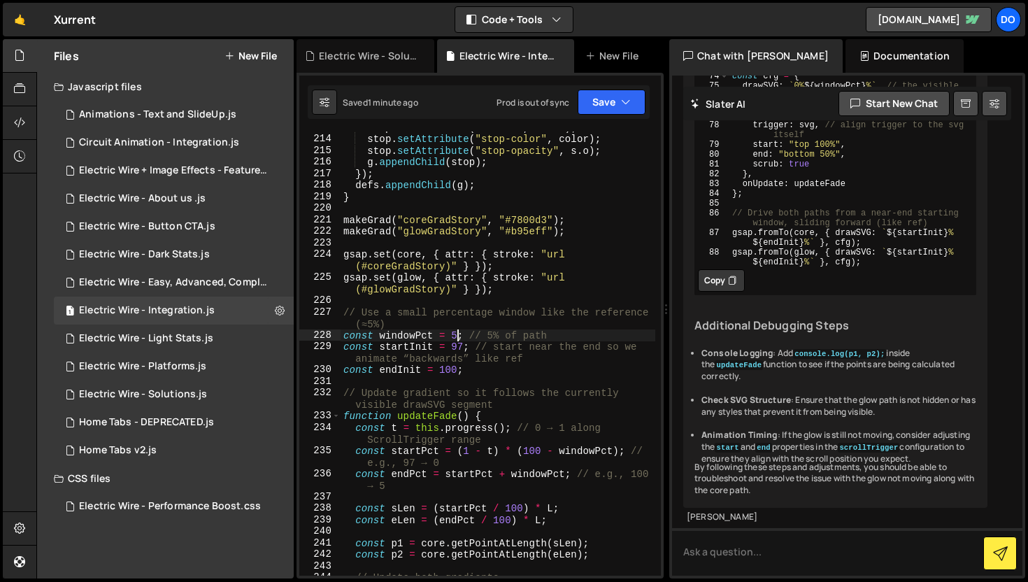
click at [457, 335] on div "stop . setAttribute ( "offset" , s . off ) ; stop . setAttribute ( "stop-color"…" at bounding box center [497, 355] width 315 height 467
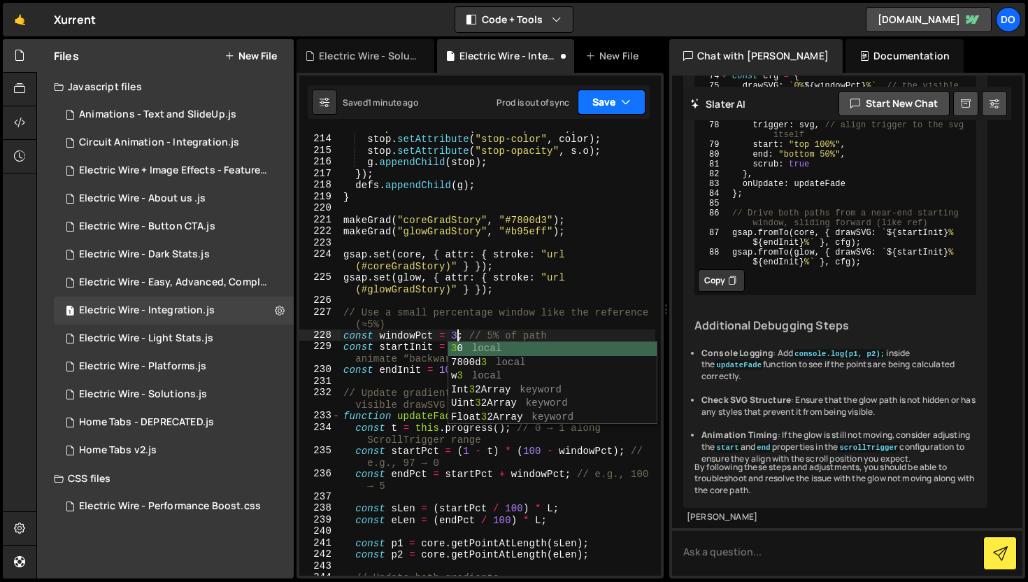
click at [596, 96] on button "Save" at bounding box center [611, 101] width 68 height 25
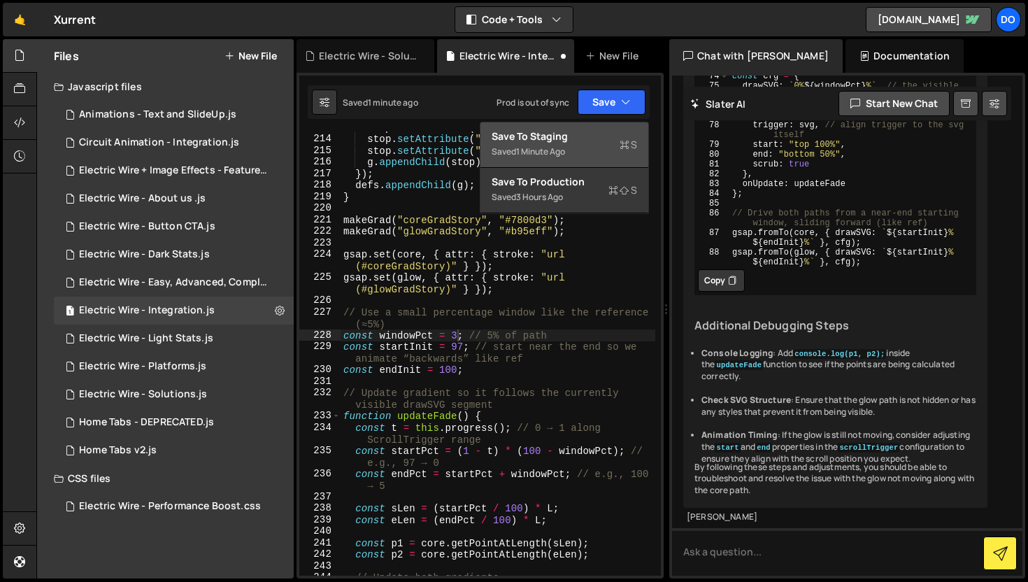
click at [587, 136] on div "Save to Staging S" at bounding box center [563, 136] width 145 height 14
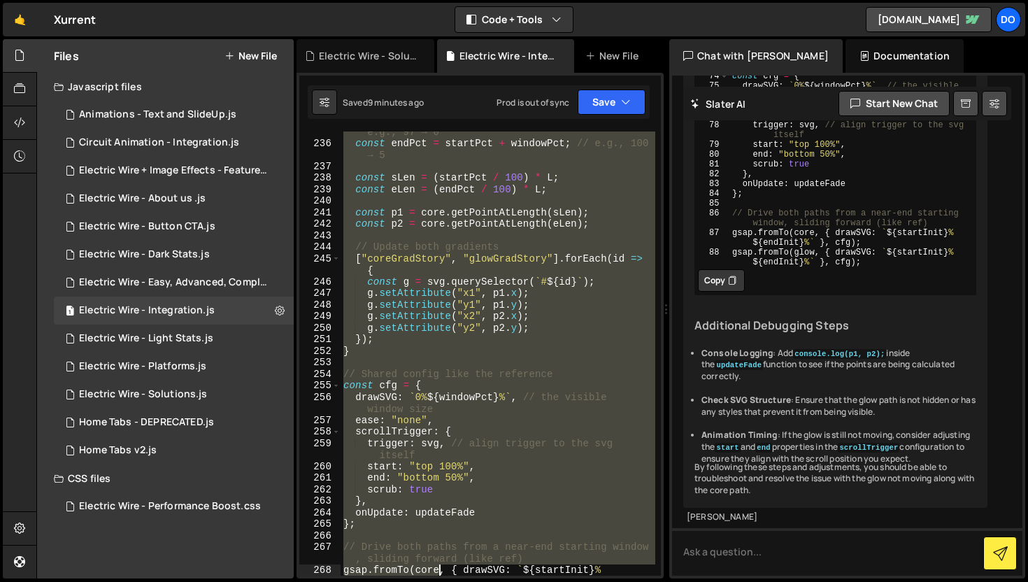
scroll to position [3328, 0]
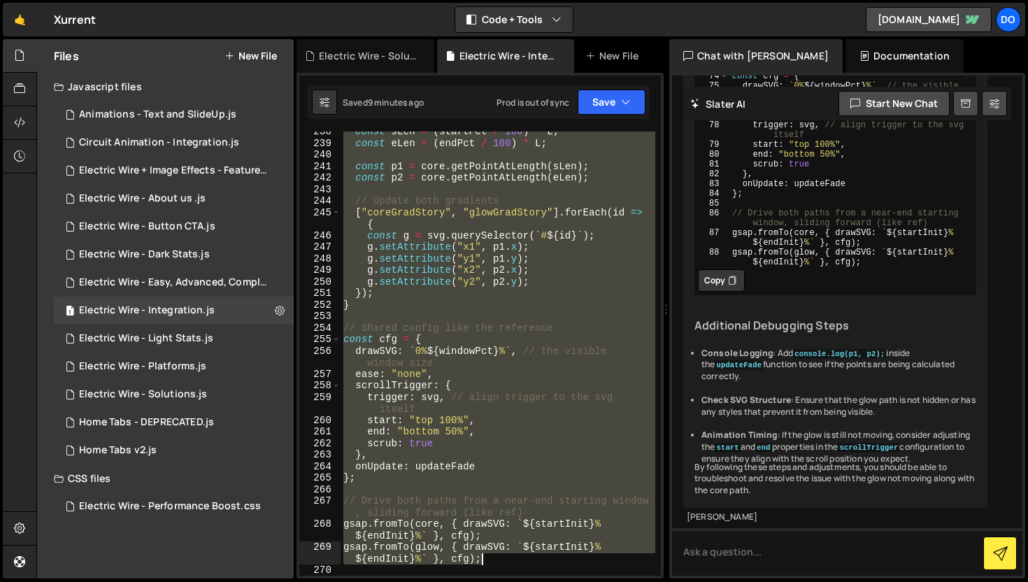
drag, startPoint x: 343, startPoint y: 392, endPoint x: 487, endPoint y: 563, distance: 223.3
click at [487, 563] on div "const sLen = ( startPct / 100 ) * L ; const eLen = ( endPct / 100 ) * L ; const…" at bounding box center [497, 359] width 315 height 467
type textarea "gsap.fromTo(core, { drawSVG: `${startInit}% ${endInit}%` }, cfg); gsap.fromTo(g…"
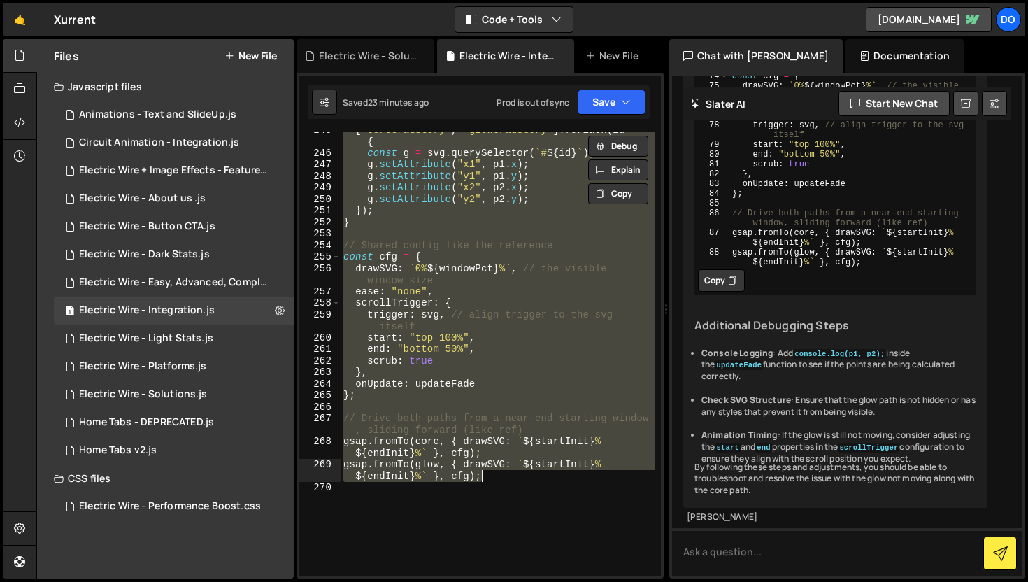
scroll to position [3479, 0]
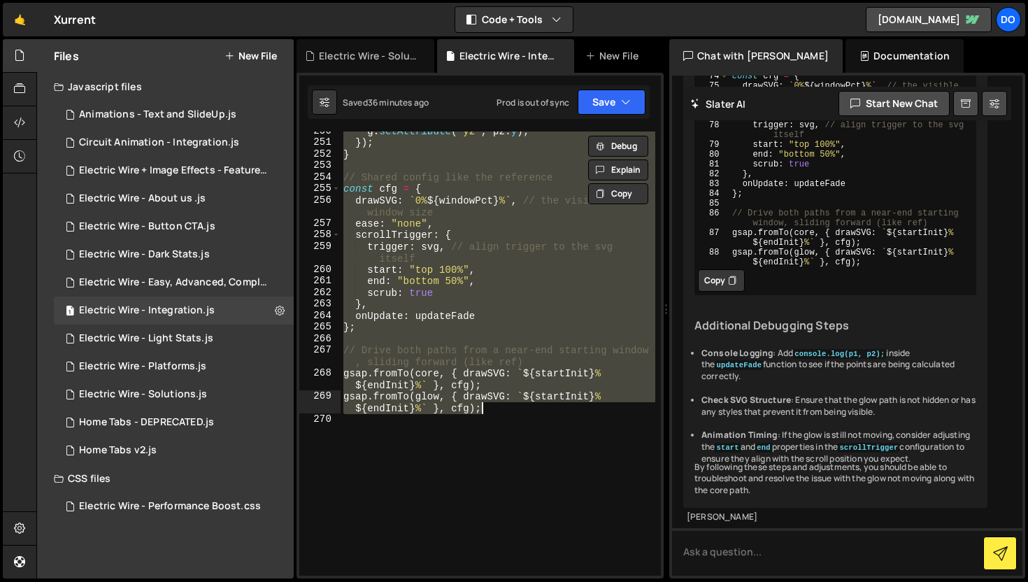
click at [498, 439] on div "g . setAttribute ( "y2" , p2 . y ) ; }) ; } // Shared config like the reference…" at bounding box center [497, 358] width 315 height 467
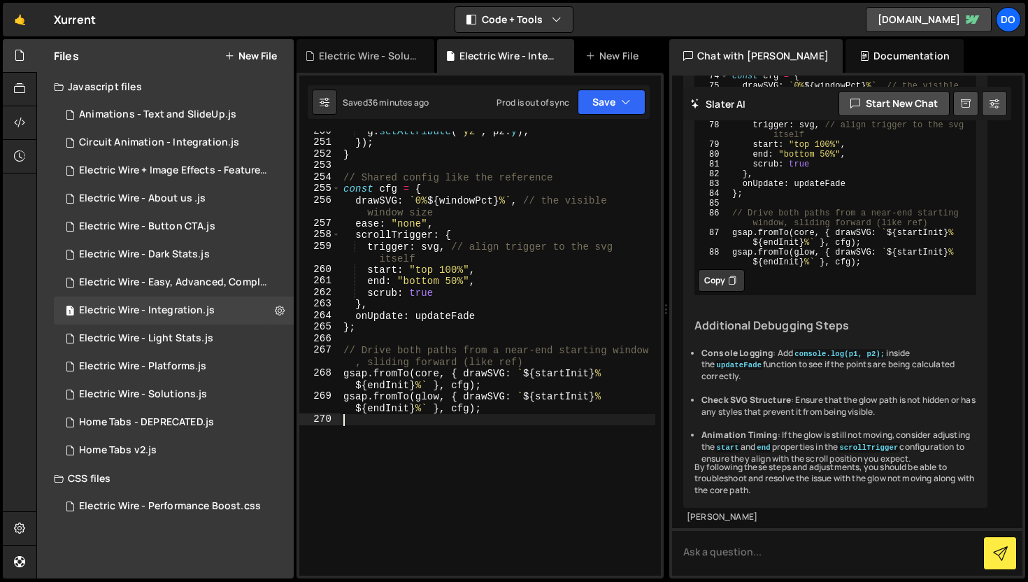
scroll to position [0, 0]
